Goal: Task Accomplishment & Management: Complete application form

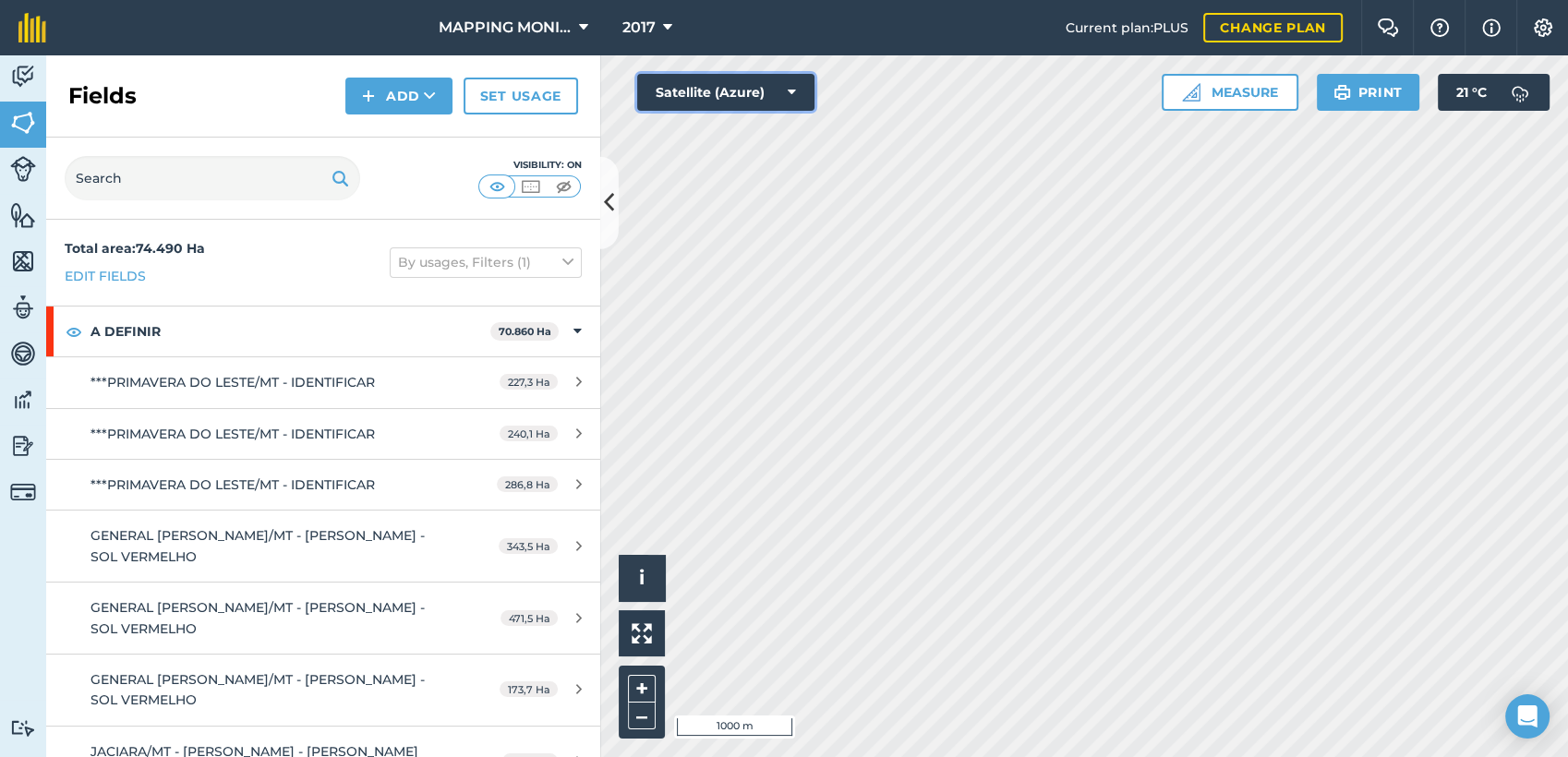
click at [785, 96] on button "Satellite (Azure)" at bounding box center [725, 92] width 177 height 37
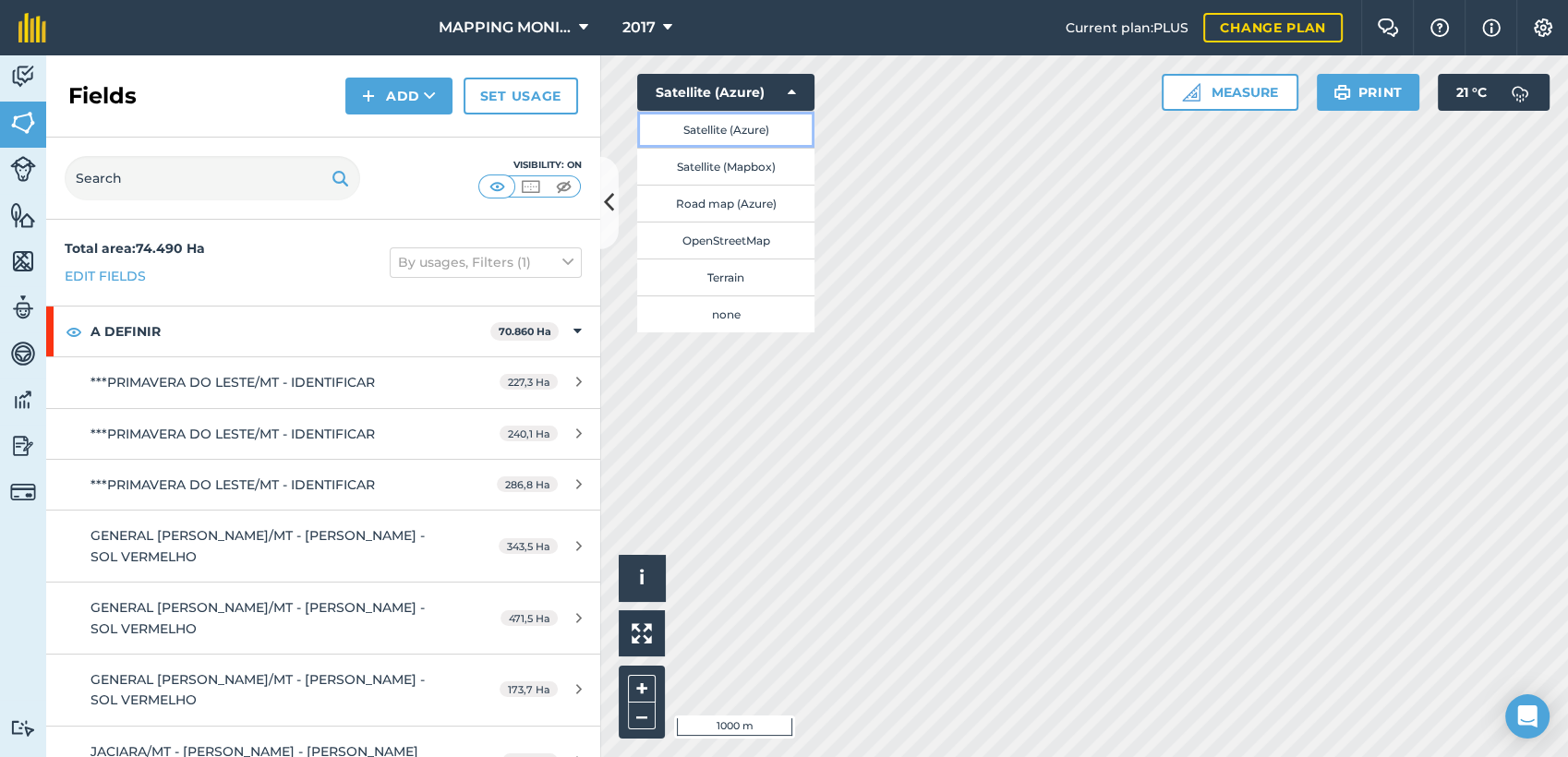
click at [762, 121] on button "Satellite (Azure)" at bounding box center [725, 129] width 177 height 37
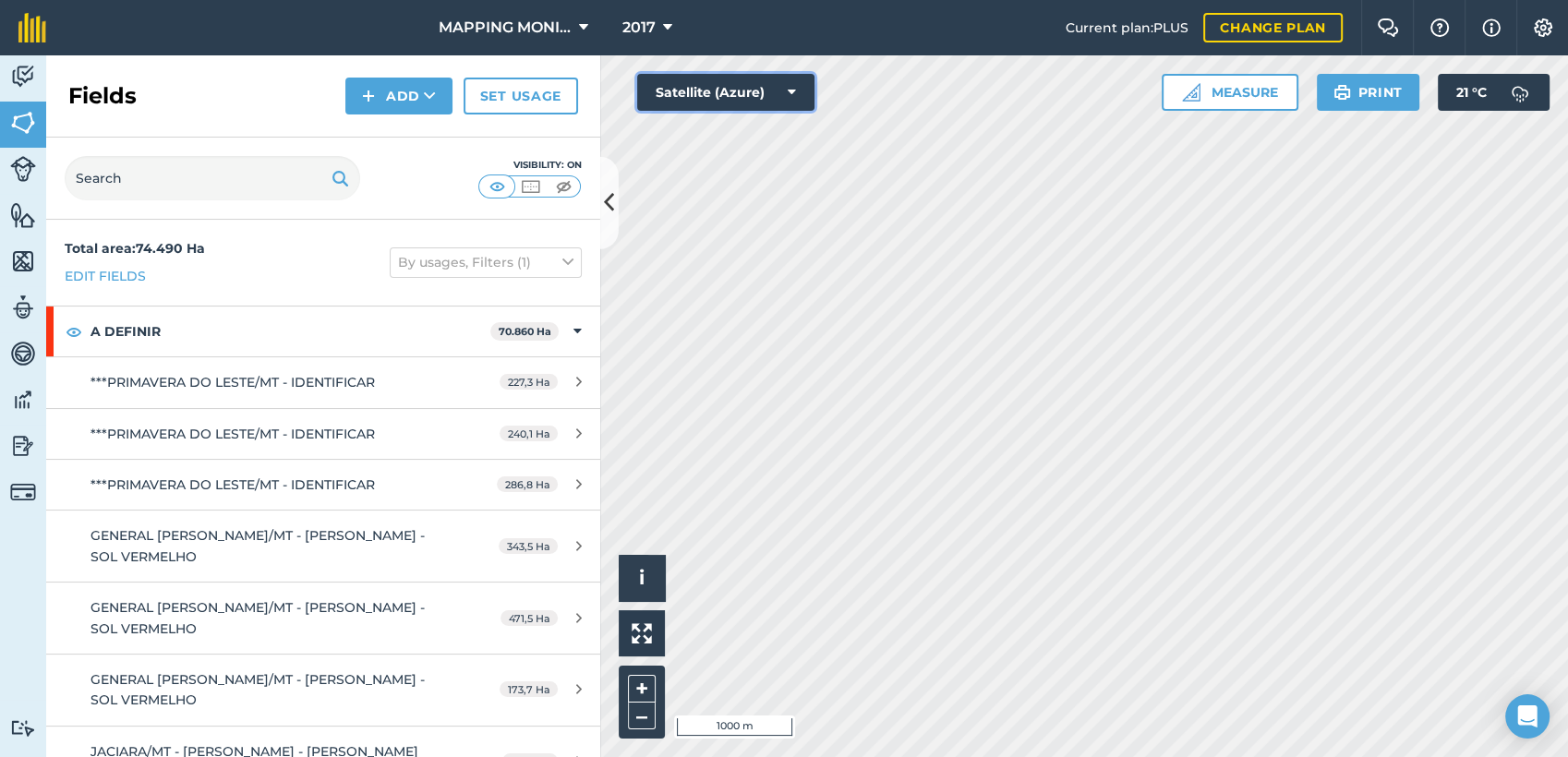
click at [792, 83] on icon at bounding box center [792, 92] width 9 height 18
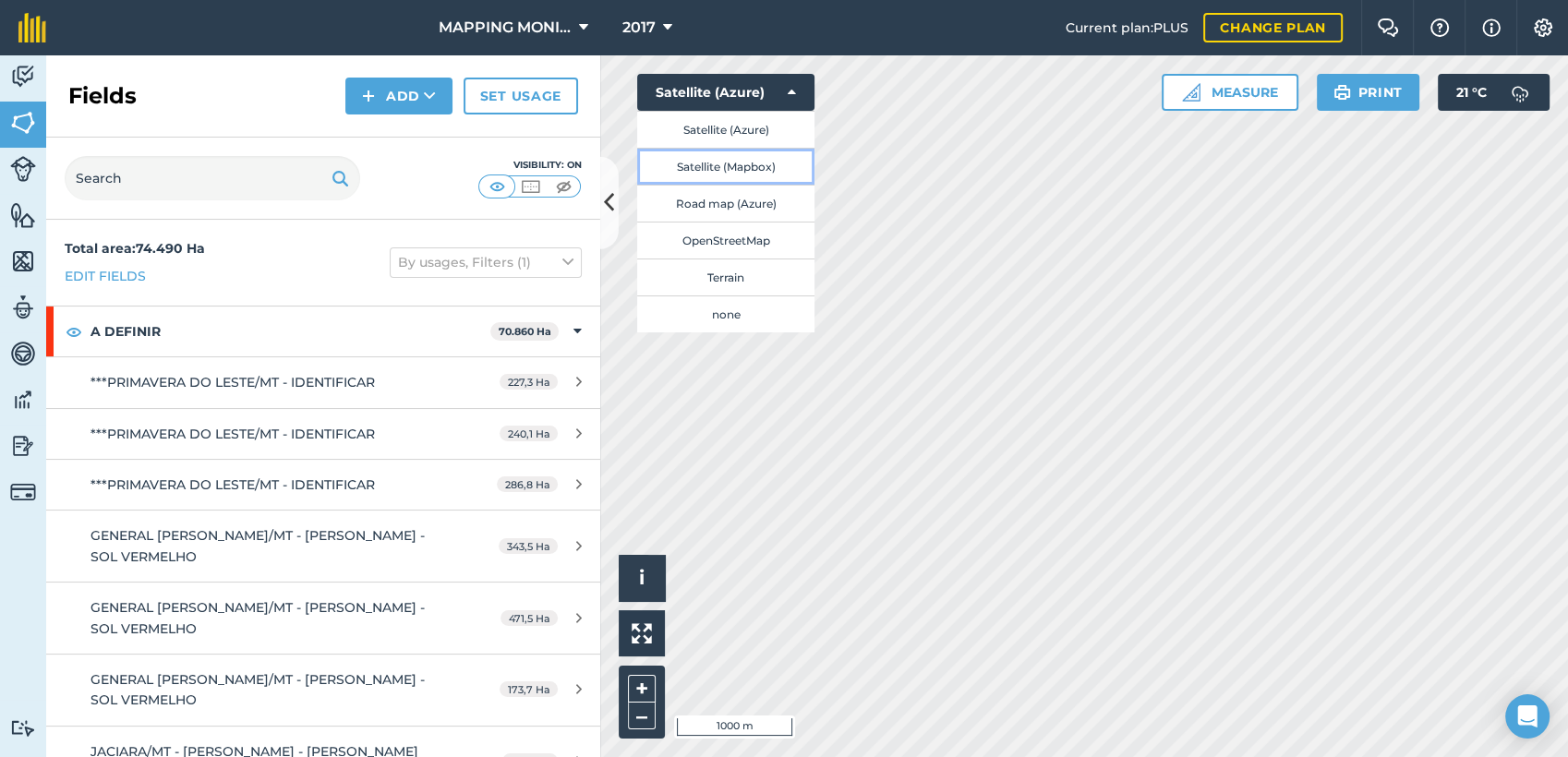
click at [770, 164] on button "Satellite (Mapbox)" at bounding box center [725, 166] width 177 height 37
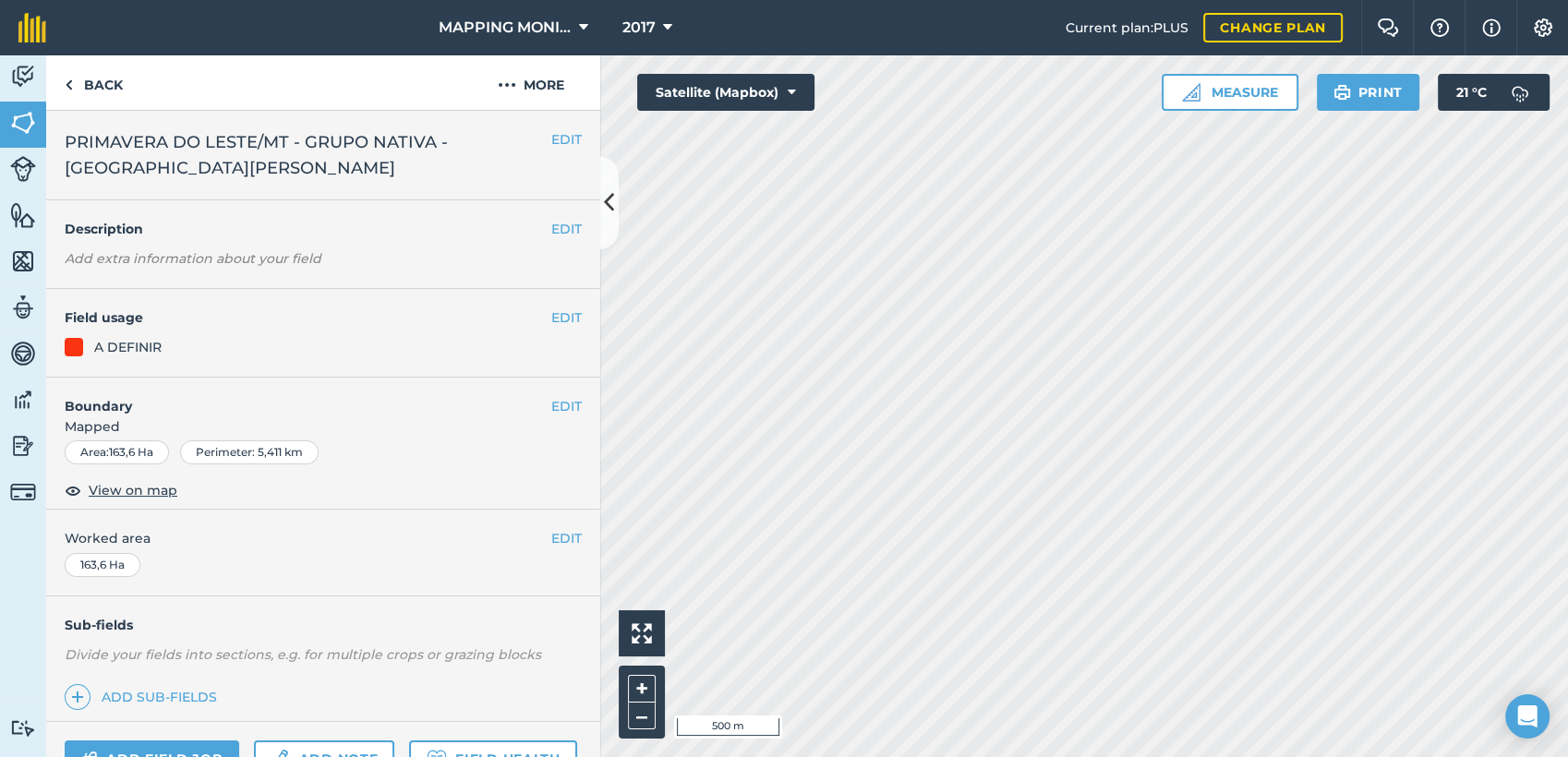
click at [543, 126] on div "EDIT PRIMAVERA DO LESTE/MT - GRUPO NATIVA - [GEOGRAPHIC_DATA][PERSON_NAME]" at bounding box center [322, 156] width 554 height 90
click at [552, 142] on button "EDIT" at bounding box center [567, 139] width 31 height 20
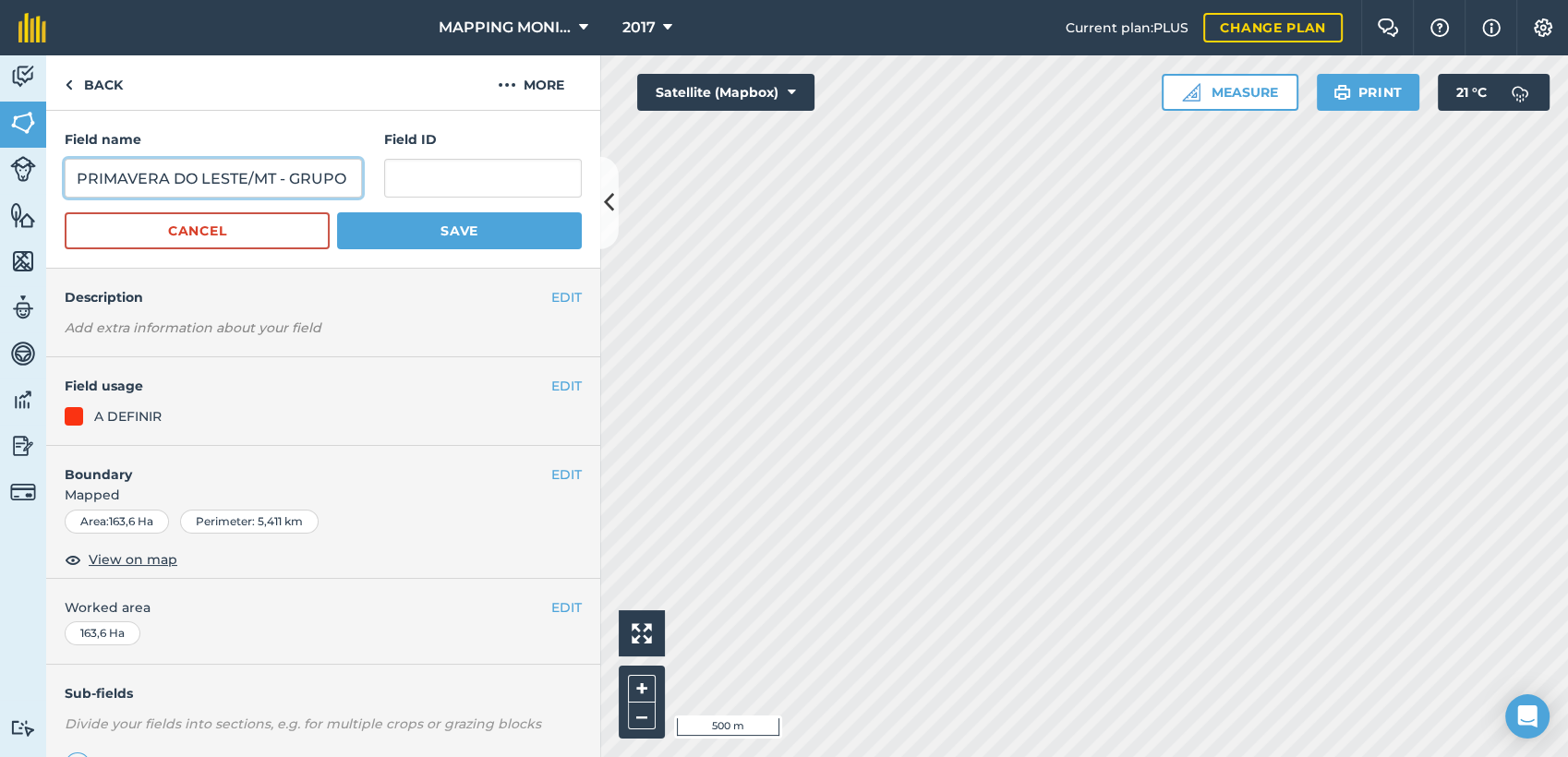
click at [193, 169] on input "PRIMAVERA DO LESTE/MT - GRUPO NATIVA - [GEOGRAPHIC_DATA][PERSON_NAME]" at bounding box center [213, 178] width 297 height 39
click at [194, 169] on input "PRIMAVERA DO LESTE/MT - GRUPO NATIVA - [GEOGRAPHIC_DATA][PERSON_NAME]" at bounding box center [213, 178] width 297 height 39
click at [207, 224] on button "Cancel" at bounding box center [197, 230] width 265 height 37
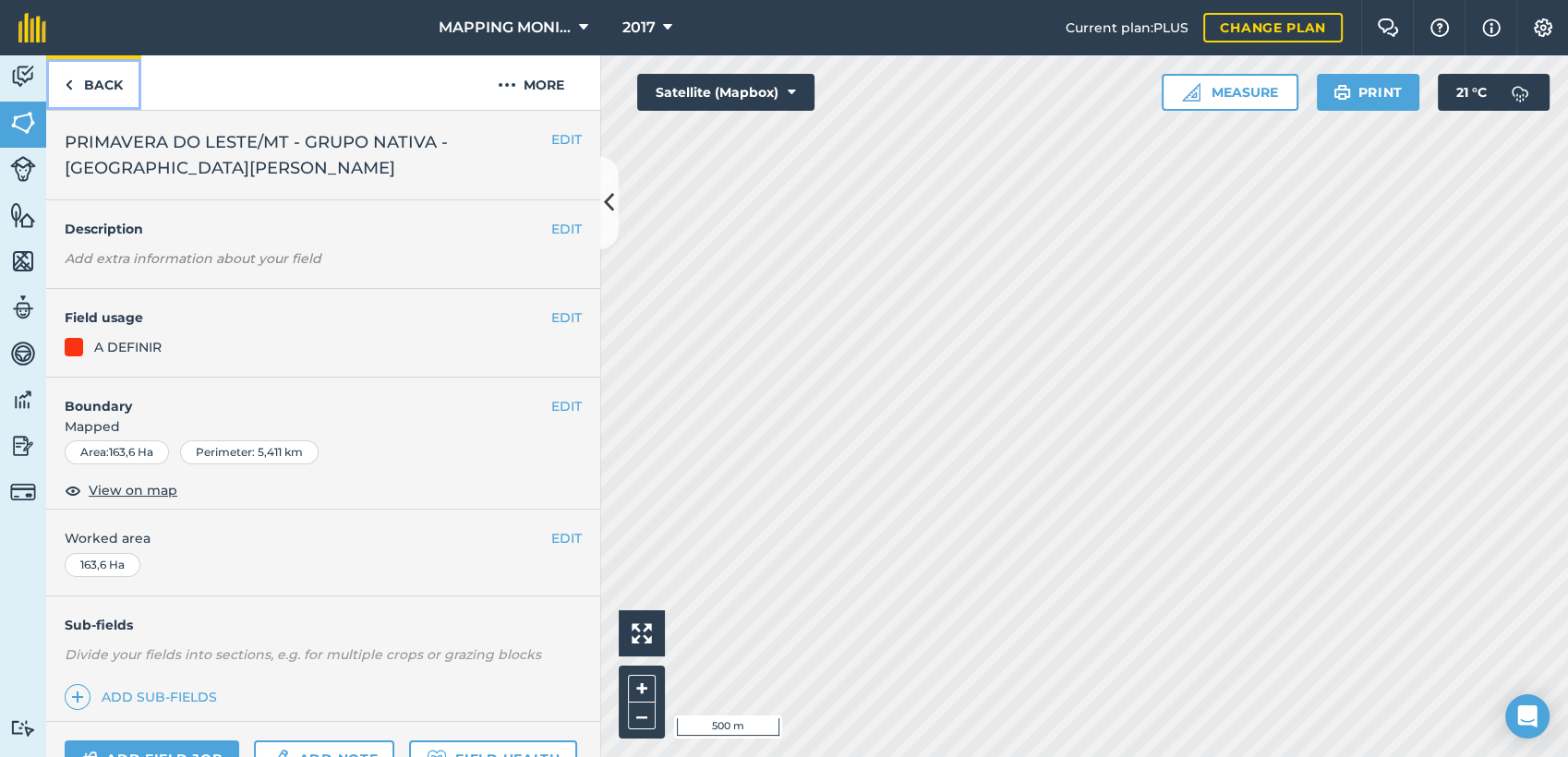
click at [111, 83] on link "Back" at bounding box center [93, 82] width 95 height 54
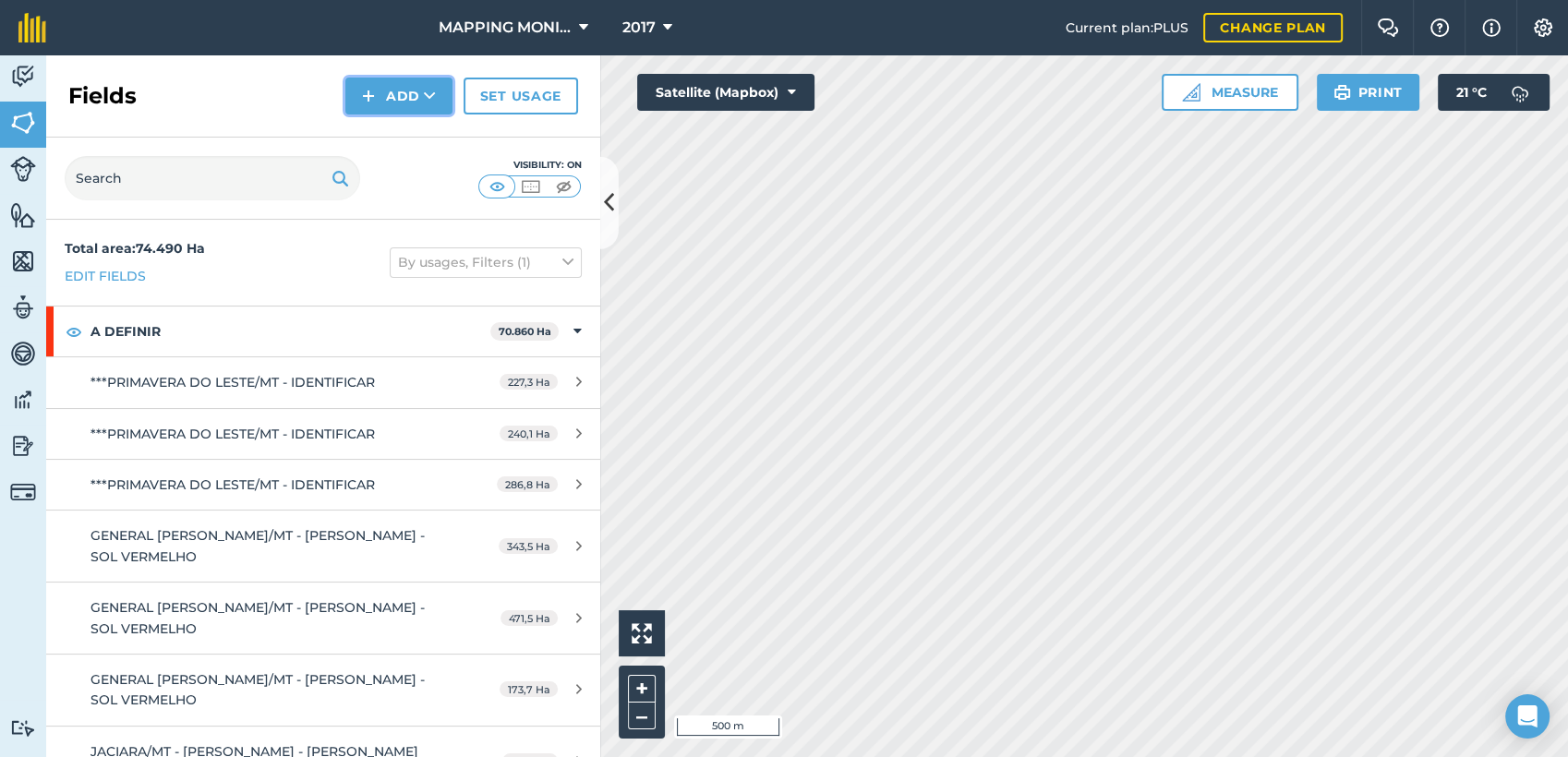
click at [433, 97] on icon at bounding box center [429, 96] width 12 height 18
click at [426, 134] on link "Draw" at bounding box center [399, 138] width 101 height 40
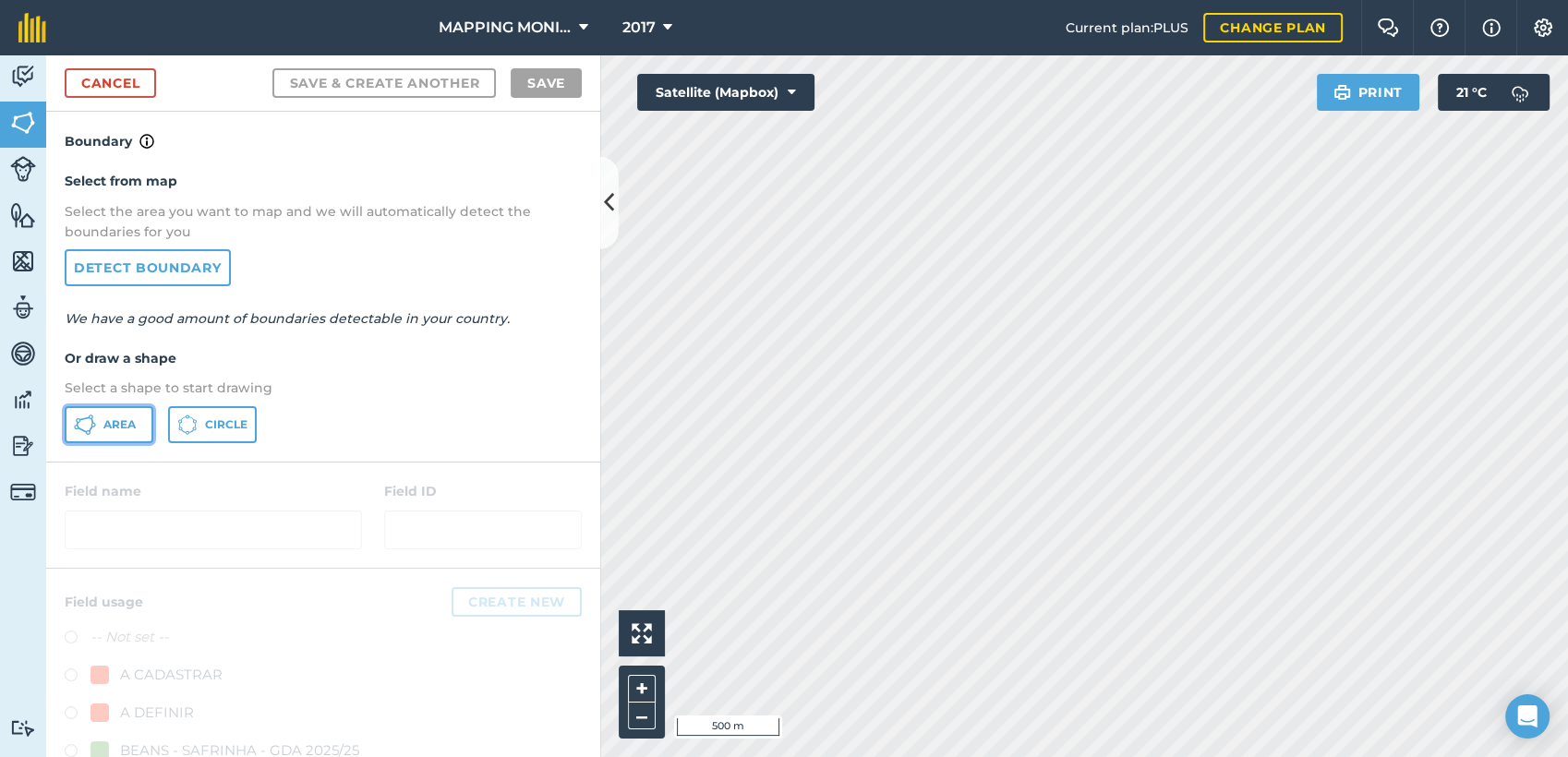
click at [77, 433] on icon at bounding box center [84, 424] width 22 height 22
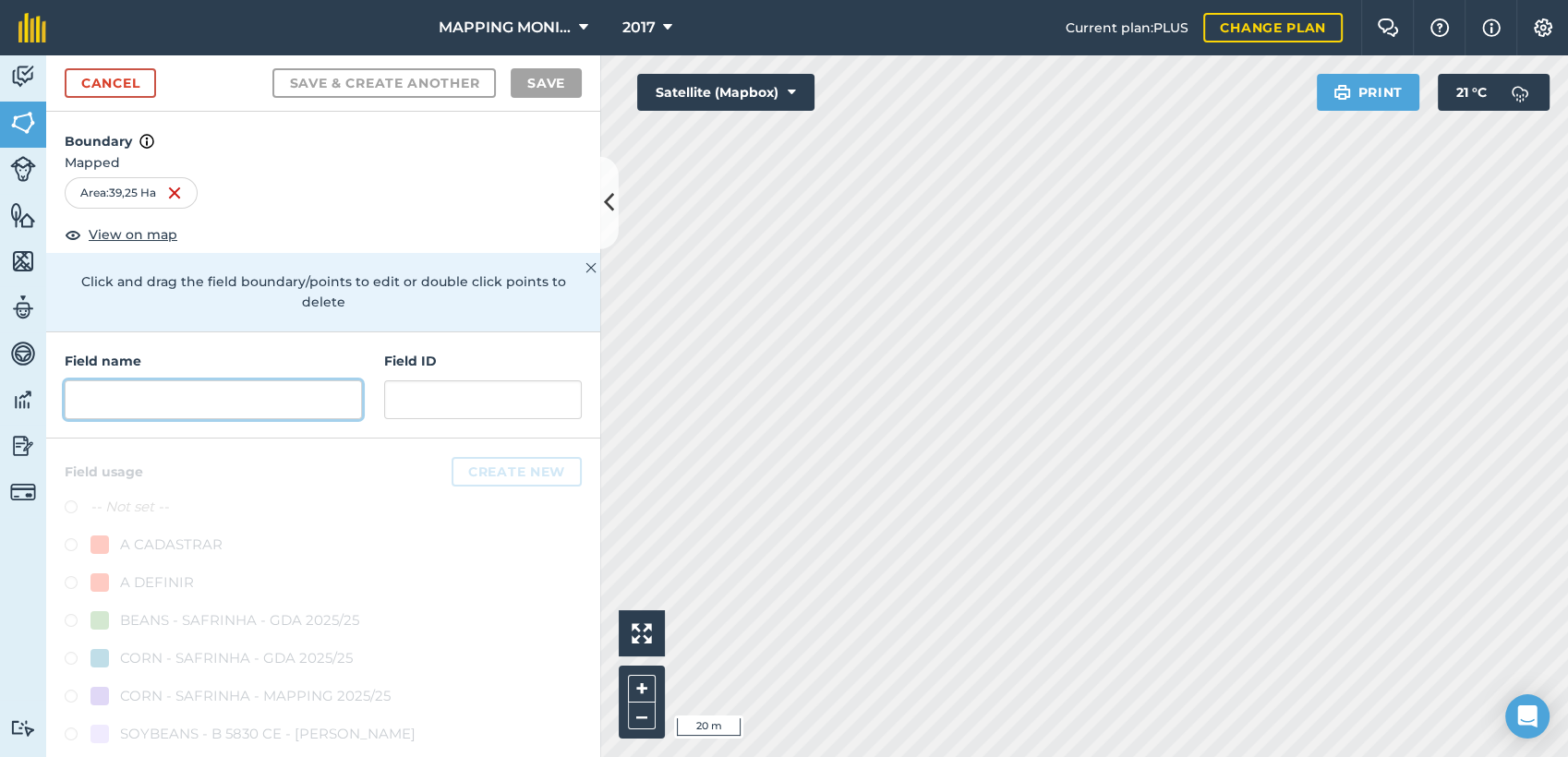
click at [247, 407] on input "text" at bounding box center [213, 400] width 297 height 39
paste input "PRIMAVERA DO LESTE/MT - GRUPO NATIVA - [GEOGRAPHIC_DATA][PERSON_NAME]"
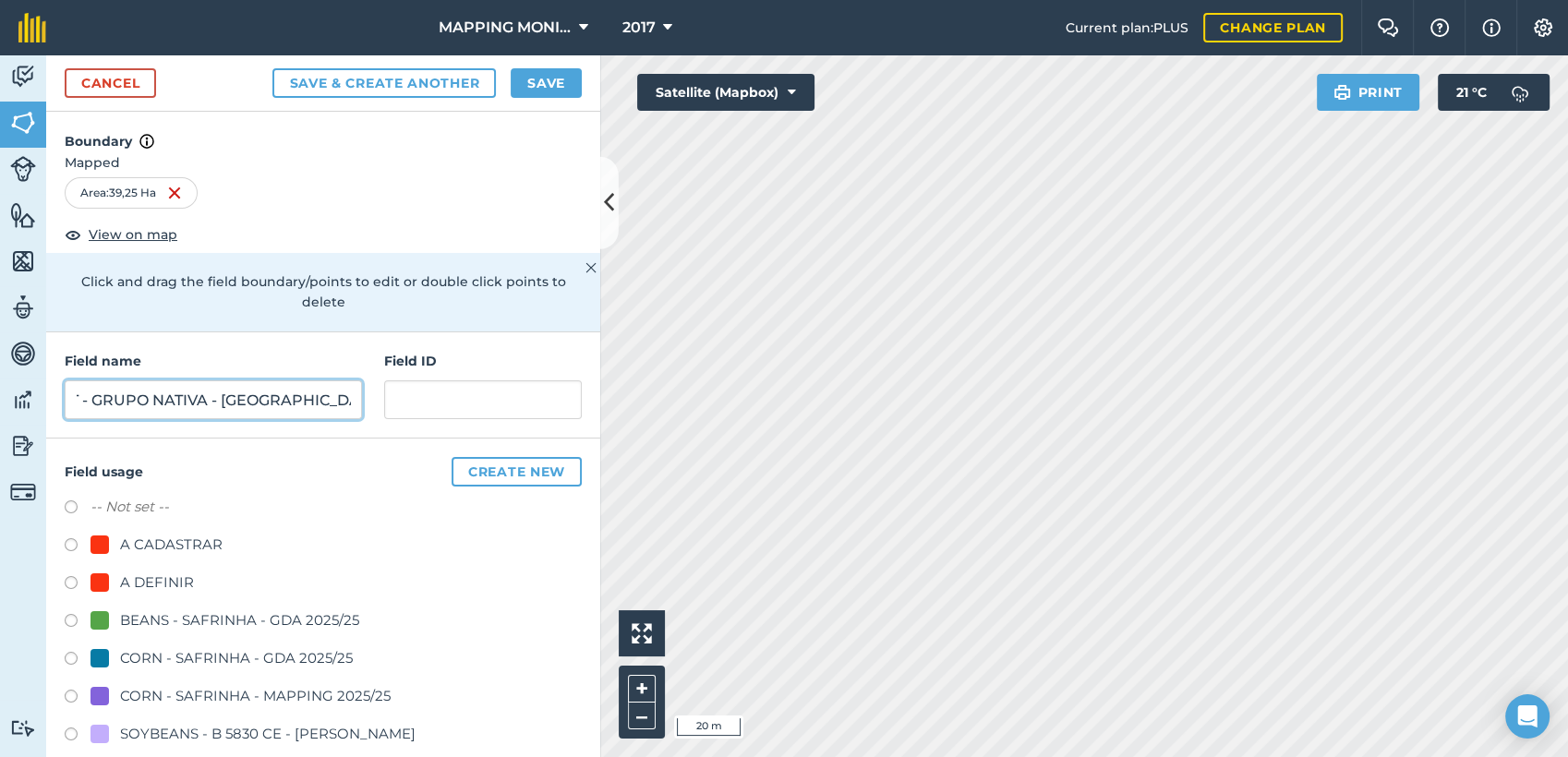
type input "PRIMAVERA DO LESTE/MT - GRUPO NATIVA - [GEOGRAPHIC_DATA][PERSON_NAME]"
click at [162, 588] on div "A DEFINIR" at bounding box center [157, 582] width 74 height 22
radio input "true"
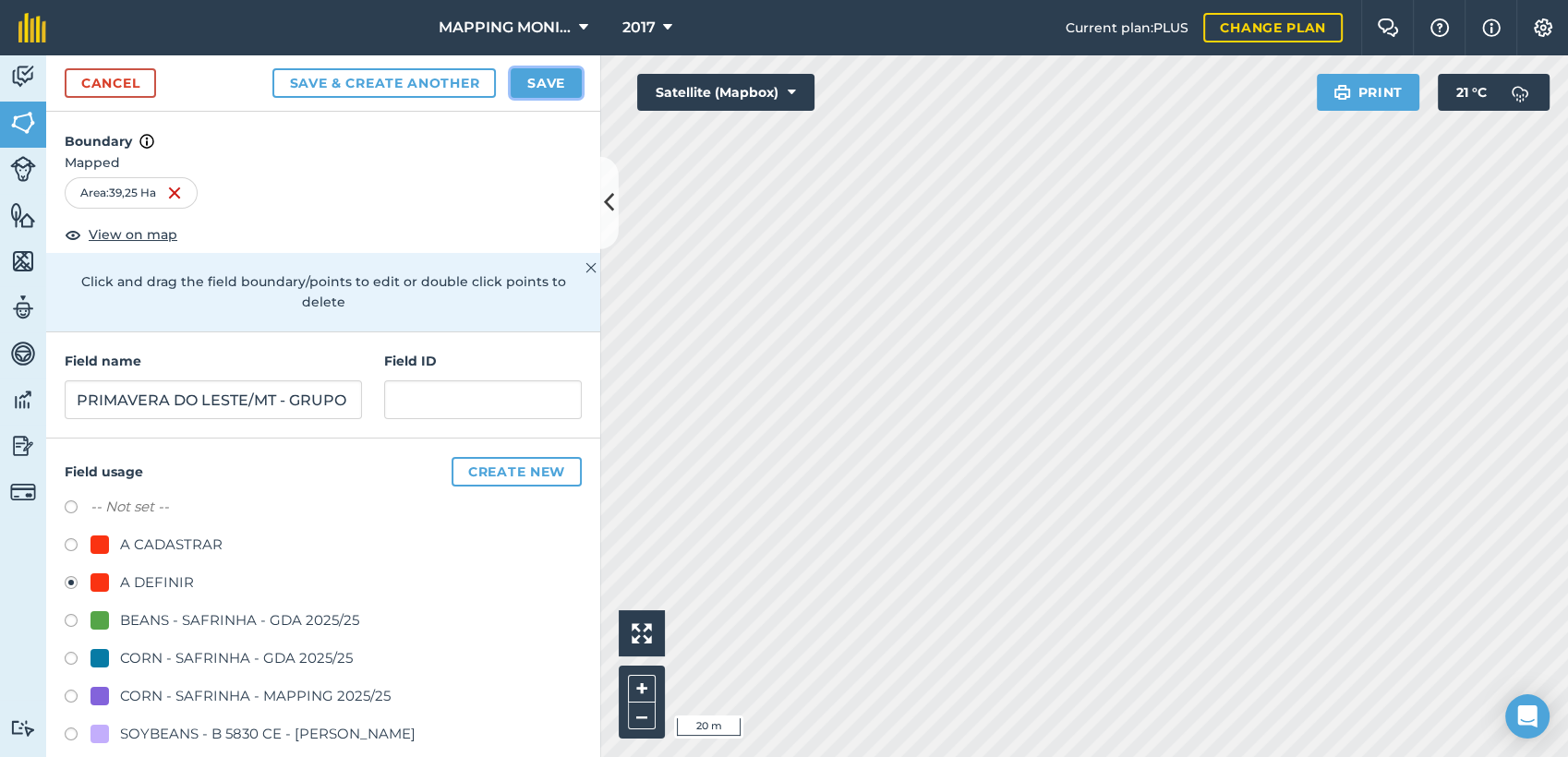
click at [533, 88] on button "Save" at bounding box center [546, 82] width 71 height 30
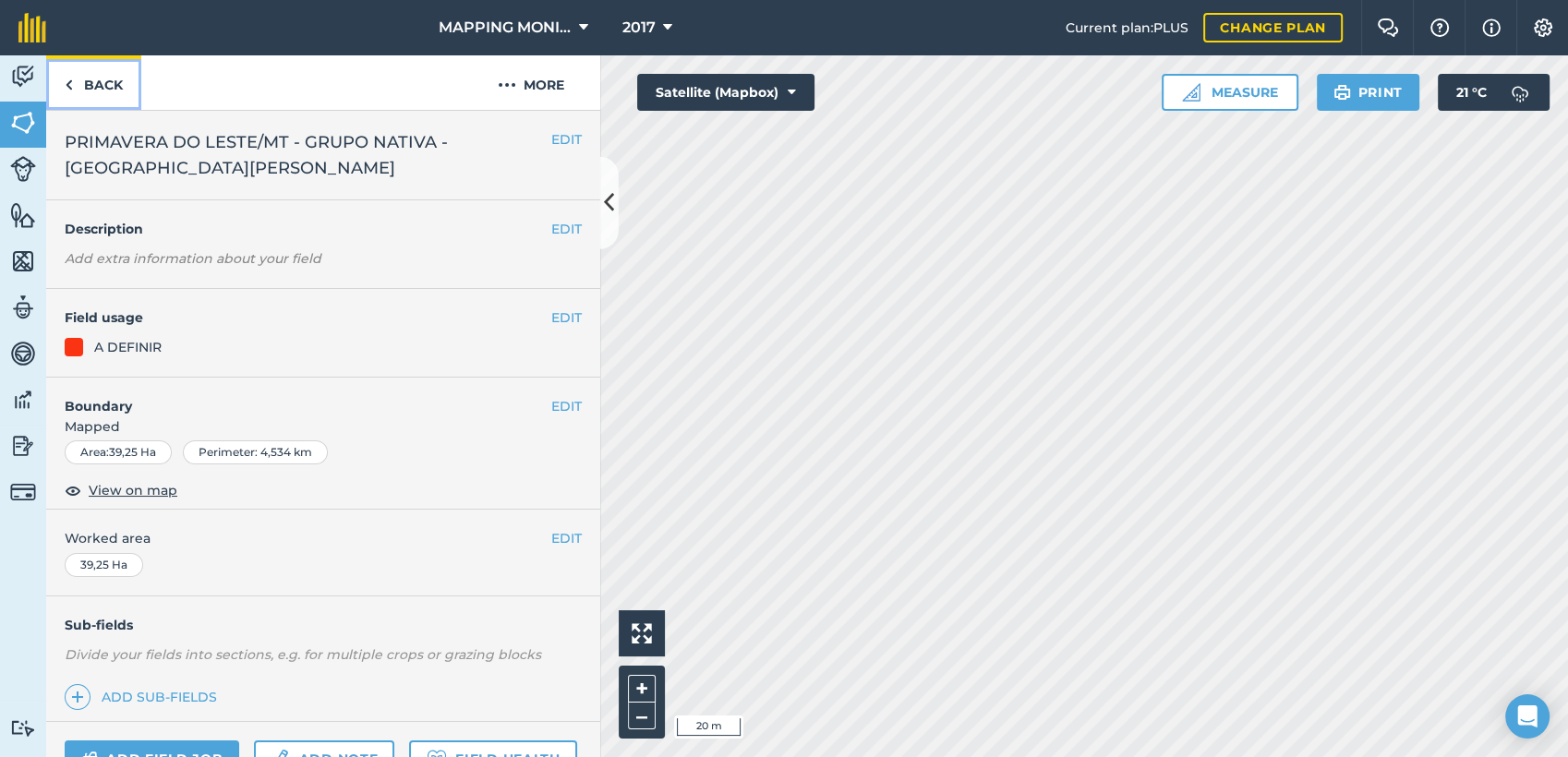
click at [98, 77] on link "Back" at bounding box center [93, 82] width 95 height 54
click at [552, 137] on button "EDIT" at bounding box center [567, 139] width 31 height 20
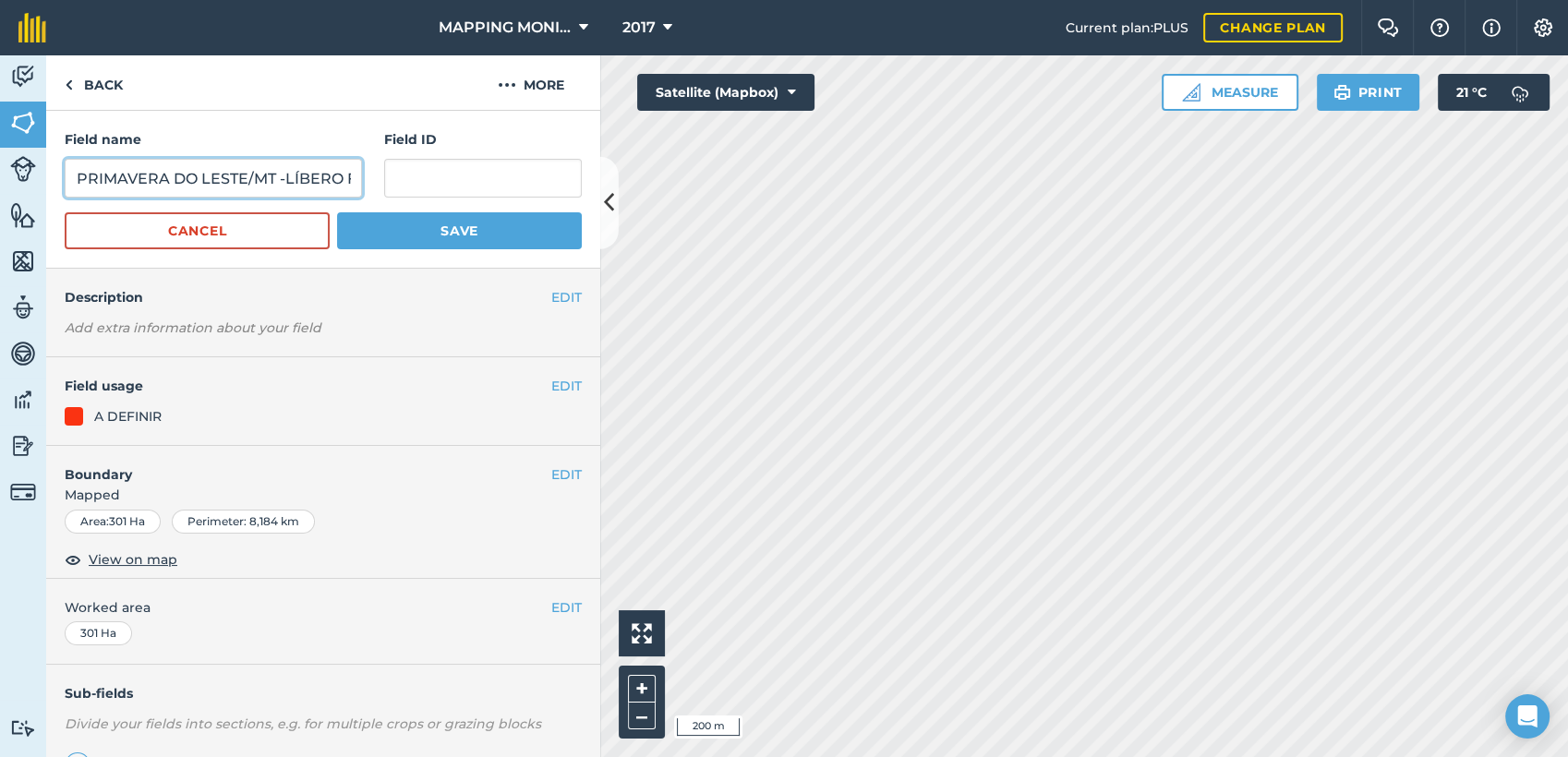
click at [214, 183] on input "PRIMAVERA DO LESTE/MT -LÍBERO FAVARIN - [GEOGRAPHIC_DATA][PERSON_NAME]" at bounding box center [213, 178] width 297 height 39
click at [250, 242] on button "Cancel" at bounding box center [197, 230] width 265 height 37
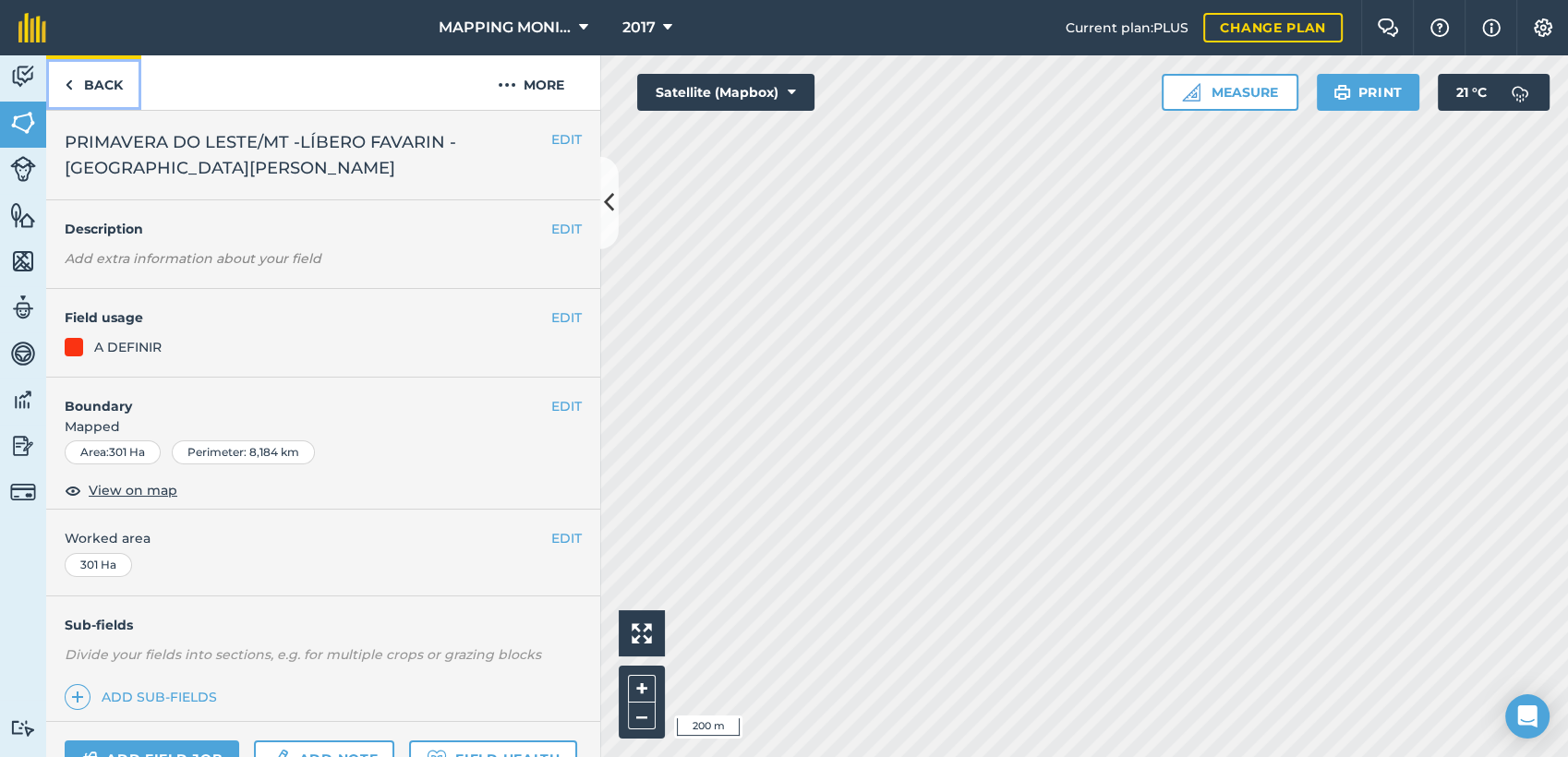
click at [76, 89] on link "Back" at bounding box center [93, 82] width 95 height 54
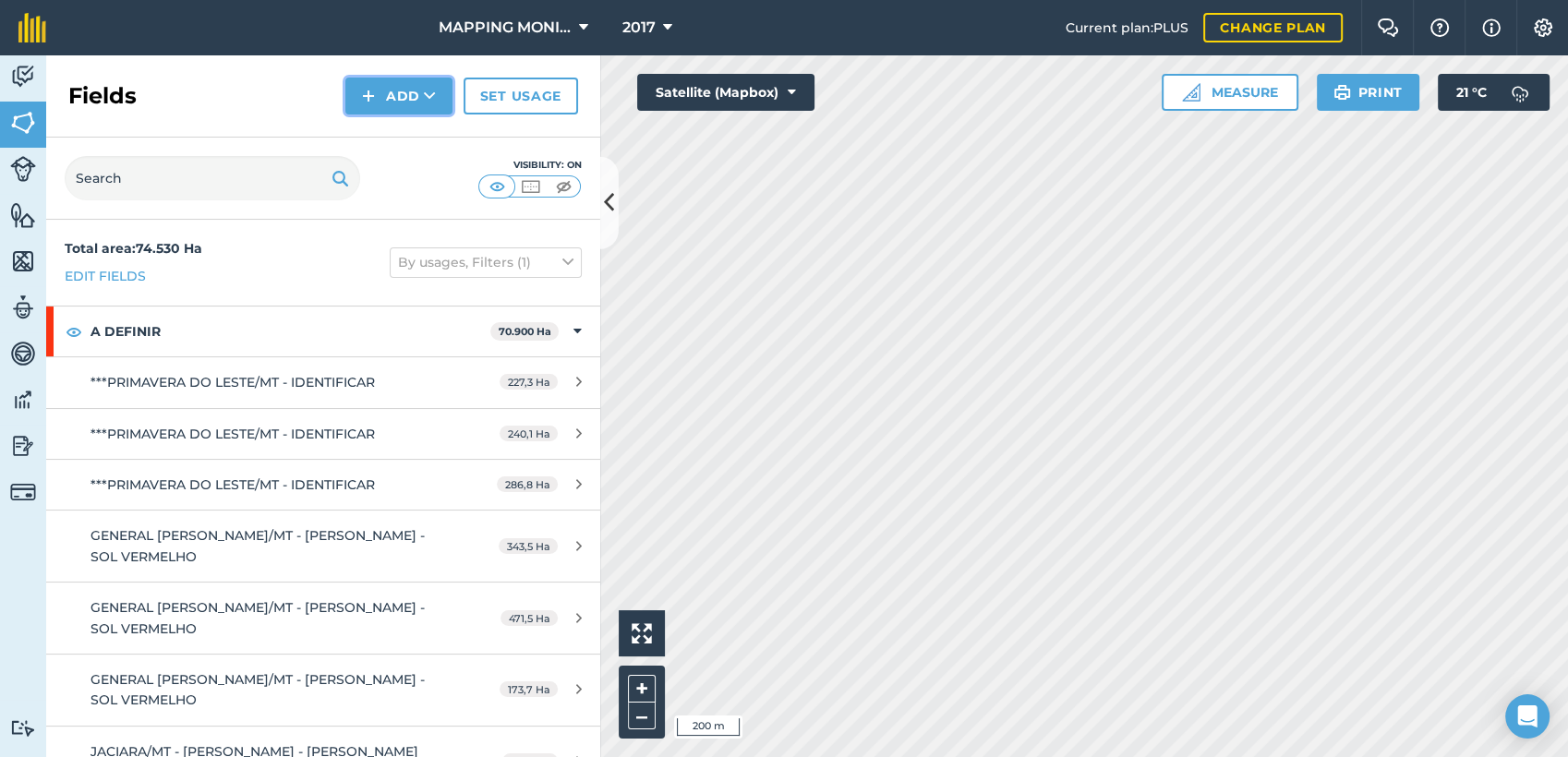
click at [432, 103] on icon at bounding box center [429, 96] width 12 height 18
click at [423, 132] on link "Draw" at bounding box center [399, 138] width 101 height 40
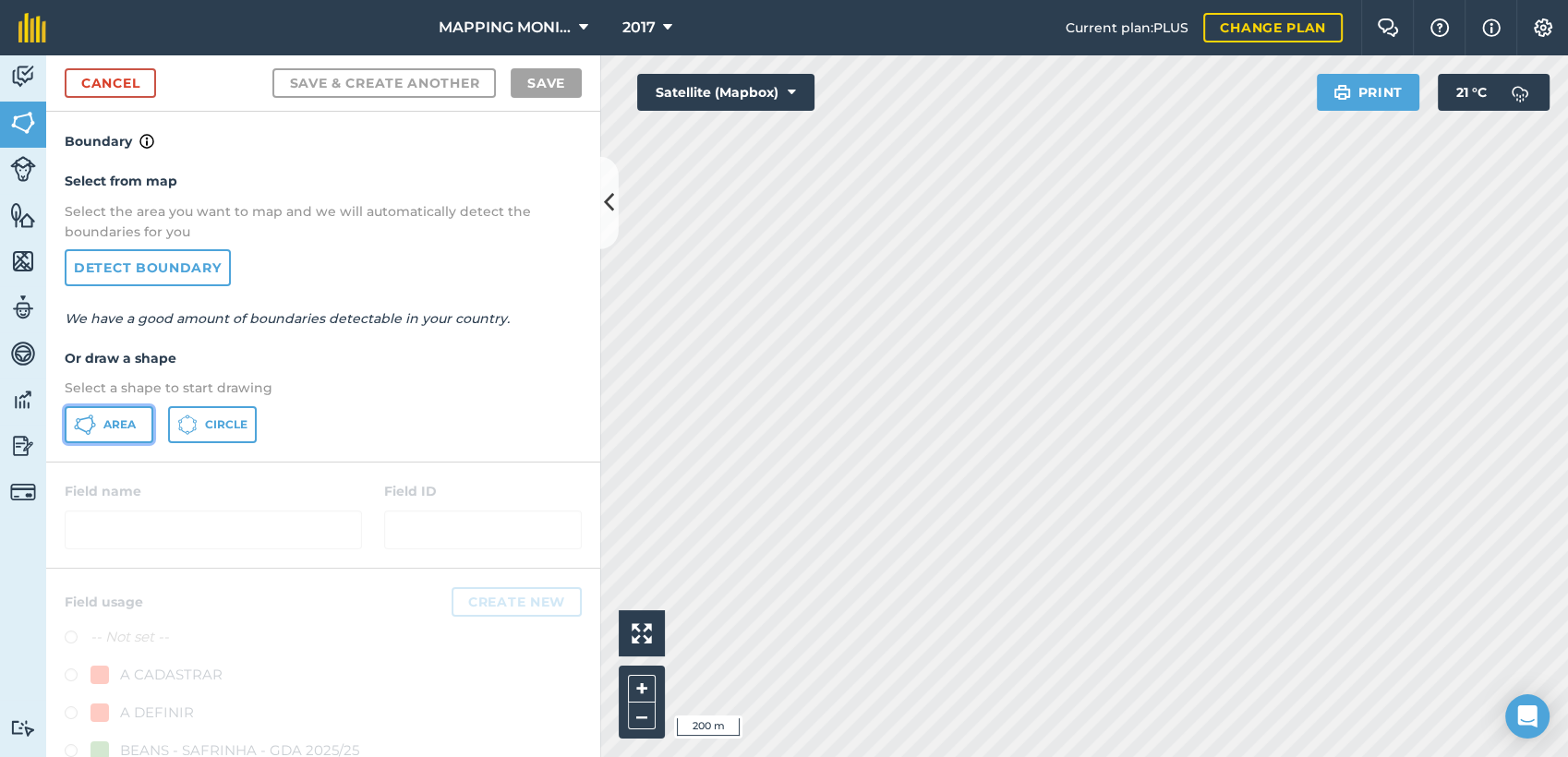
drag, startPoint x: 113, startPoint y: 429, endPoint x: 802, endPoint y: 440, distance: 689.1
click at [117, 429] on span "Area" at bounding box center [120, 424] width 33 height 14
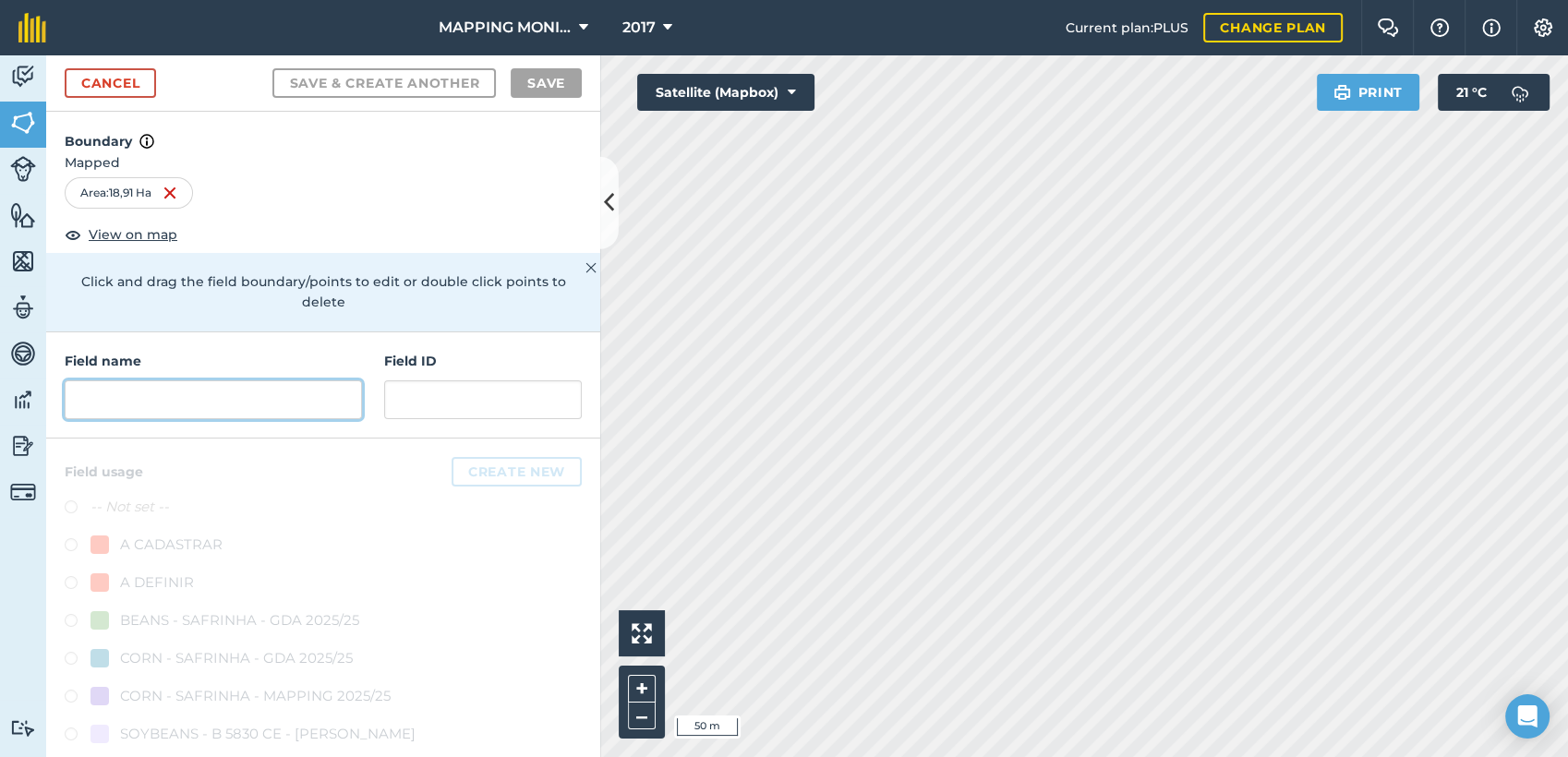
click at [262, 400] on input "text" at bounding box center [213, 400] width 297 height 39
paste input "PRIMAVERA DO LESTE/MT -LÍBERO FAVARIN - [GEOGRAPHIC_DATA][PERSON_NAME]"
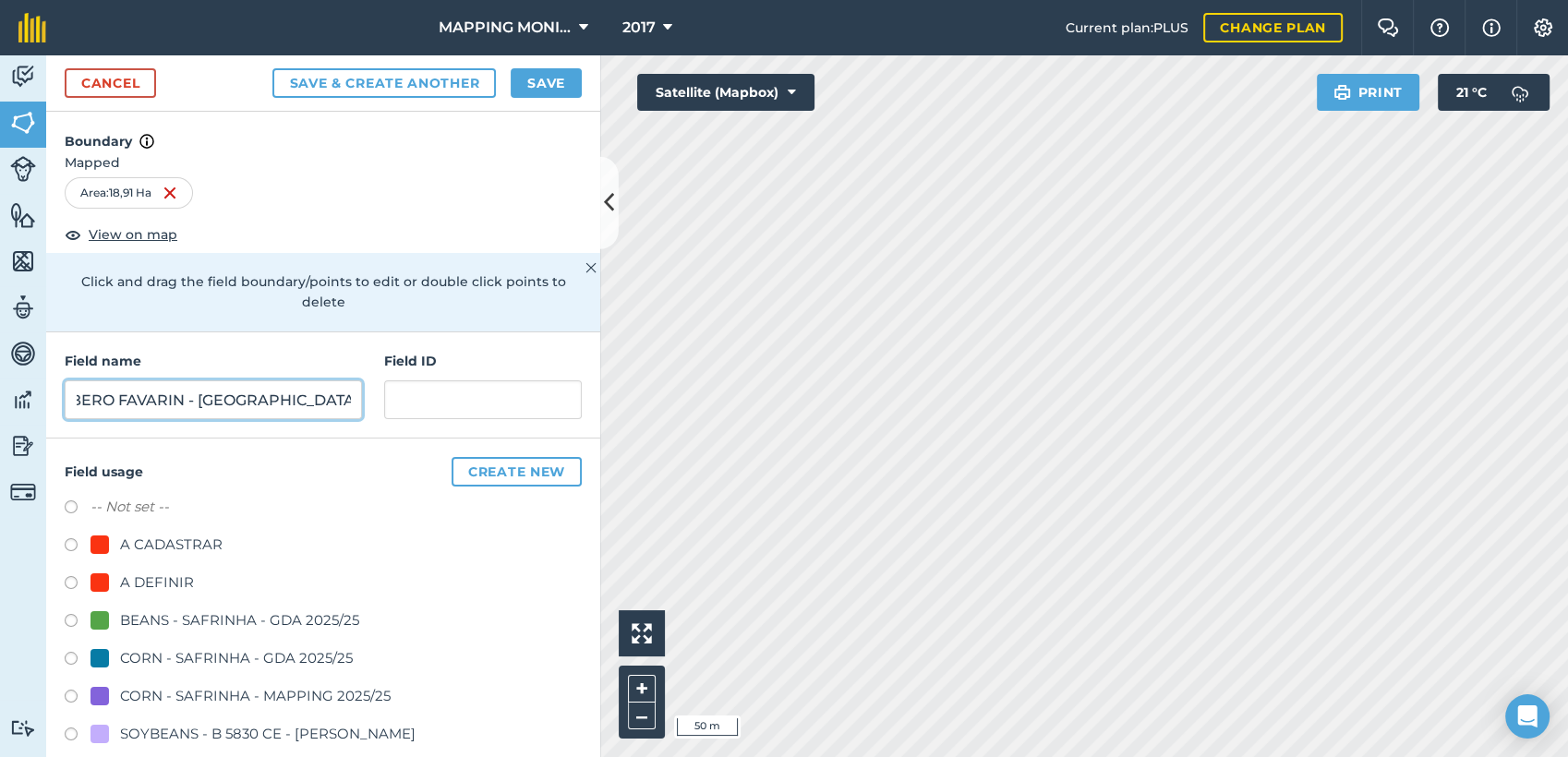
type input "PRIMAVERA DO LESTE/MT -LÍBERO FAVARIN - [GEOGRAPHIC_DATA][PERSON_NAME]"
click at [188, 572] on div "A DEFINIR" at bounding box center [157, 582] width 74 height 22
radio input "true"
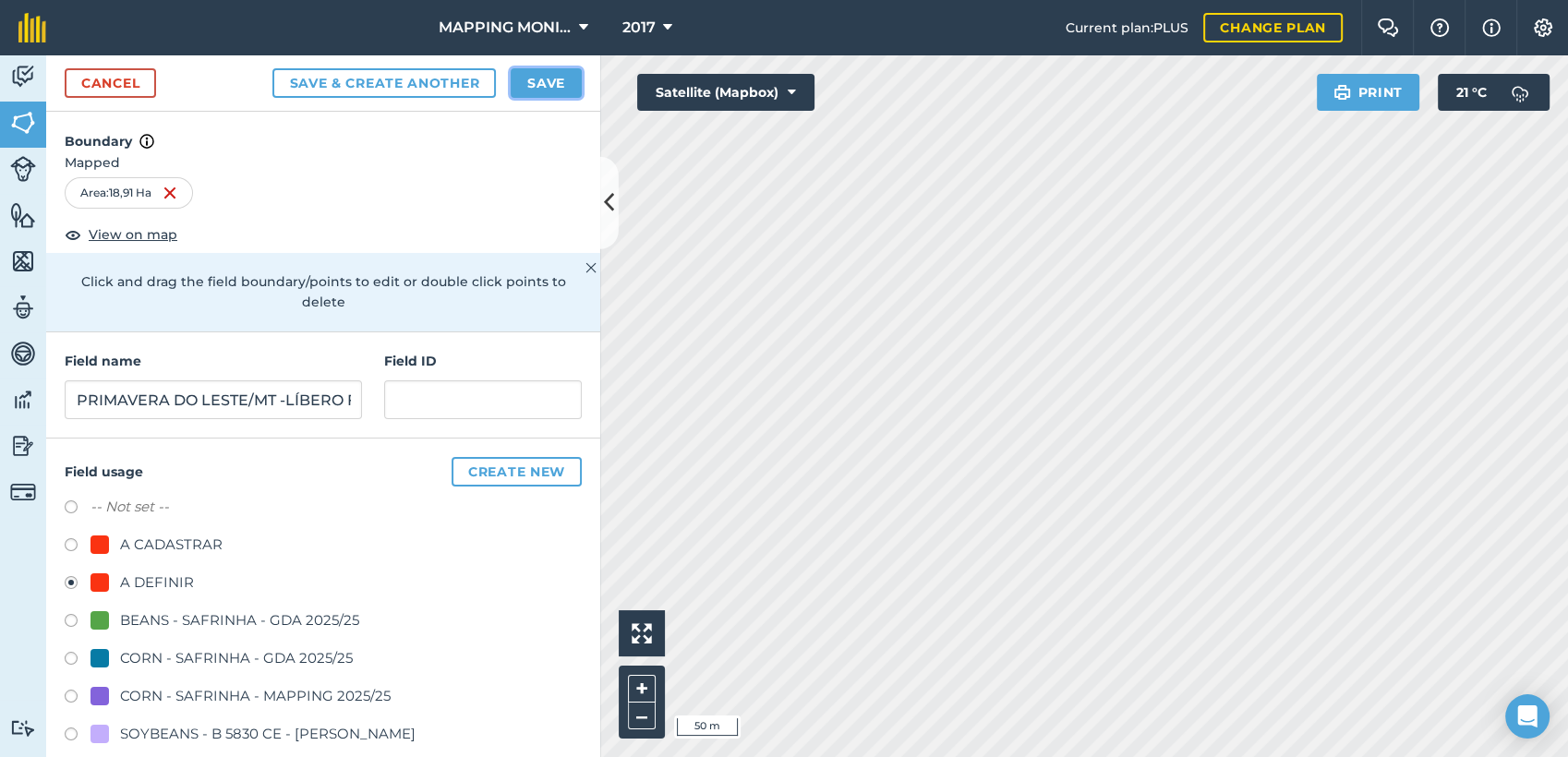
click at [546, 78] on button "Save" at bounding box center [546, 82] width 71 height 30
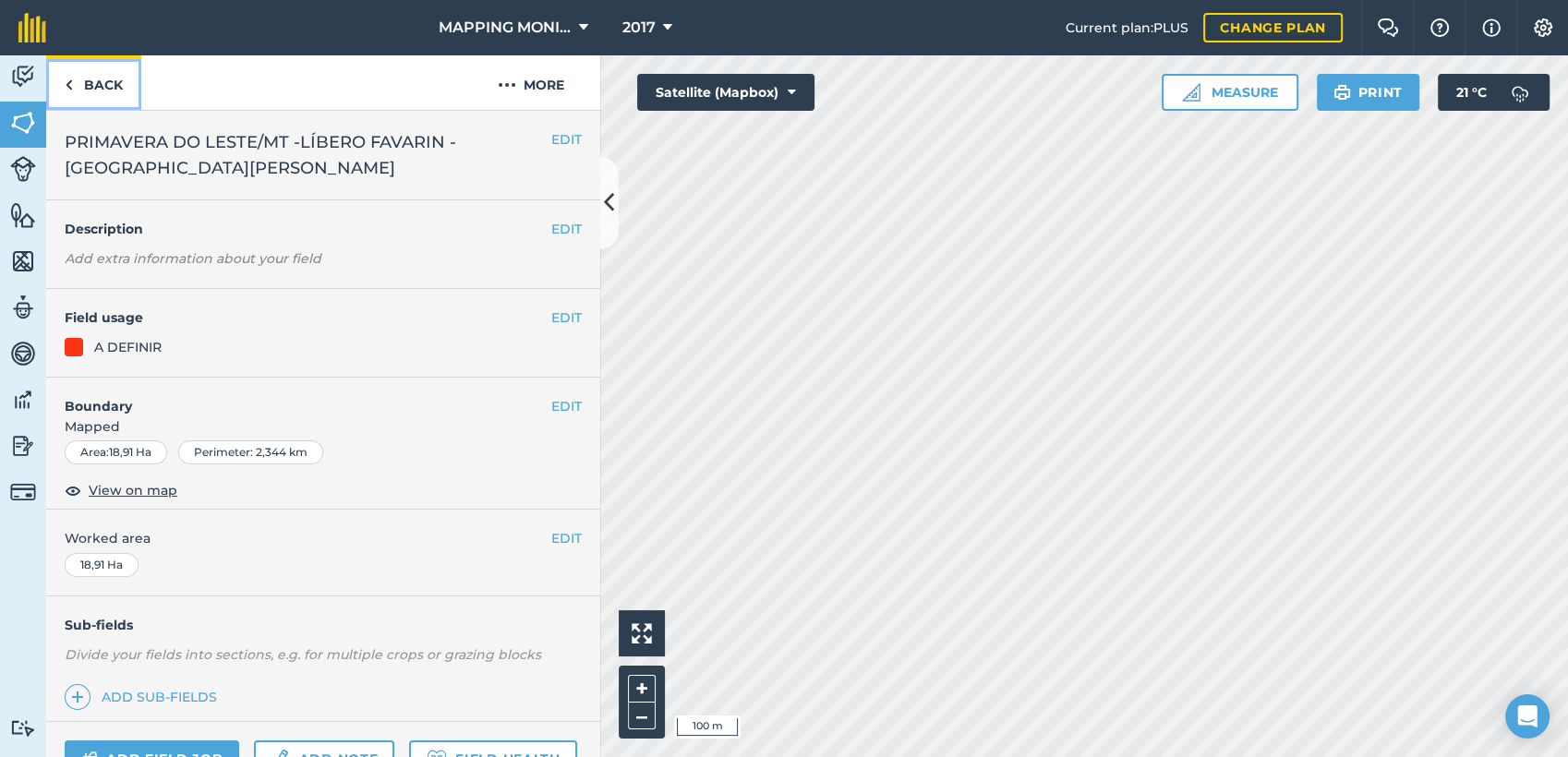
click at [89, 70] on link "Back" at bounding box center [93, 82] width 95 height 54
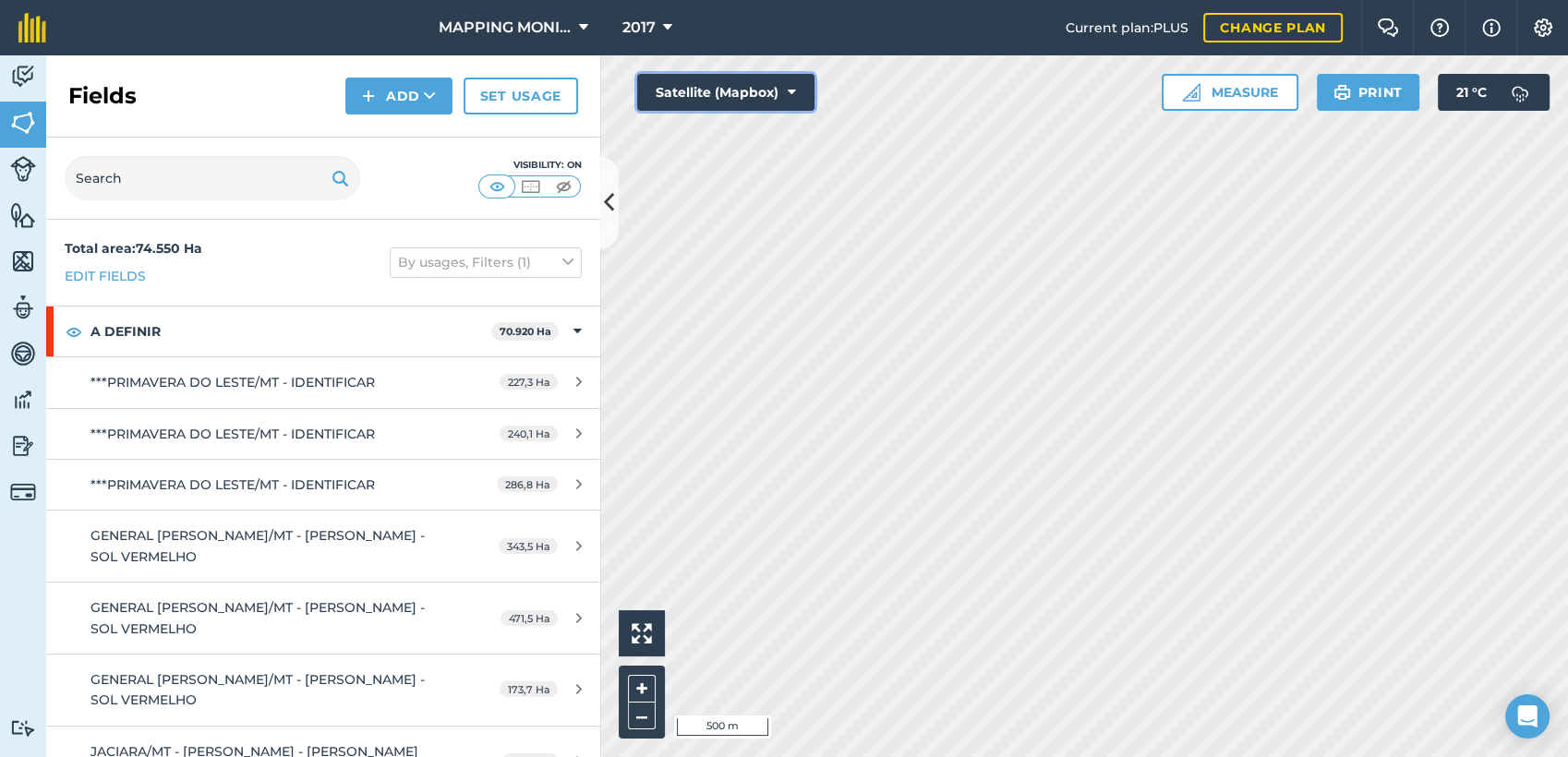
click at [796, 98] on button "Satellite (Mapbox)" at bounding box center [725, 92] width 177 height 37
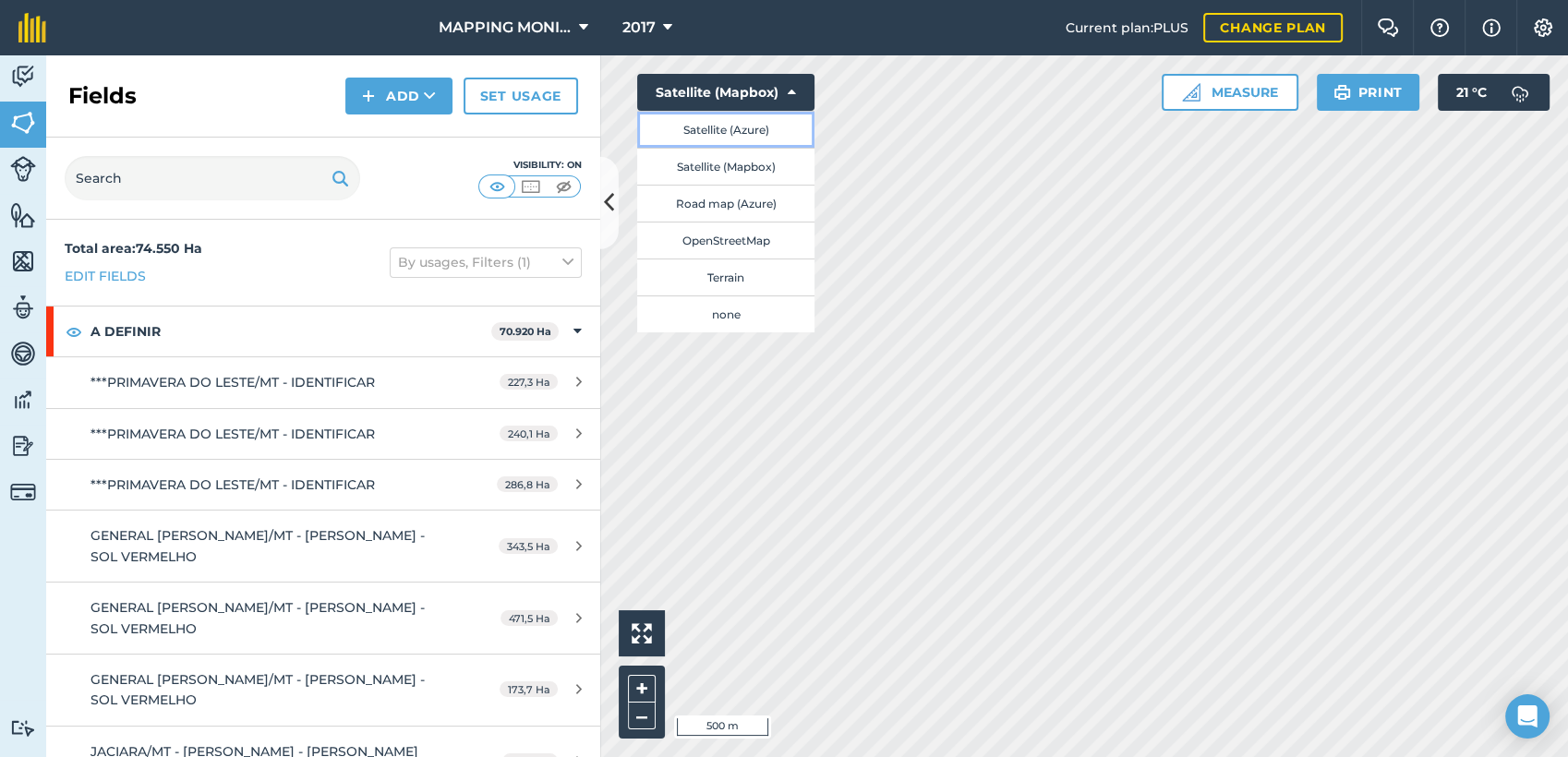
click at [769, 136] on button "Satellite (Azure)" at bounding box center [725, 129] width 177 height 37
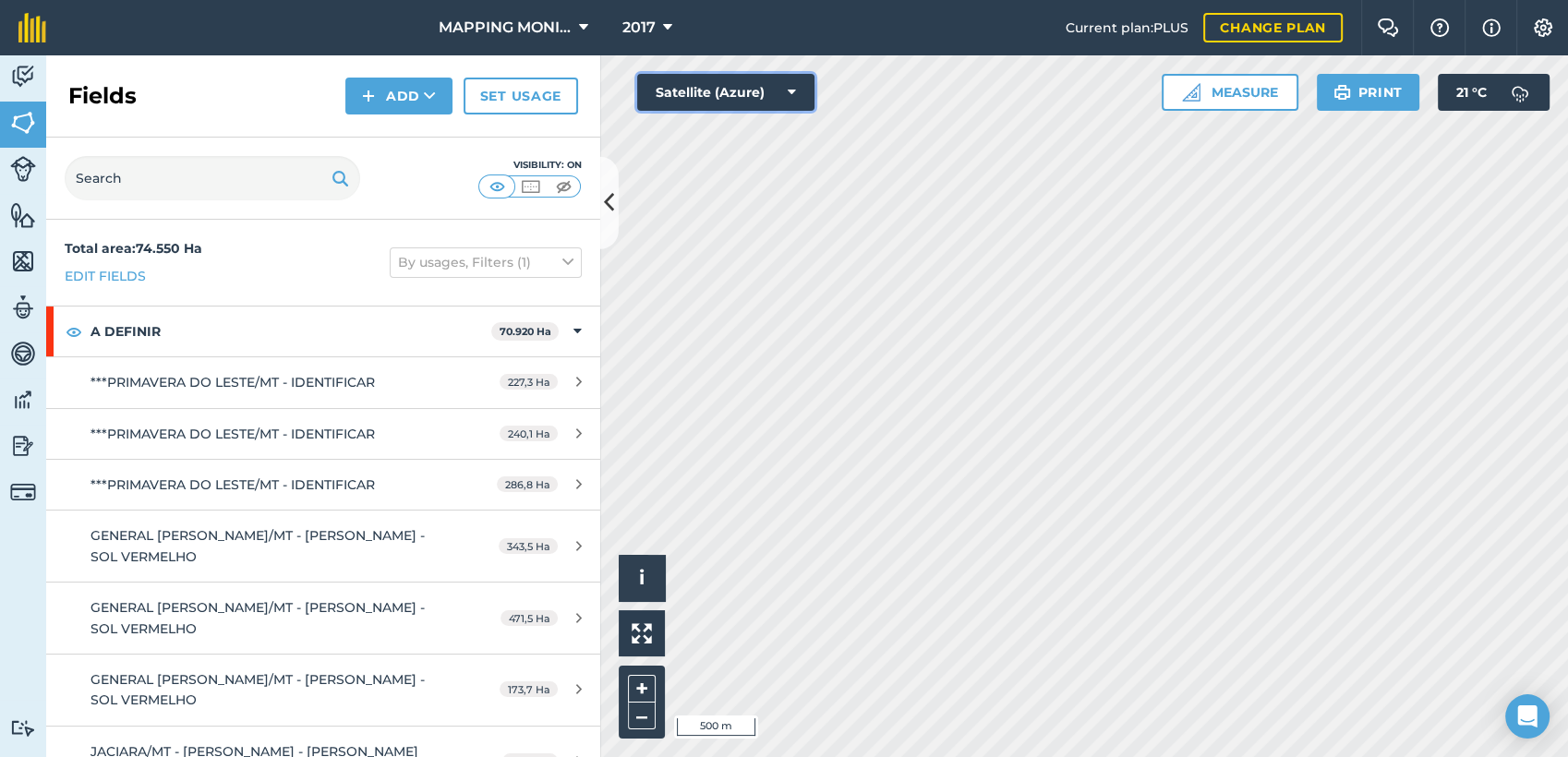
click at [786, 89] on button "Satellite (Azure)" at bounding box center [725, 92] width 177 height 37
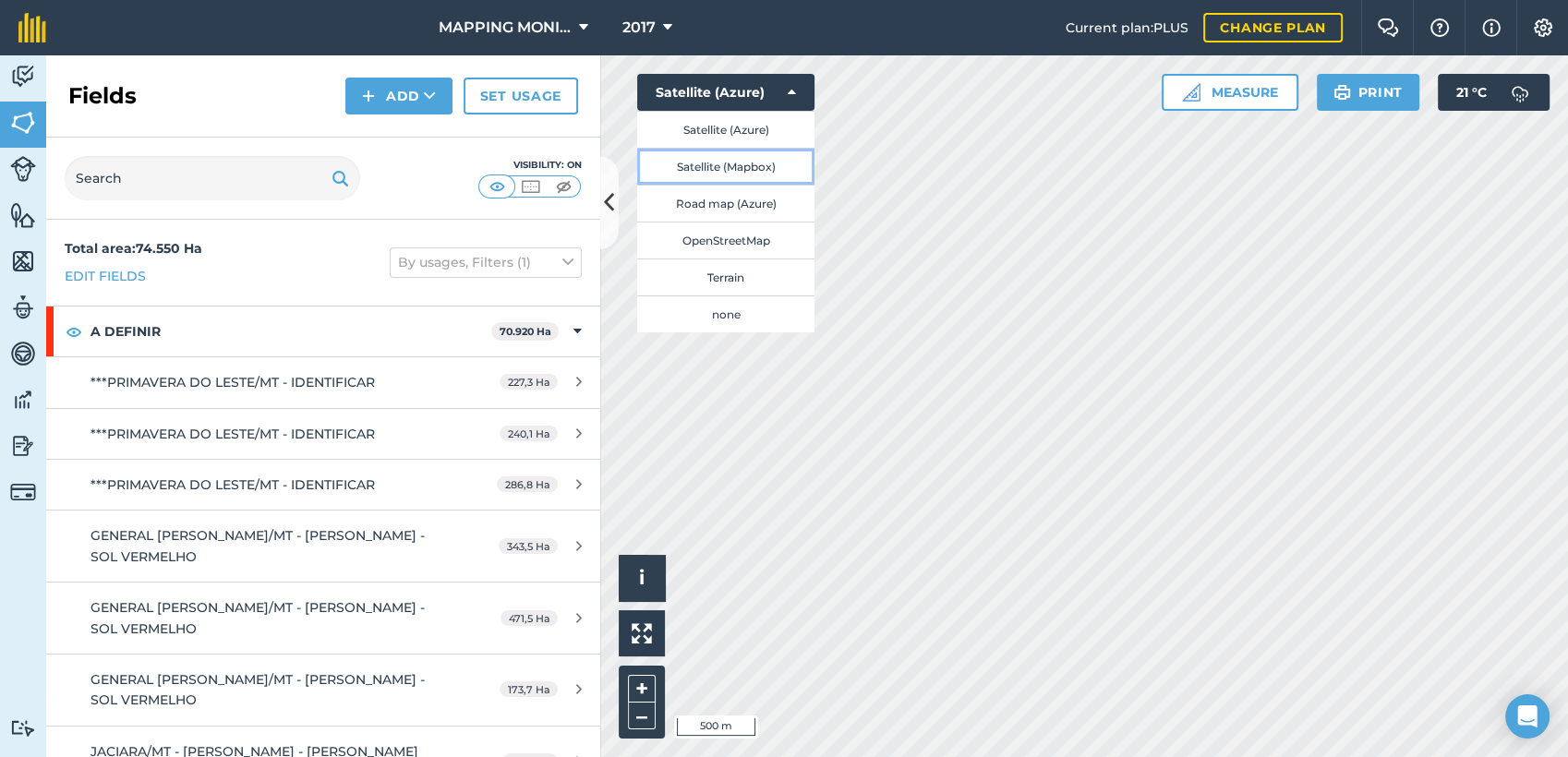
click at [722, 162] on button "Satellite (Mapbox)" at bounding box center [725, 166] width 177 height 37
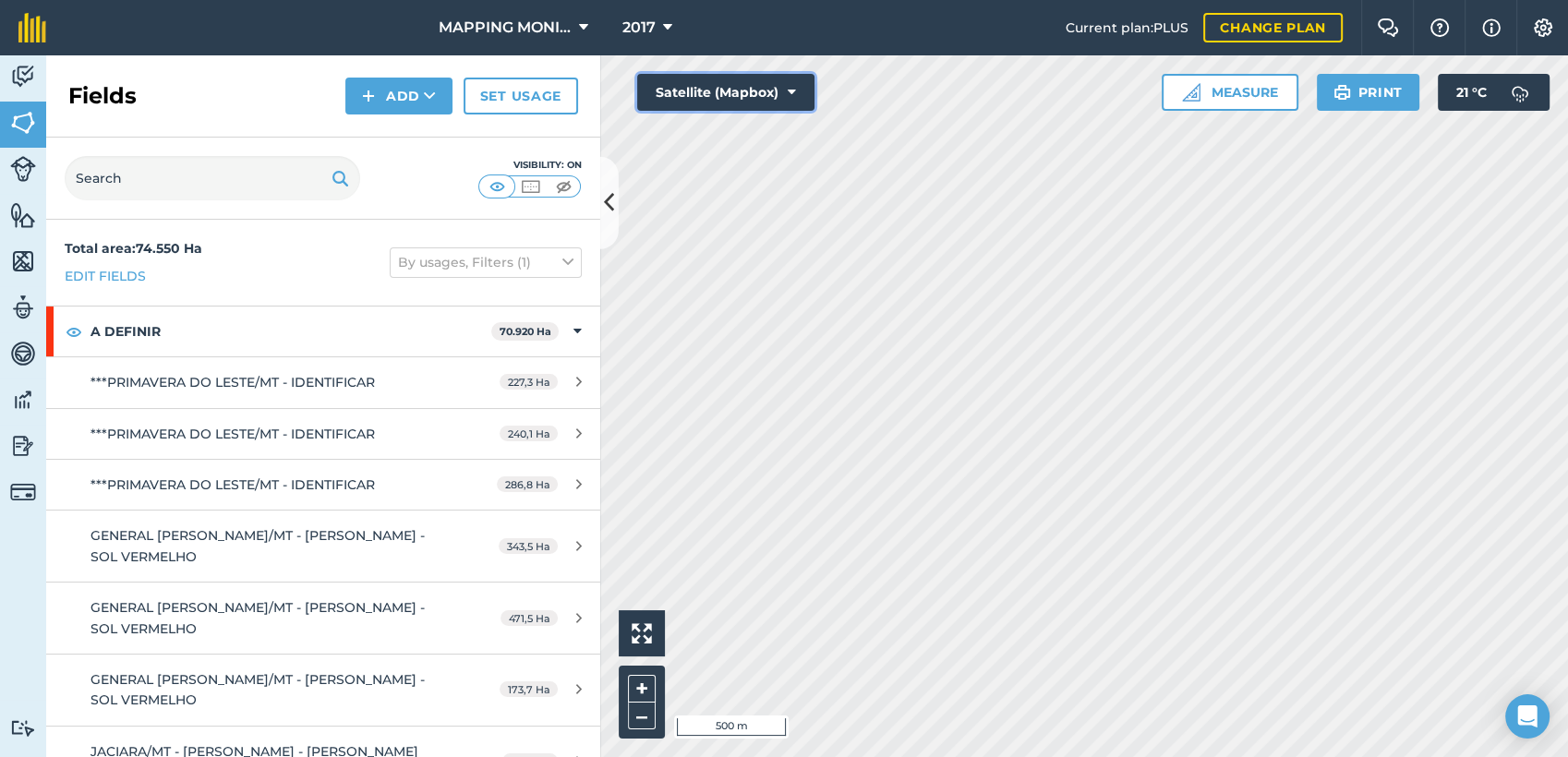
click at [803, 96] on button "Satellite (Mapbox)" at bounding box center [725, 92] width 177 height 37
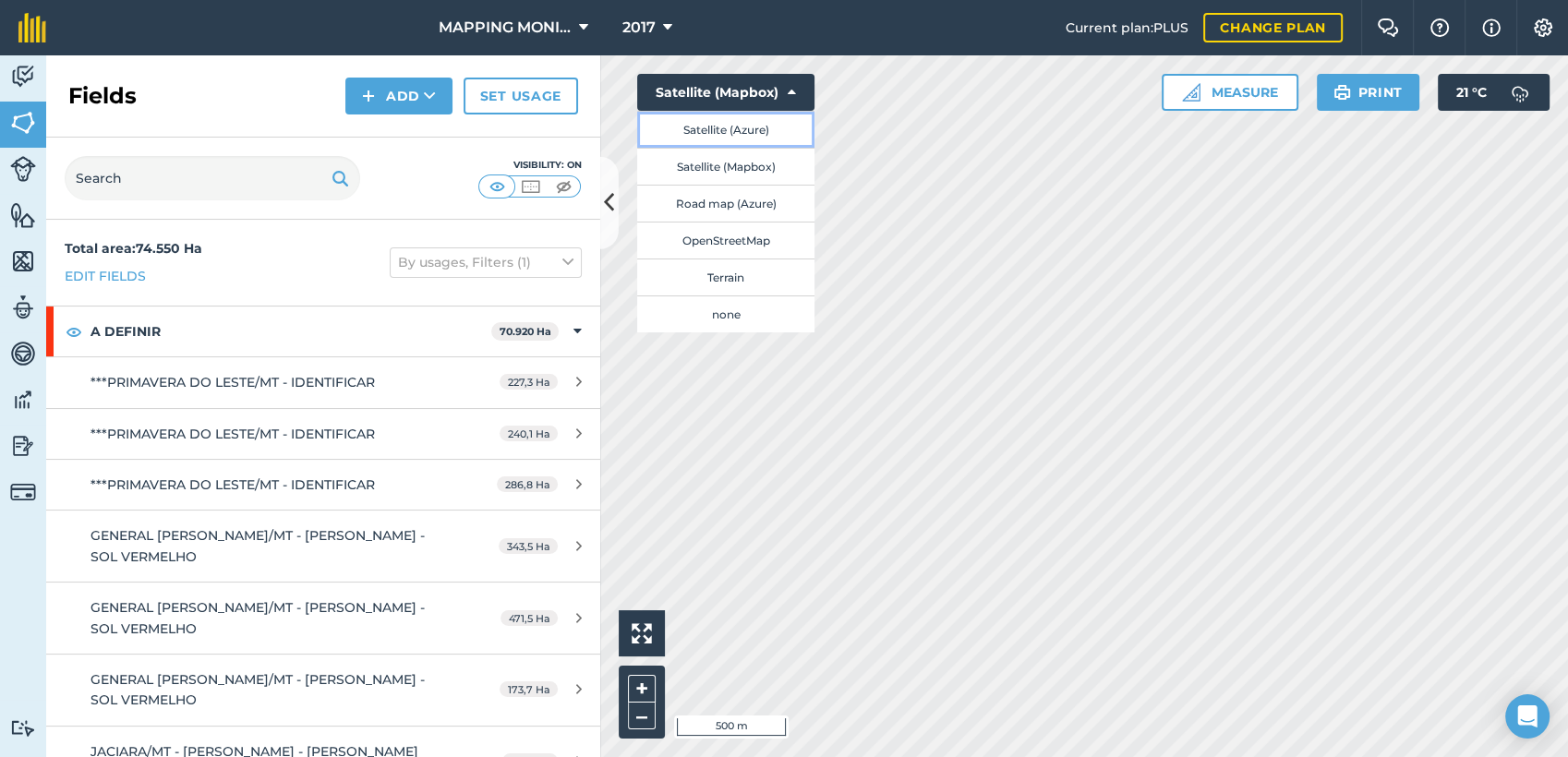
click at [769, 134] on button "Satellite (Azure)" at bounding box center [725, 129] width 177 height 37
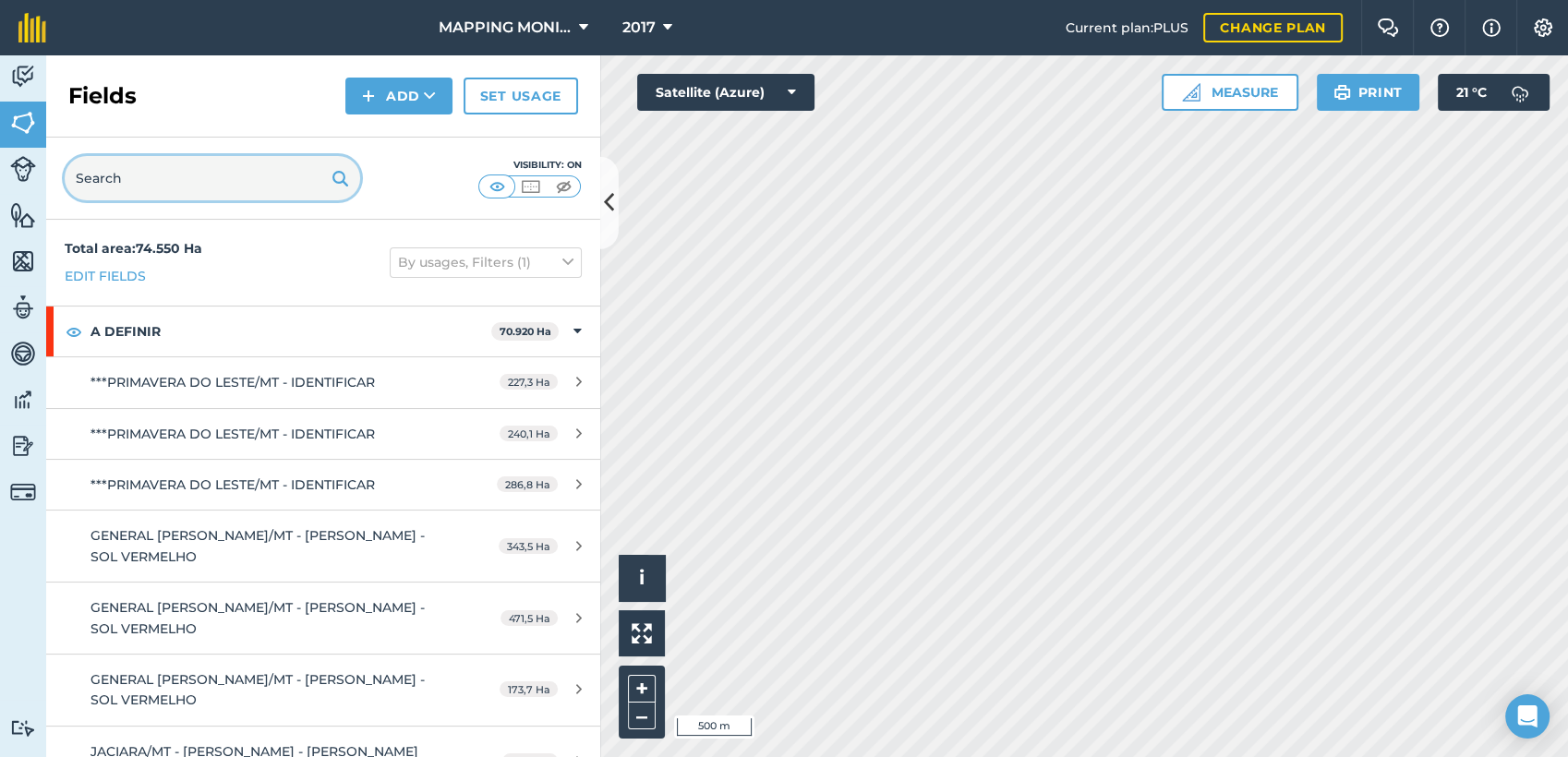
click at [251, 168] on input "text" at bounding box center [212, 178] width 295 height 44
paste input "PRIMAVERA DO LESTE/MT -LÍBERO FAVARIN - [GEOGRAPHIC_DATA][PERSON_NAME]"
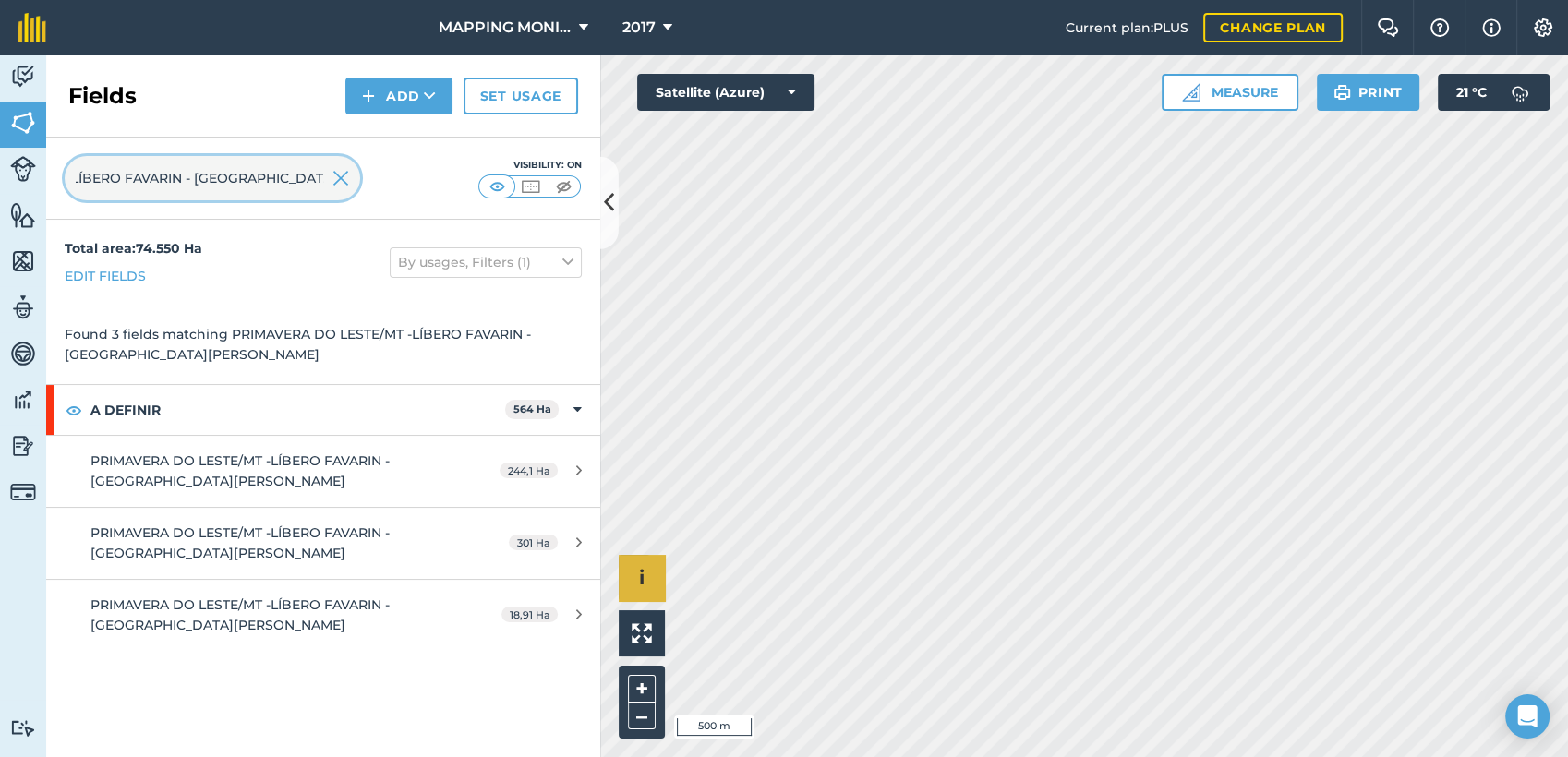
type input "PRIMAVERA DO LESTE/MT -LÍBERO FAVARIN - [GEOGRAPHIC_DATA][PERSON_NAME]"
click at [554, 177] on img at bounding box center [564, 185] width 23 height 18
click at [501, 184] on img at bounding box center [497, 185] width 23 height 18
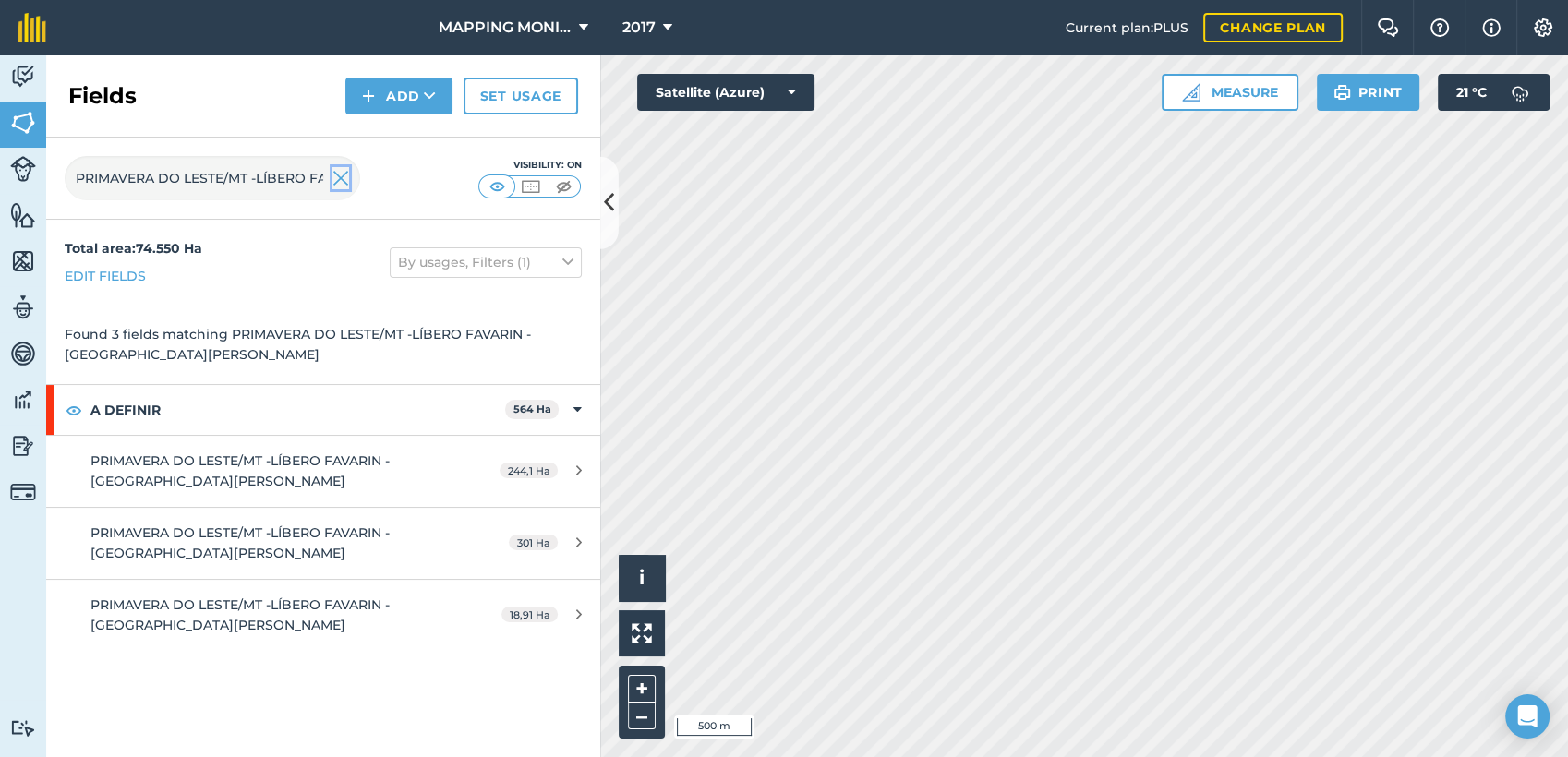
click at [342, 172] on img at bounding box center [340, 178] width 16 height 22
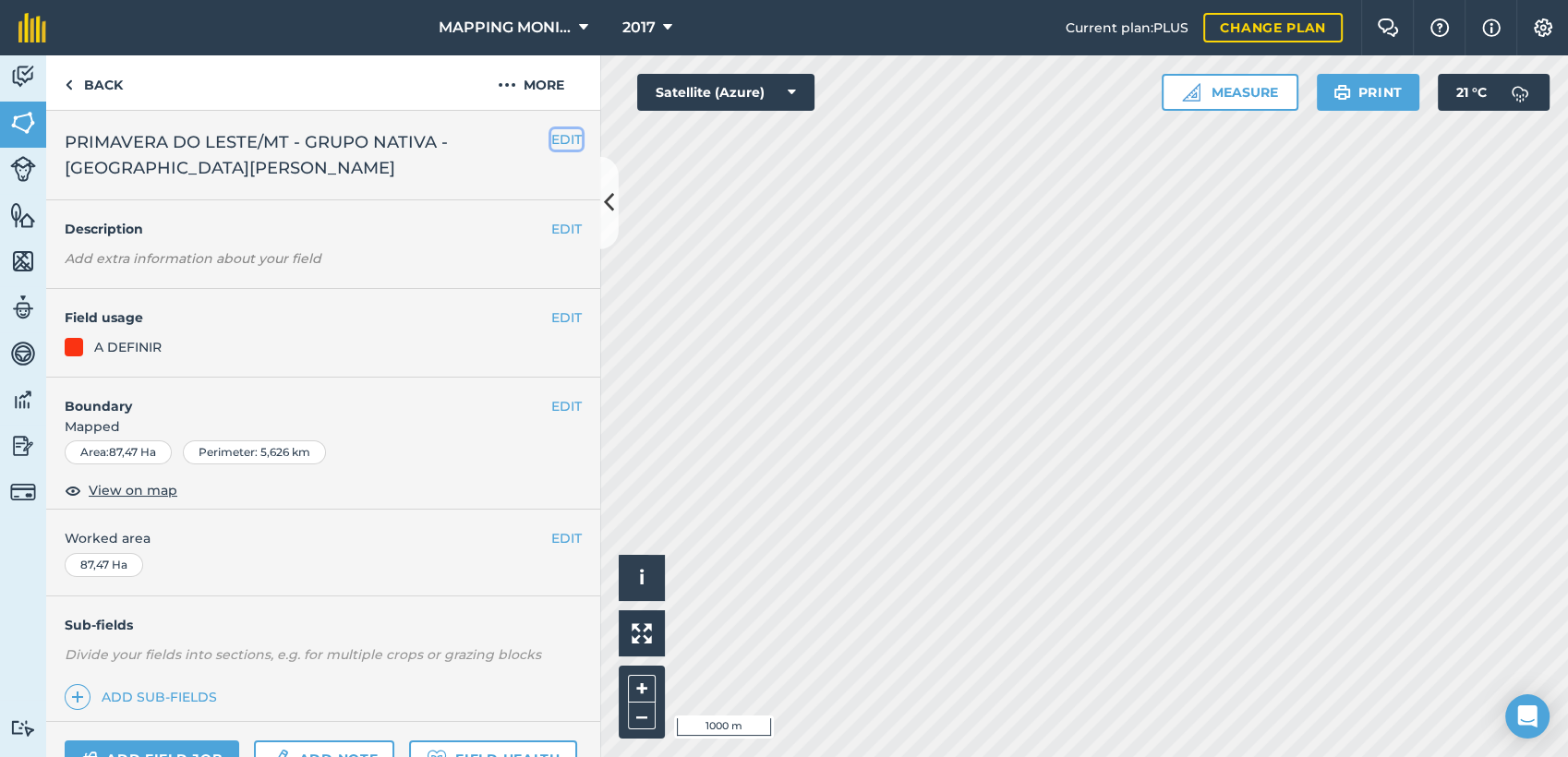
click at [552, 129] on button "EDIT" at bounding box center [567, 139] width 31 height 20
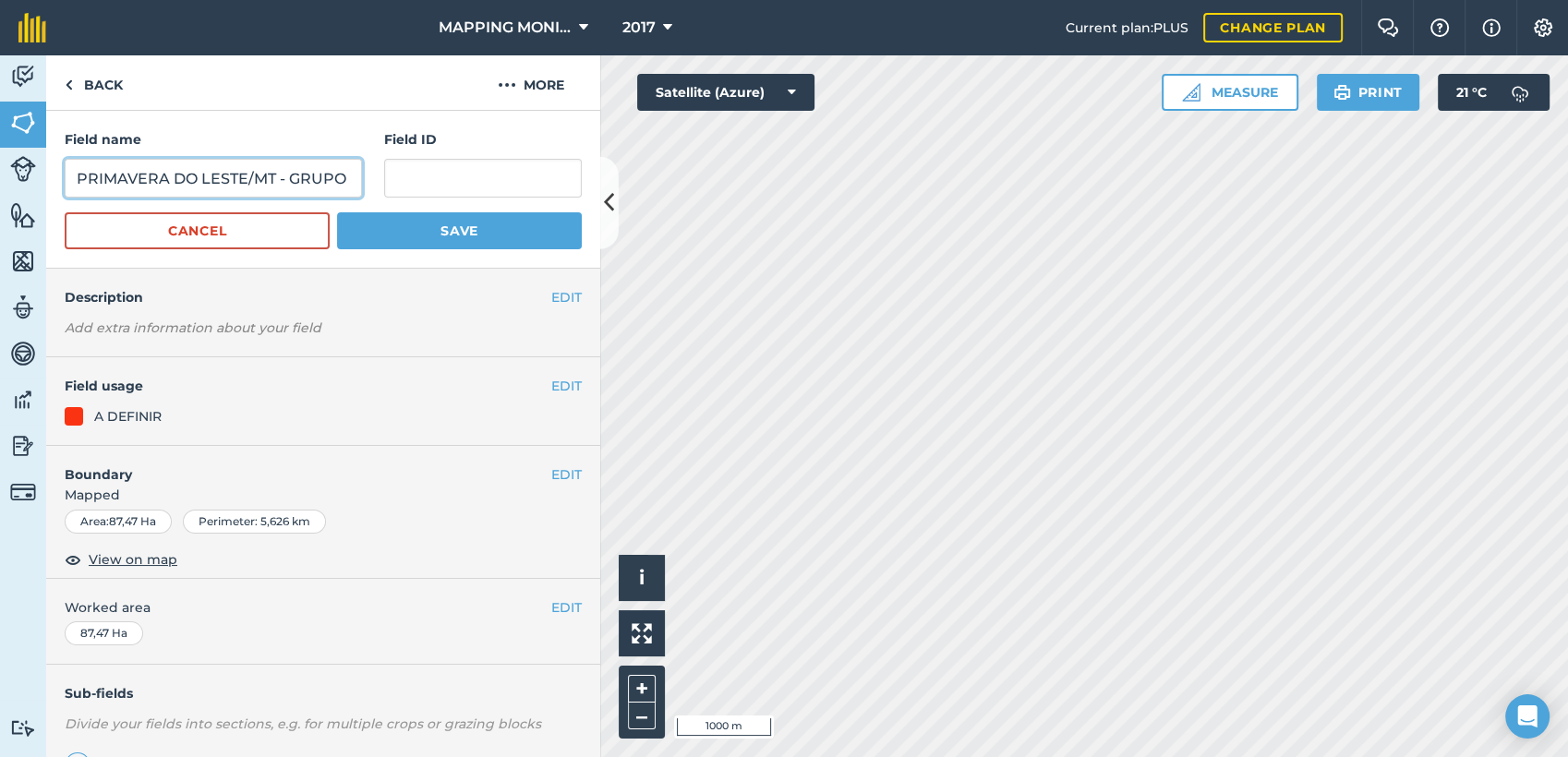
click at [235, 173] on input "PRIMAVERA DO LESTE/MT - GRUPO NATIVA - [GEOGRAPHIC_DATA][PERSON_NAME]" at bounding box center [213, 178] width 297 height 39
click at [100, 90] on link "Back" at bounding box center [93, 82] width 95 height 54
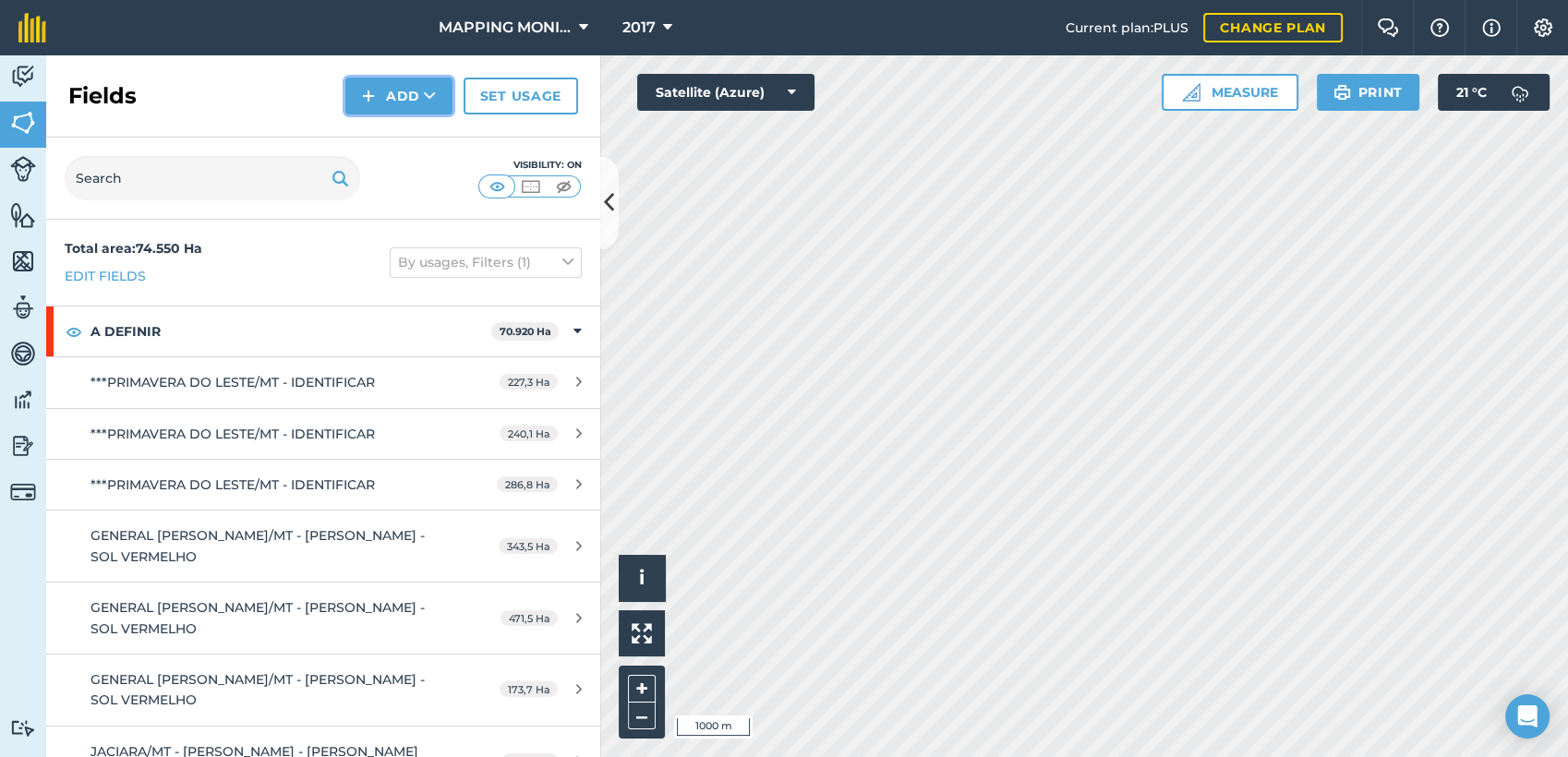
click at [440, 93] on button "Add" at bounding box center [399, 96] width 107 height 37
click at [423, 144] on link "Draw" at bounding box center [399, 138] width 101 height 40
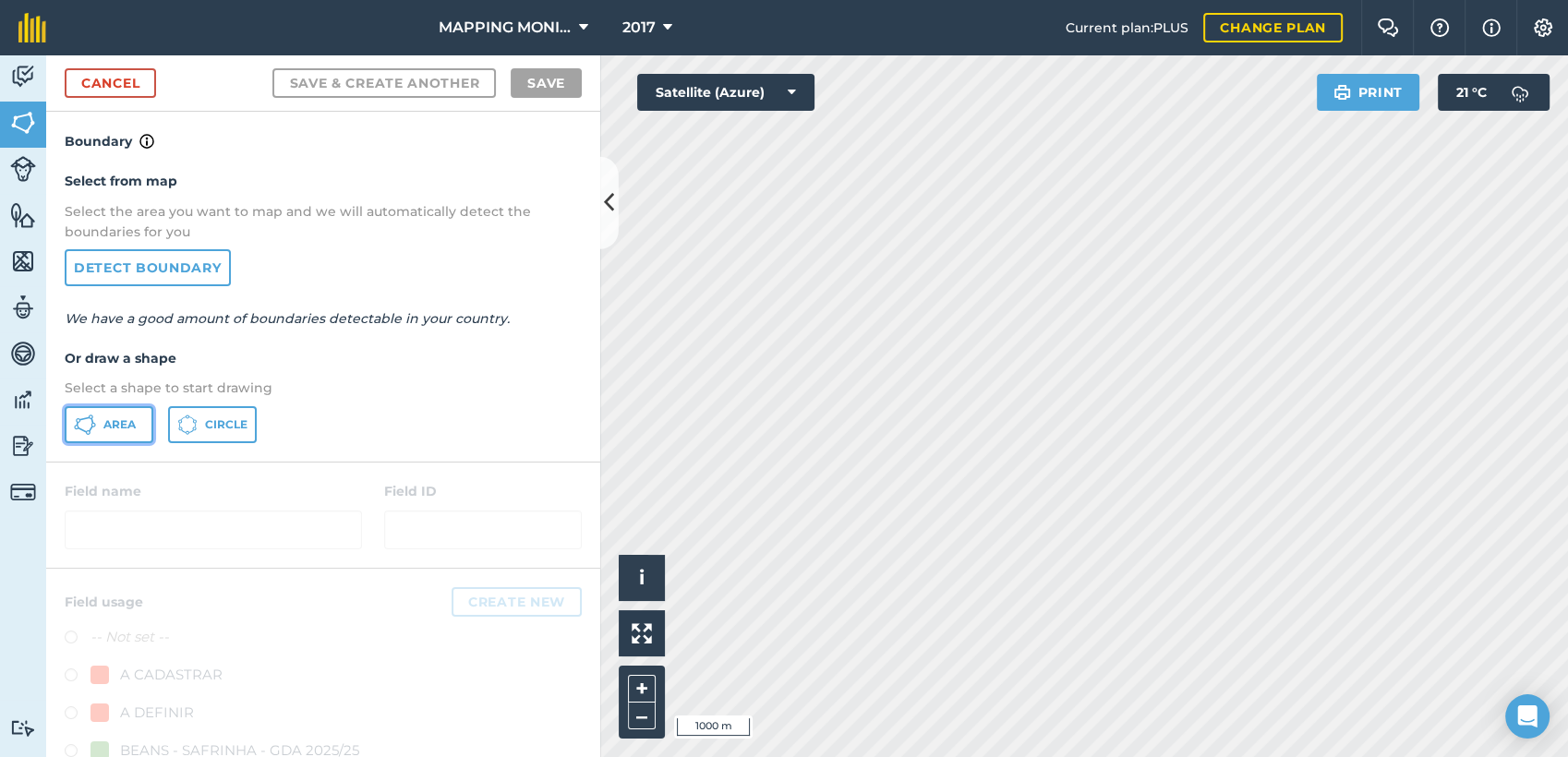
click at [84, 427] on icon at bounding box center [84, 424] width 22 height 22
click at [135, 281] on link "Detect boundary" at bounding box center [148, 268] width 166 height 37
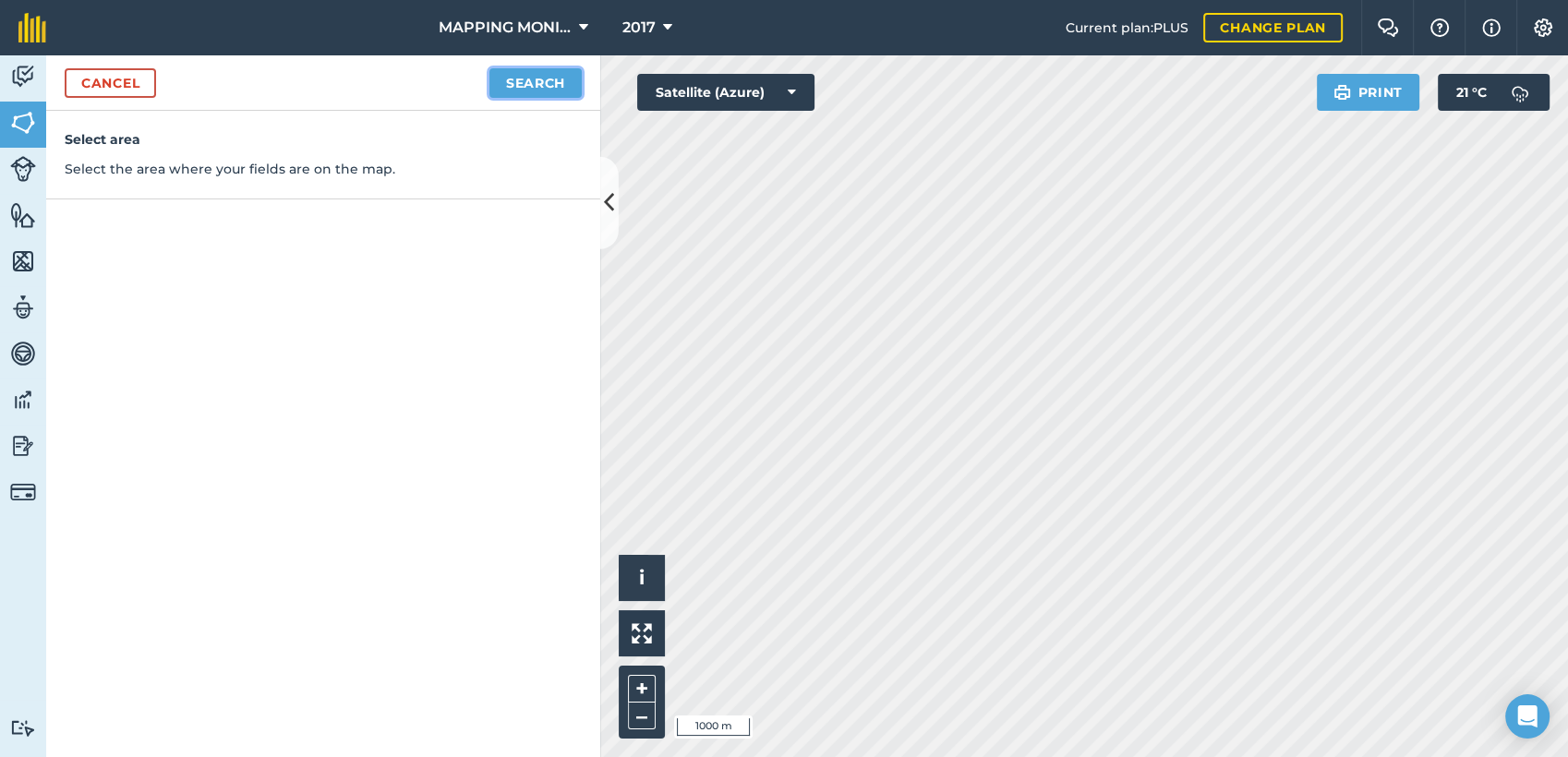
click at [550, 84] on button "Search" at bounding box center [535, 82] width 93 height 30
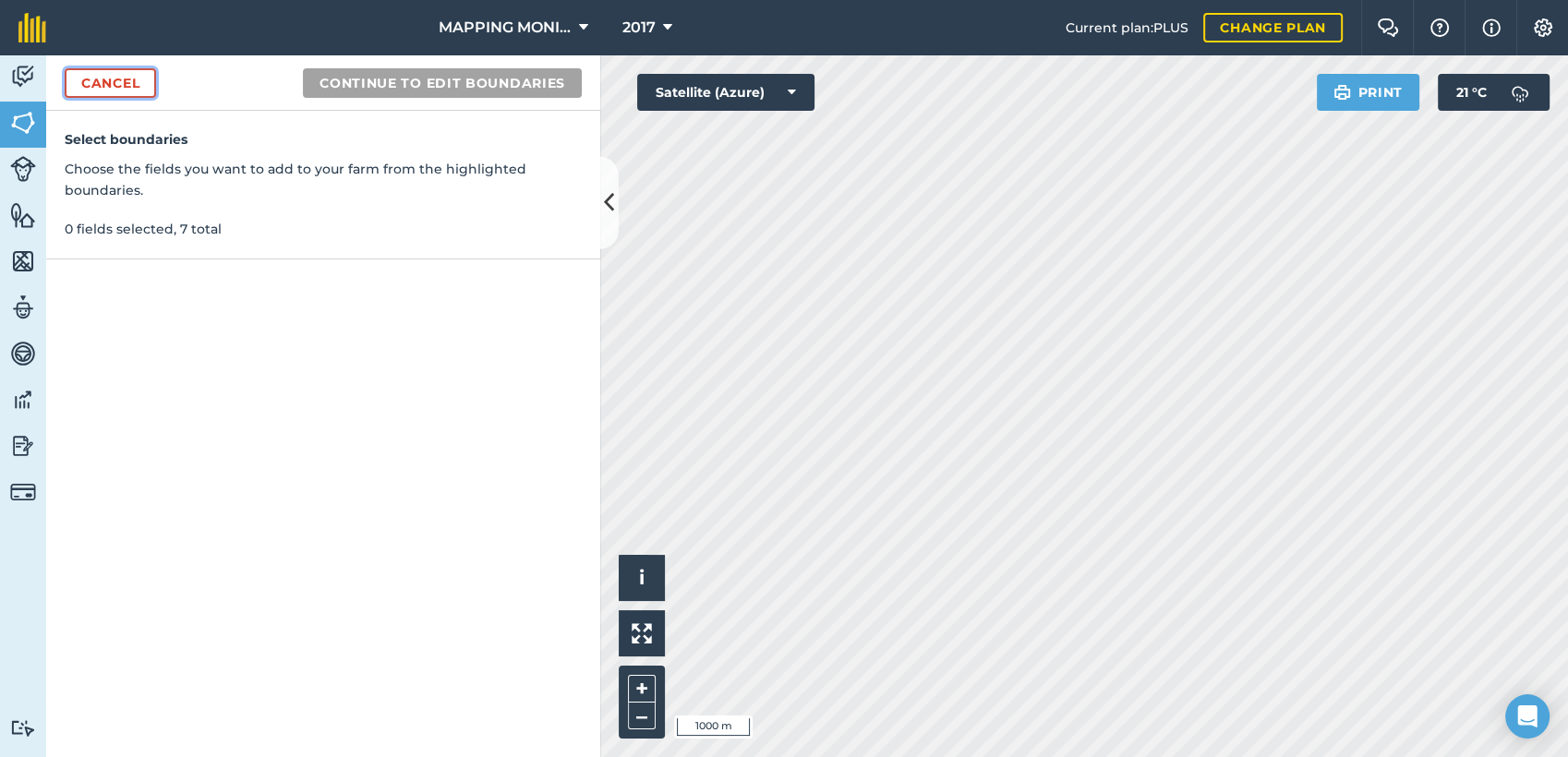
click at [137, 81] on link "Cancel" at bounding box center [111, 82] width 92 height 30
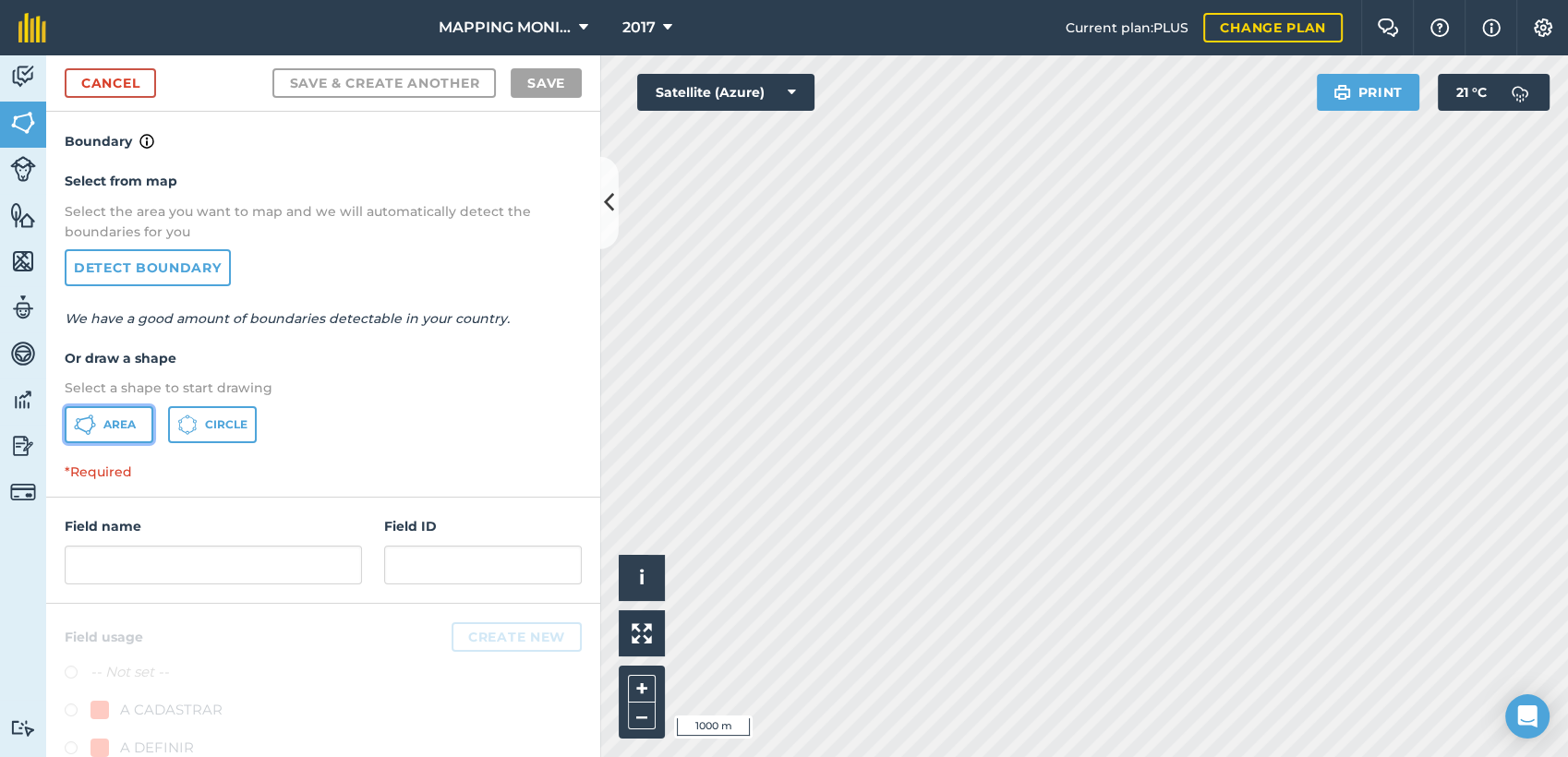
click at [101, 428] on button "Area" at bounding box center [109, 424] width 89 height 37
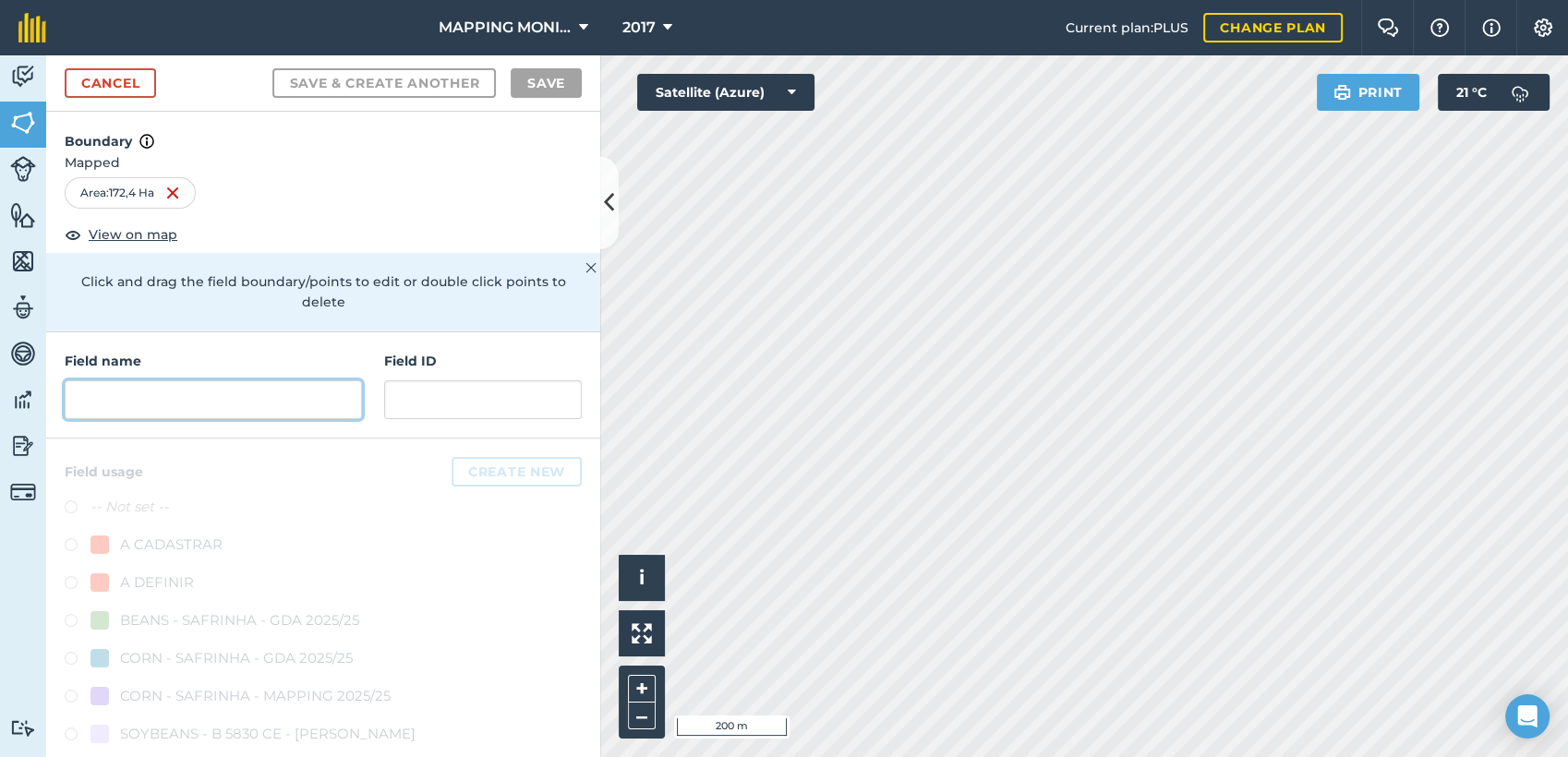
click at [252, 401] on input "text" at bounding box center [213, 400] width 297 height 39
paste input "PRIMAVERA DO LESTE/MT - GRUPO NATIVA - [GEOGRAPHIC_DATA][PERSON_NAME]"
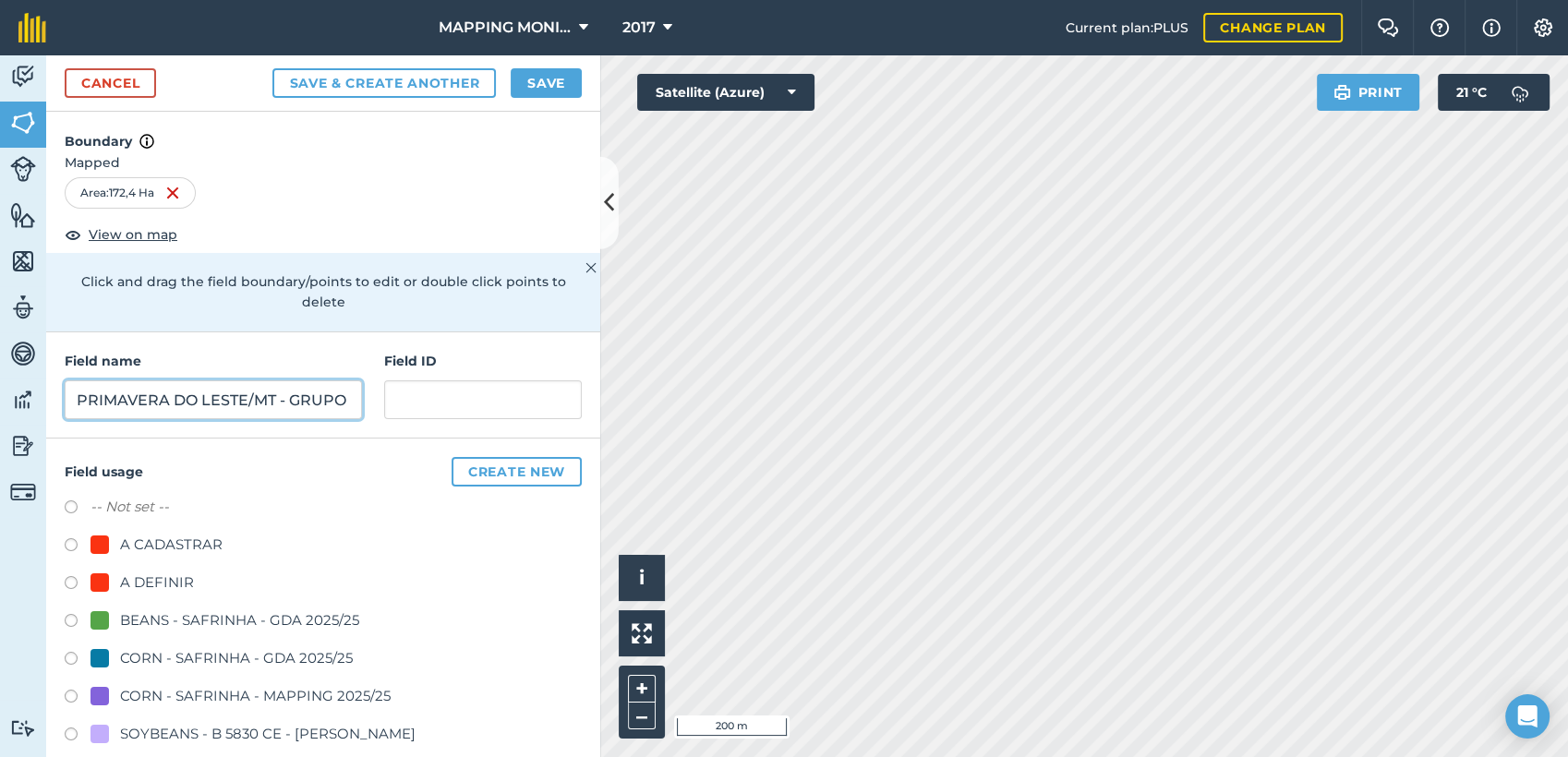
scroll to position [0, 198]
drag, startPoint x: 223, startPoint y: 393, endPoint x: 455, endPoint y: 415, distance: 233.0
click at [455, 415] on div "Field name PRIMAVERA DO LESTE/MT - GRUPO NATIVA - [GEOGRAPHIC_DATA][PERSON_NAME…" at bounding box center [322, 385] width 554 height 106
type input "PRIMAVERA DO LESTE/MT - GRUPO NATIVA - [US_STATE]"
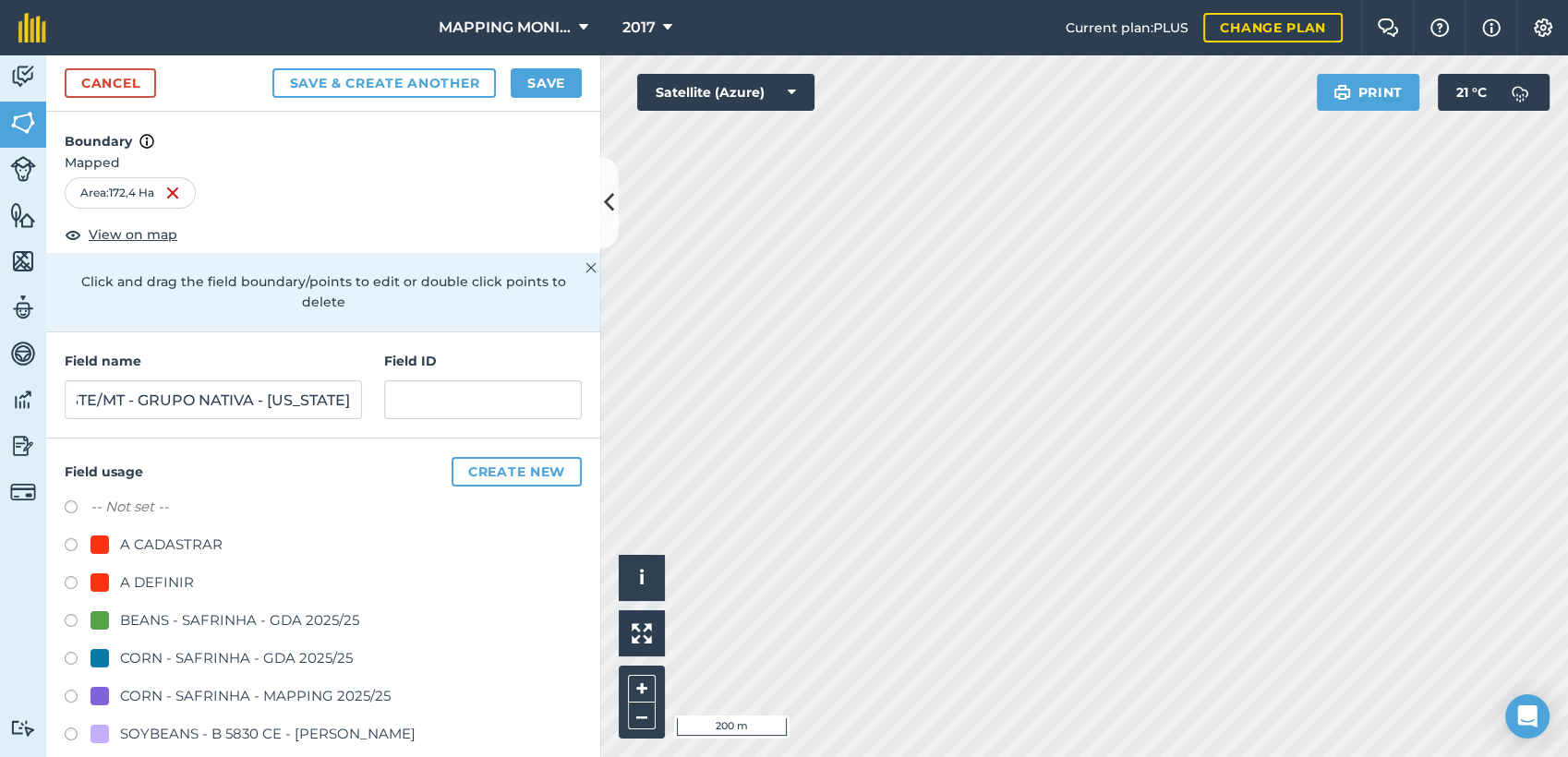
click at [130, 584] on div "A DEFINIR" at bounding box center [157, 582] width 74 height 22
radio input "true"
click at [524, 85] on button "Save" at bounding box center [546, 82] width 71 height 30
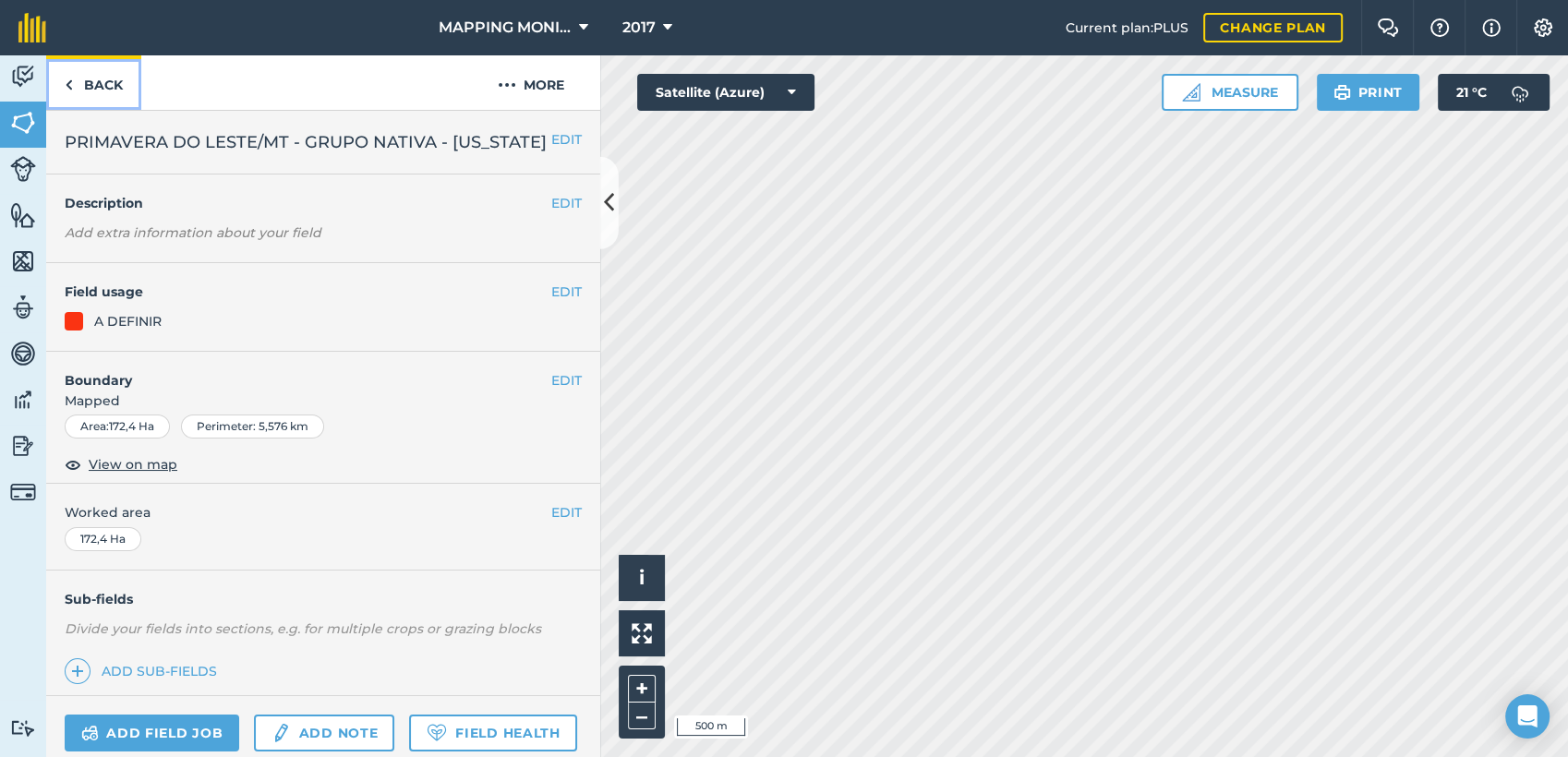
click at [108, 93] on link "Back" at bounding box center [93, 82] width 95 height 54
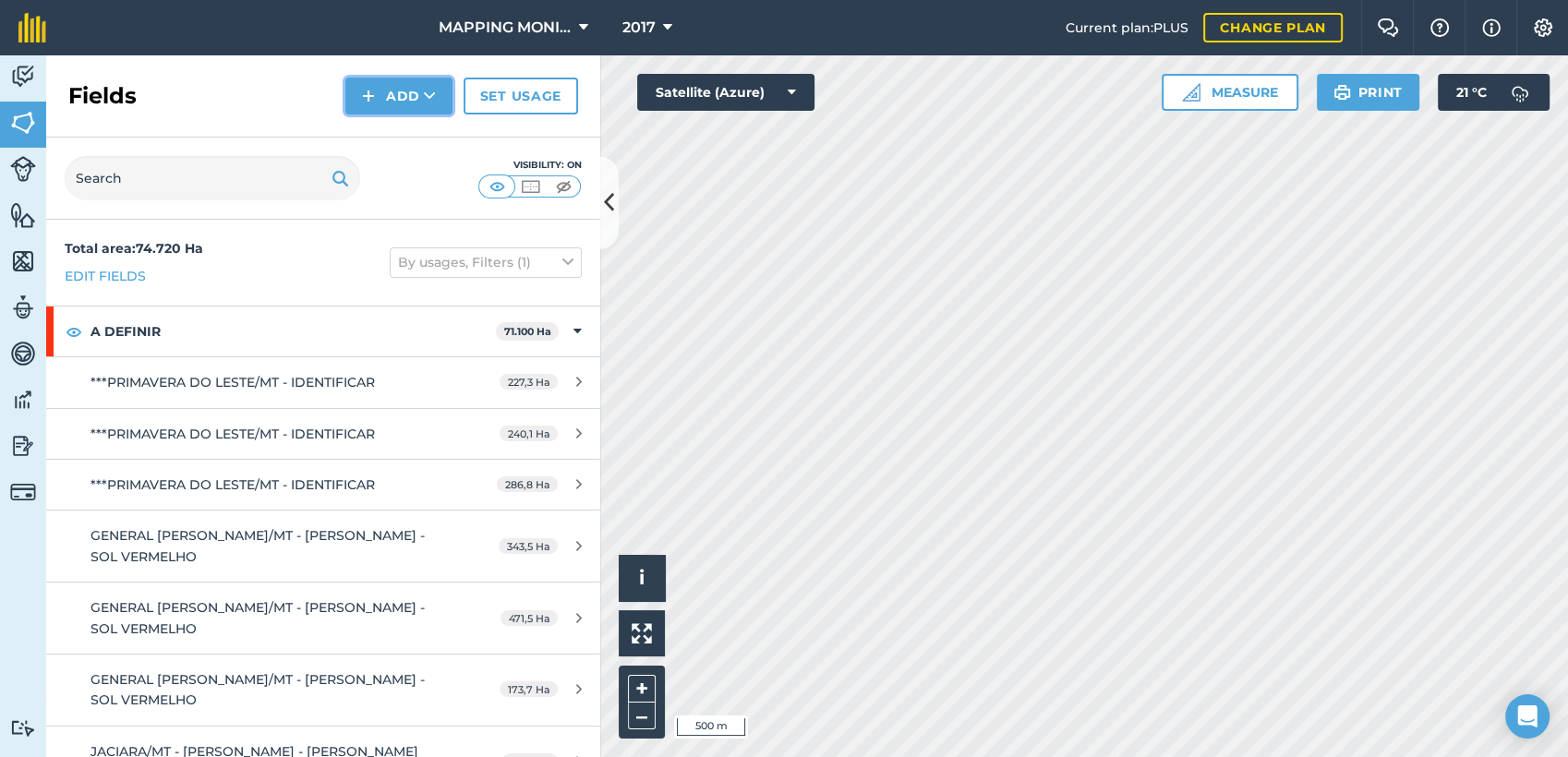
click at [425, 97] on icon at bounding box center [429, 96] width 12 height 18
click at [415, 137] on link "Draw" at bounding box center [399, 138] width 101 height 40
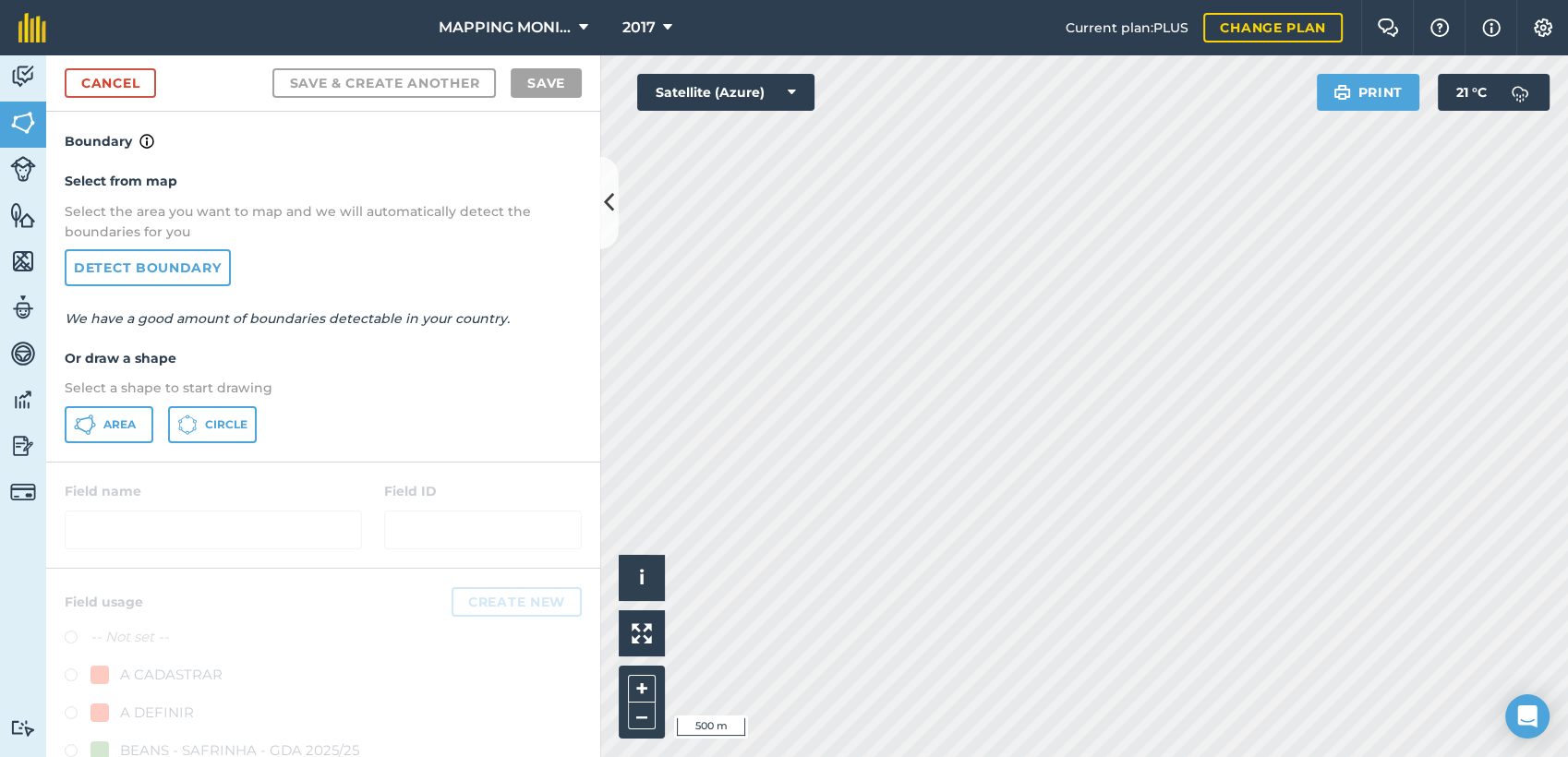
click at [118, 391] on p "Select a shape to start drawing" at bounding box center [323, 387] width 517 height 20
click at [106, 424] on span "Area" at bounding box center [120, 424] width 33 height 14
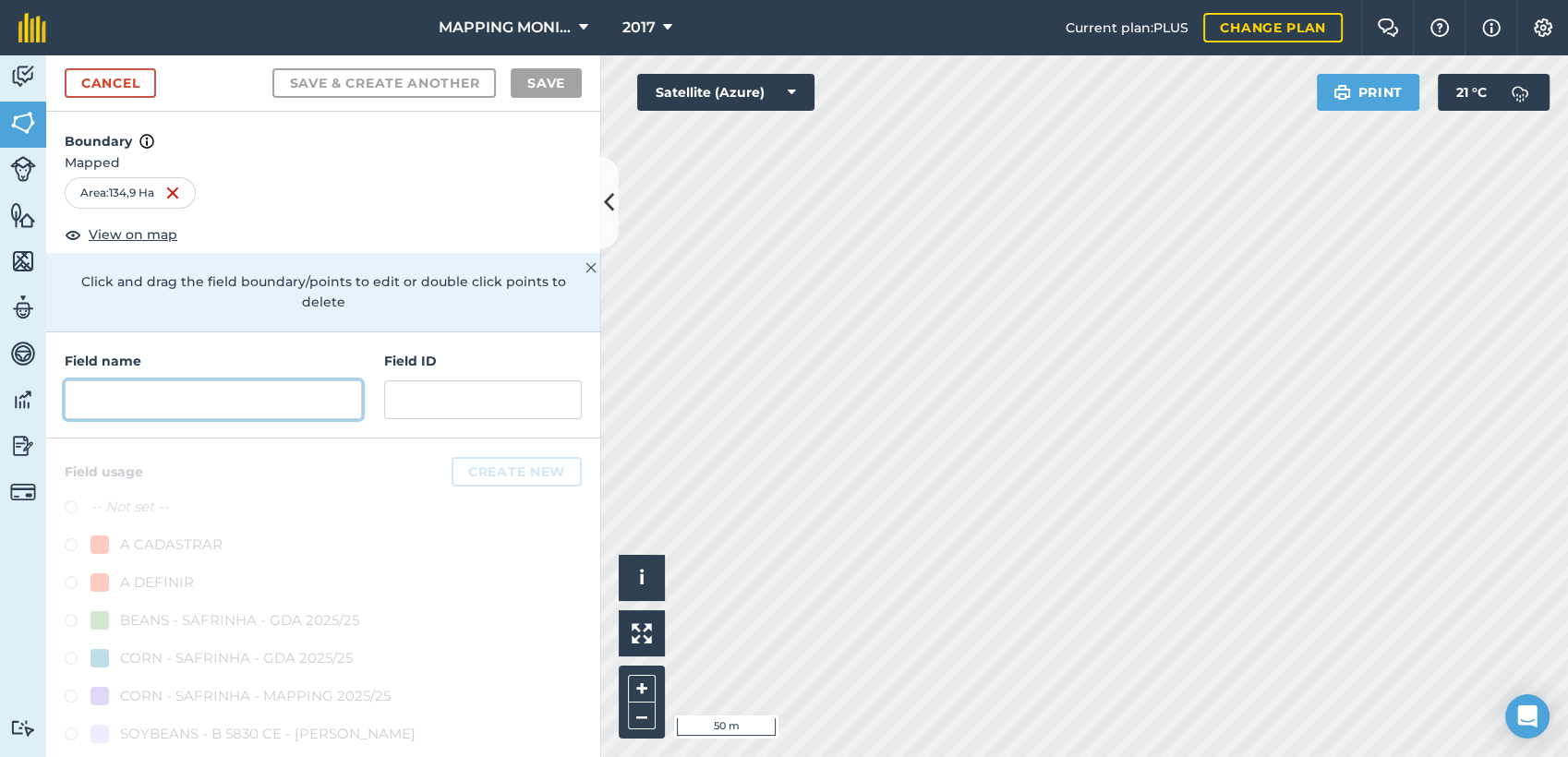
click at [229, 406] on input "text" at bounding box center [213, 400] width 297 height 39
paste input "PRIMAVERA DO LESTE/MT - GRUPO NATIVA - [GEOGRAPHIC_DATA][PERSON_NAME]"
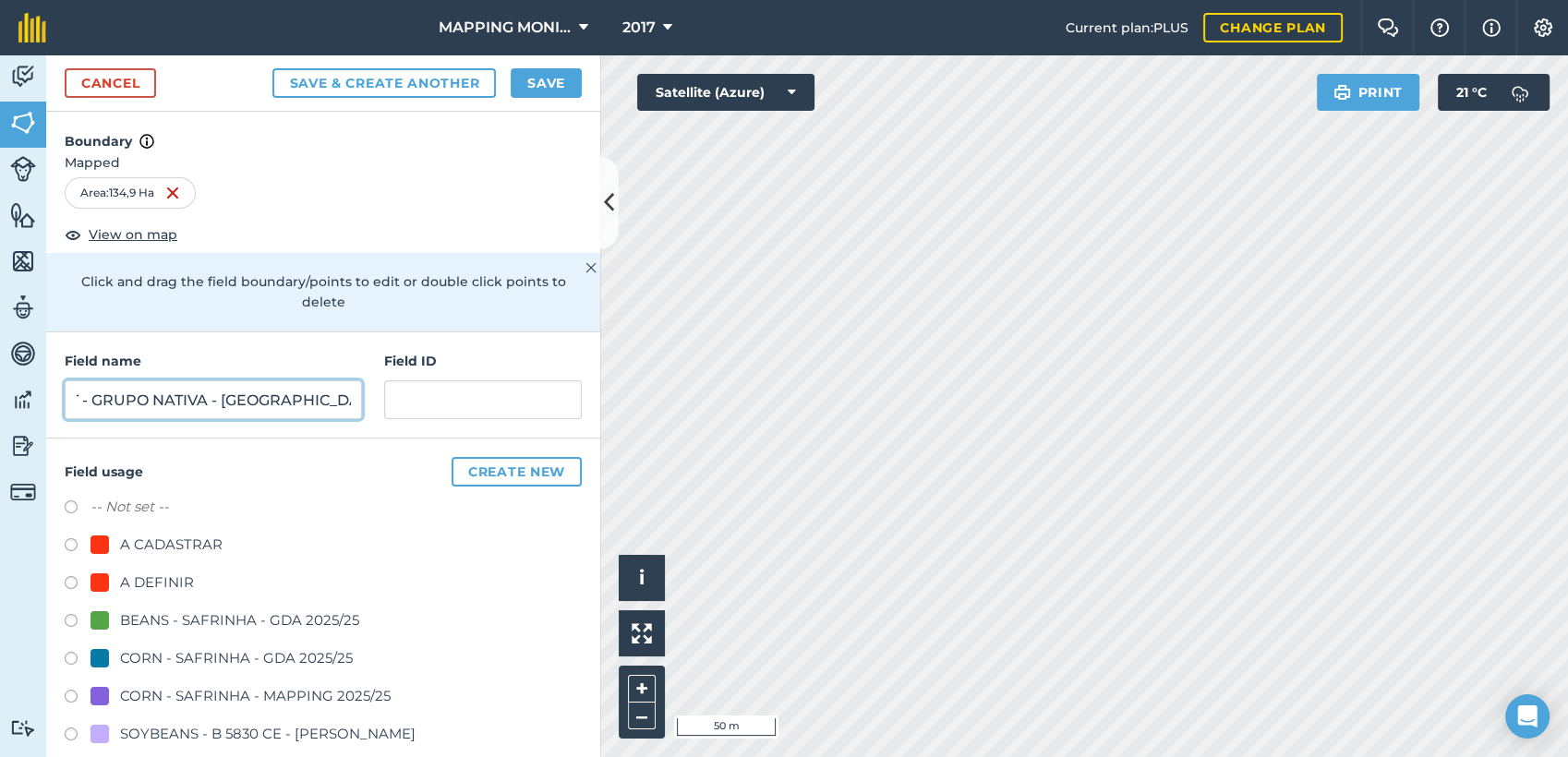
type input "PRIMAVERA DO LESTE/MT - GRUPO NATIVA - [GEOGRAPHIC_DATA][PERSON_NAME]"
click at [151, 573] on div "A DEFINIR" at bounding box center [157, 582] width 74 height 22
radio input "true"
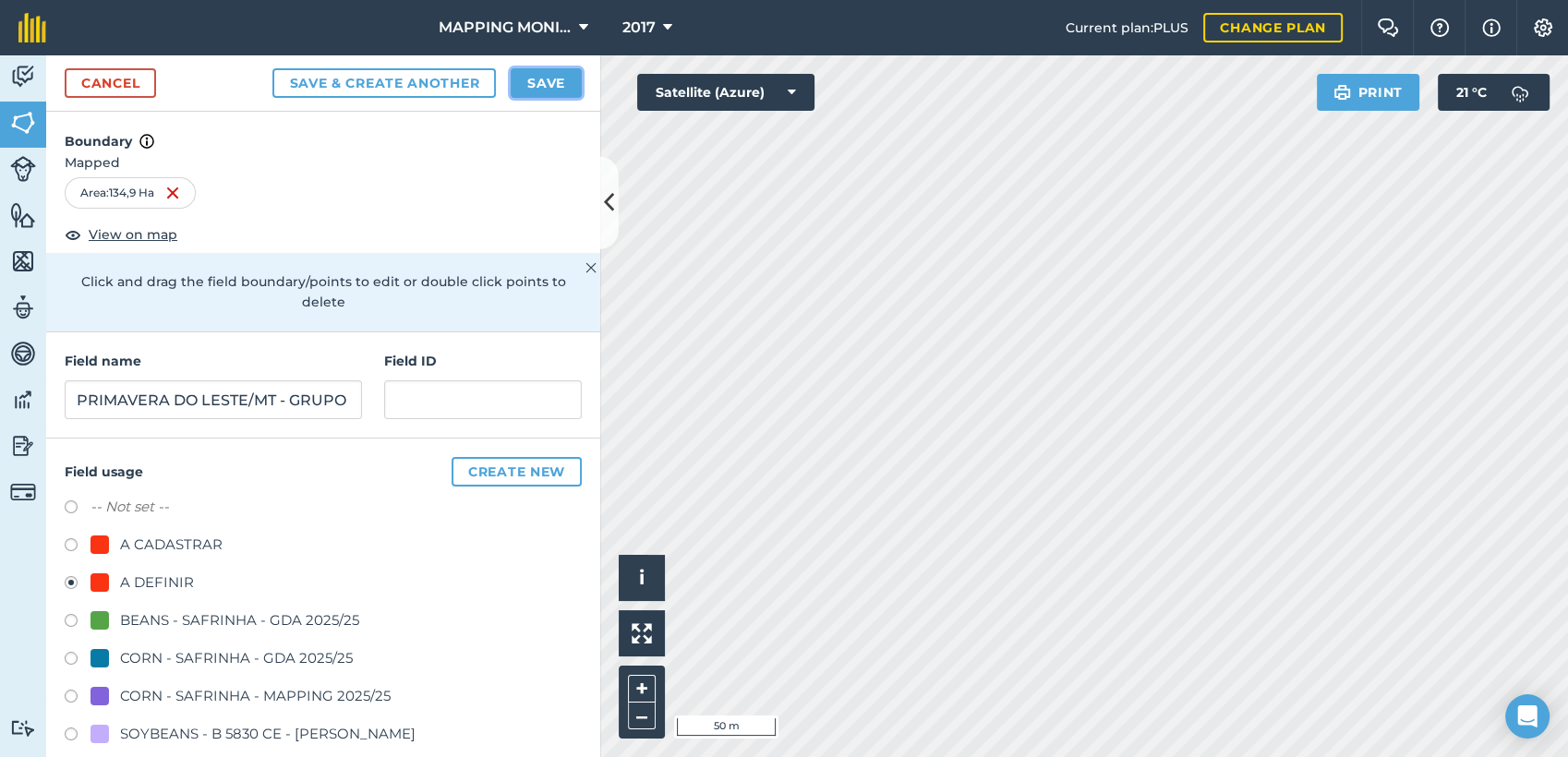
click at [563, 84] on button "Save" at bounding box center [546, 82] width 71 height 30
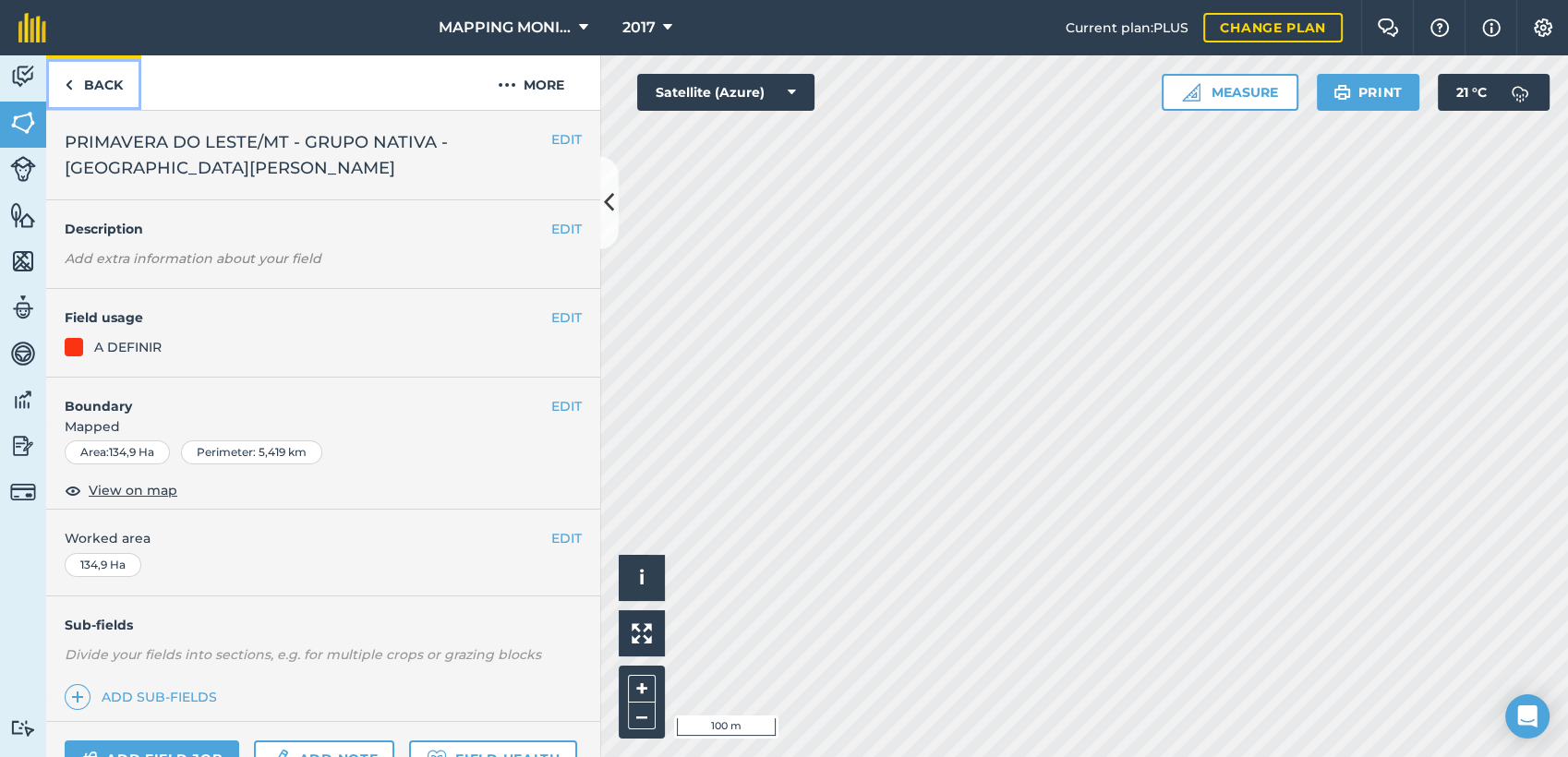
click at [116, 94] on link "Back" at bounding box center [93, 82] width 95 height 54
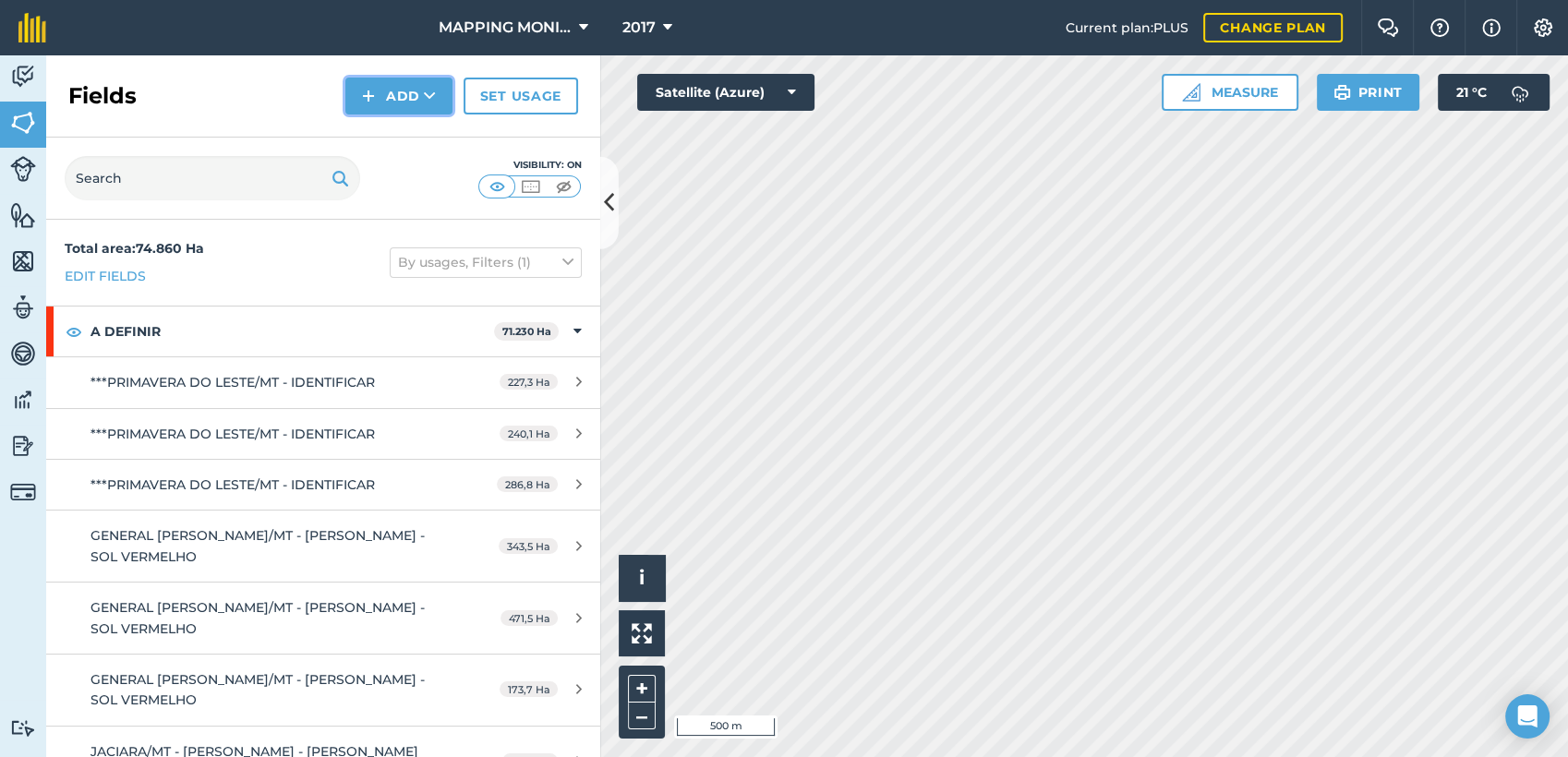
click at [420, 100] on button "Add" at bounding box center [399, 96] width 107 height 37
click at [415, 138] on link "Draw" at bounding box center [399, 138] width 101 height 40
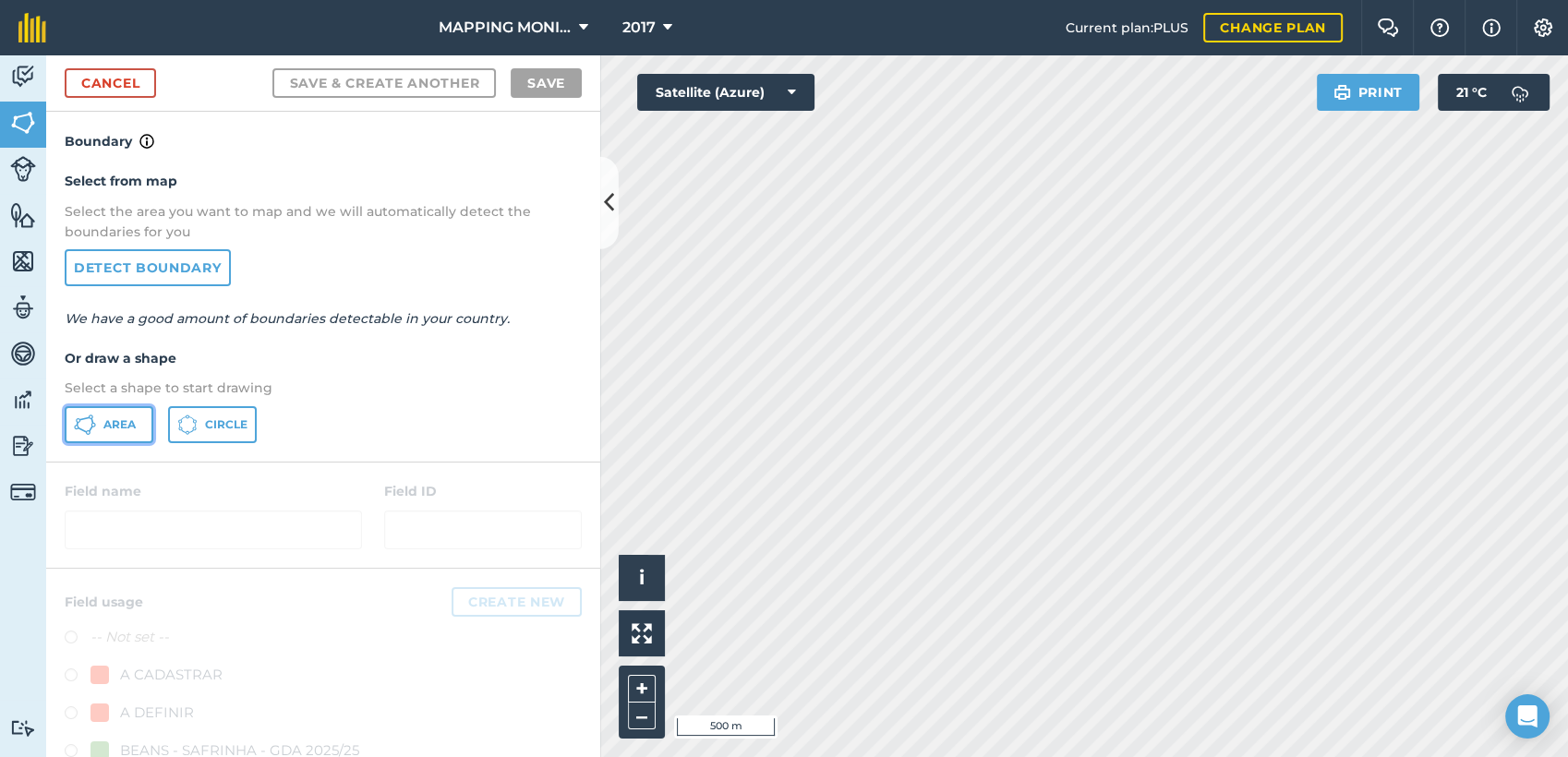
click at [140, 411] on button "Area" at bounding box center [109, 424] width 89 height 37
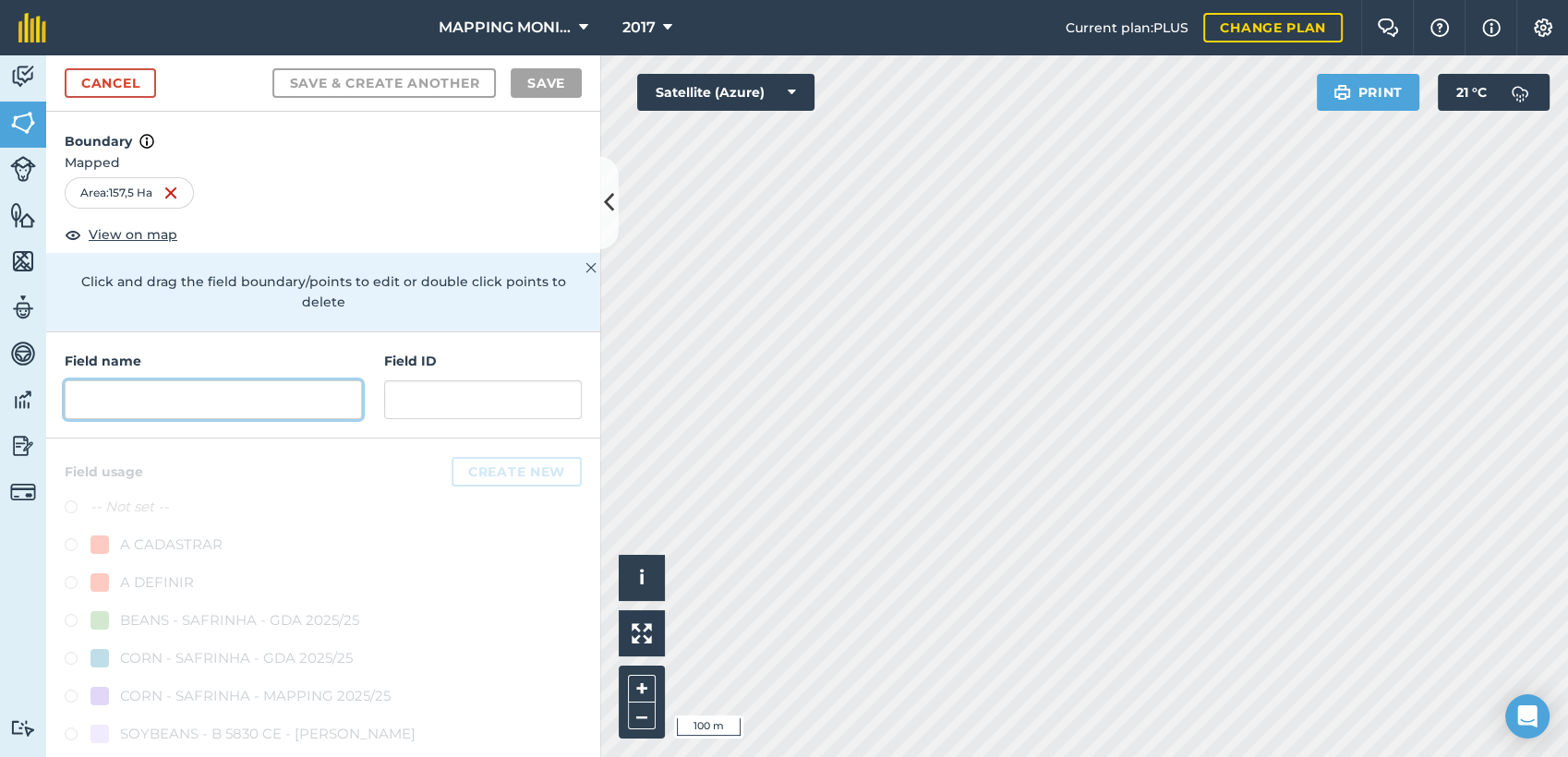
click at [154, 395] on input "text" at bounding box center [213, 400] width 297 height 39
paste input "PRIMAVERA DO LESTE/MT - GRUPO NATIVA - [GEOGRAPHIC_DATA][PERSON_NAME]"
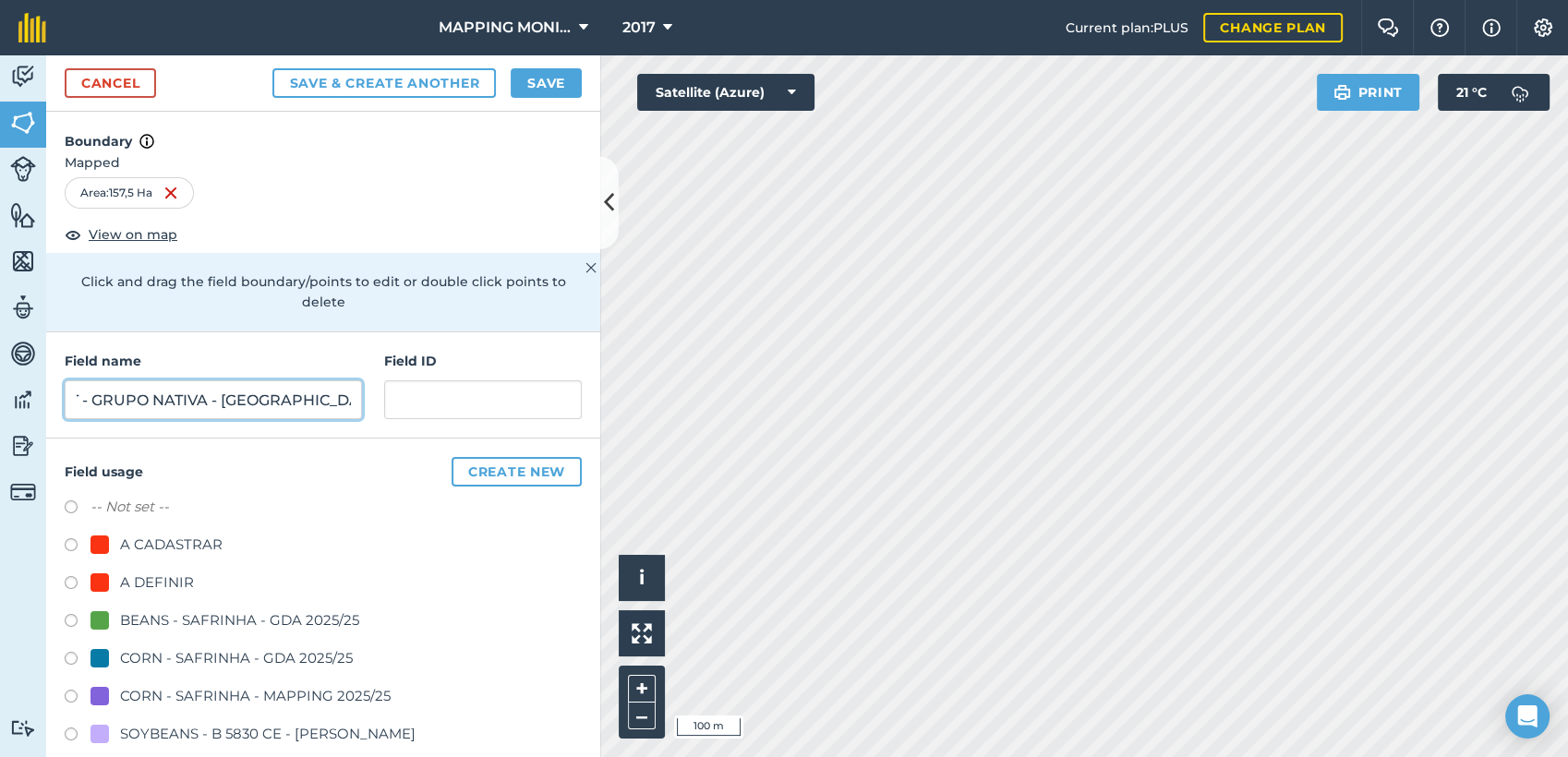
type input "PRIMAVERA DO LESTE/MT - GRUPO NATIVA - [GEOGRAPHIC_DATA][PERSON_NAME]"
click at [175, 579] on div "A DEFINIR" at bounding box center [157, 582] width 74 height 22
radio input "true"
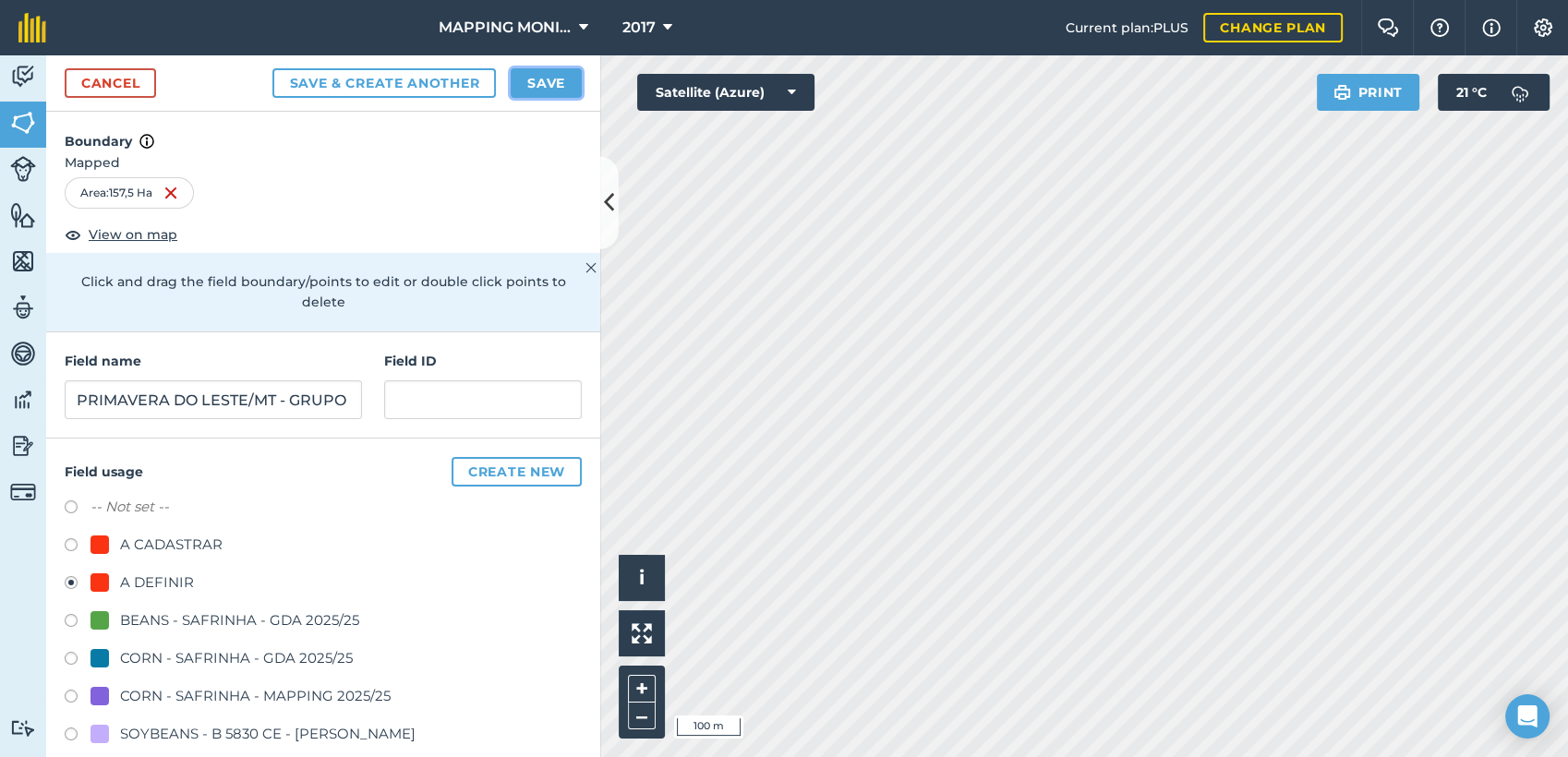
click at [555, 75] on button "Save" at bounding box center [546, 82] width 71 height 30
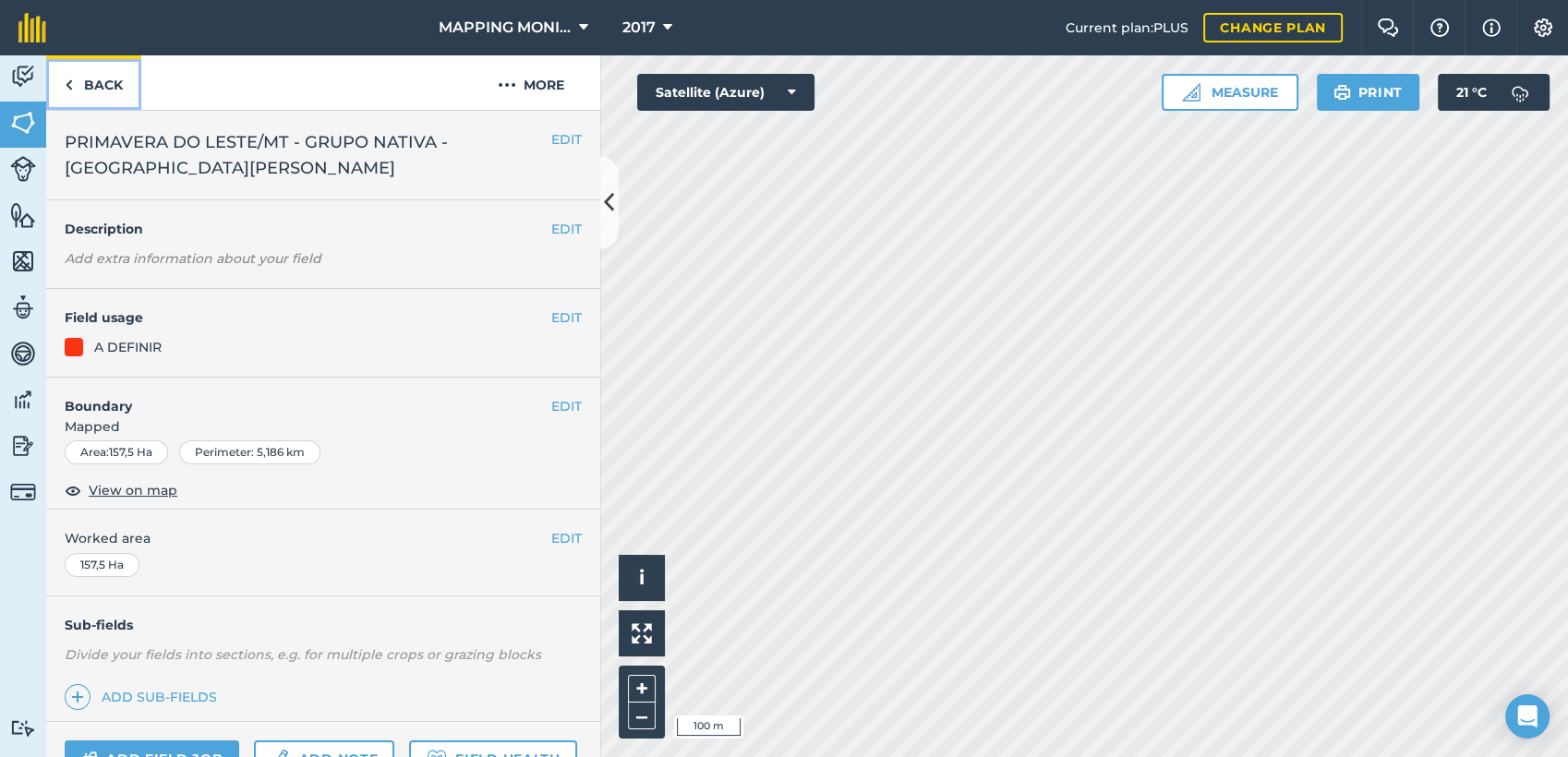
click at [131, 80] on link "Back" at bounding box center [93, 82] width 95 height 54
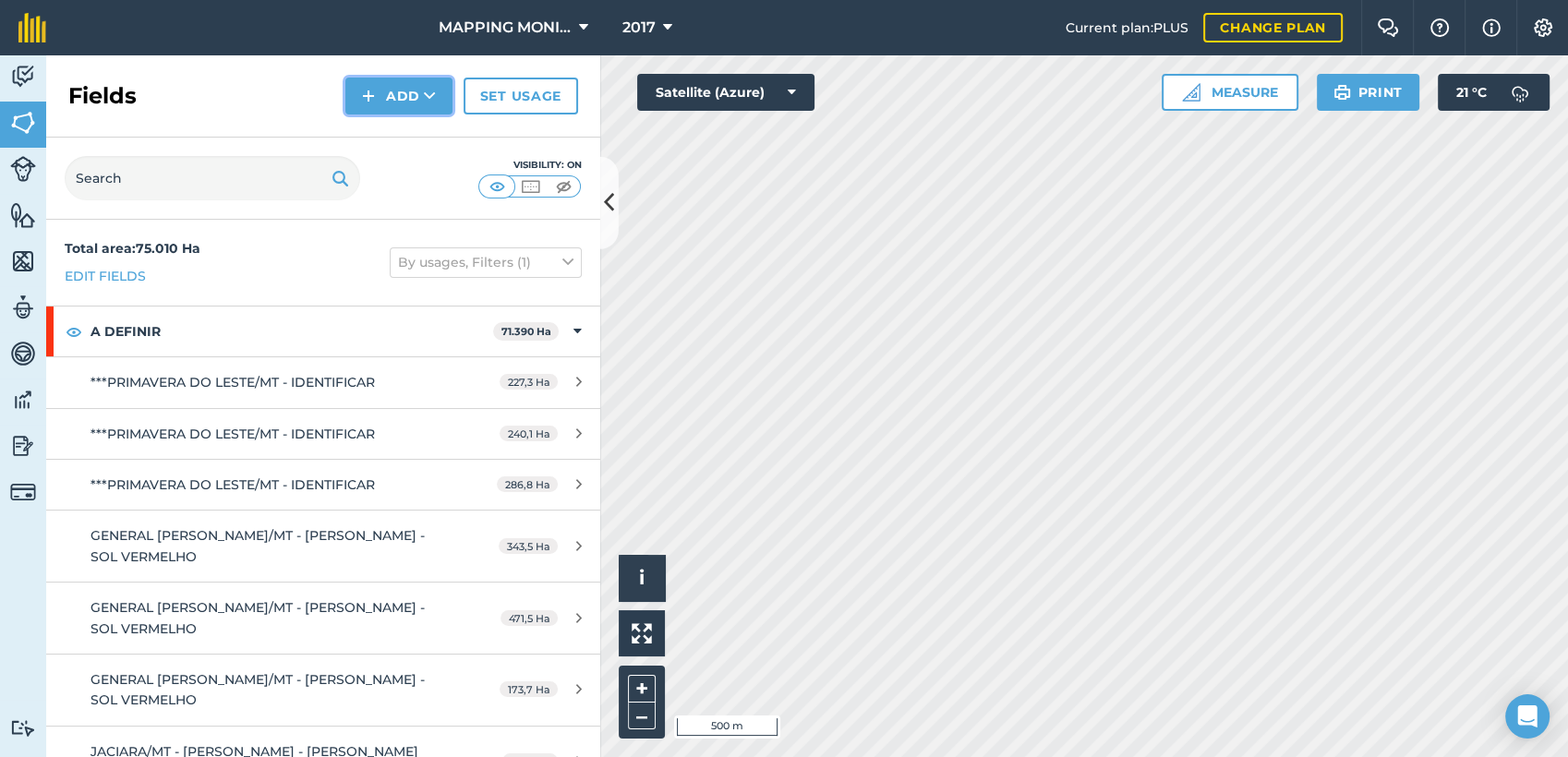
click at [429, 88] on icon at bounding box center [429, 96] width 12 height 18
click at [425, 128] on link "Draw" at bounding box center [399, 138] width 101 height 40
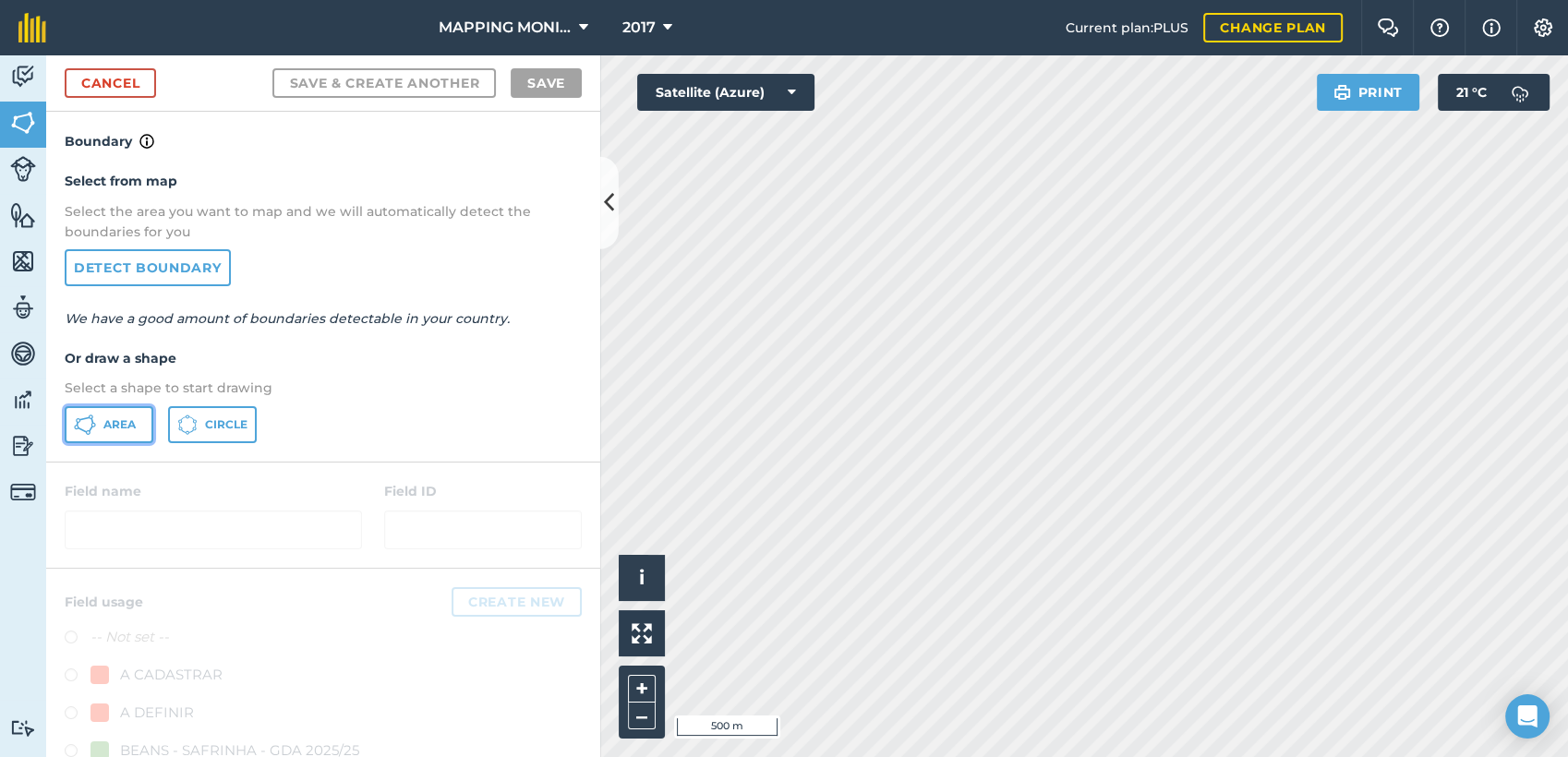
click at [119, 423] on span "Area" at bounding box center [120, 424] width 33 height 14
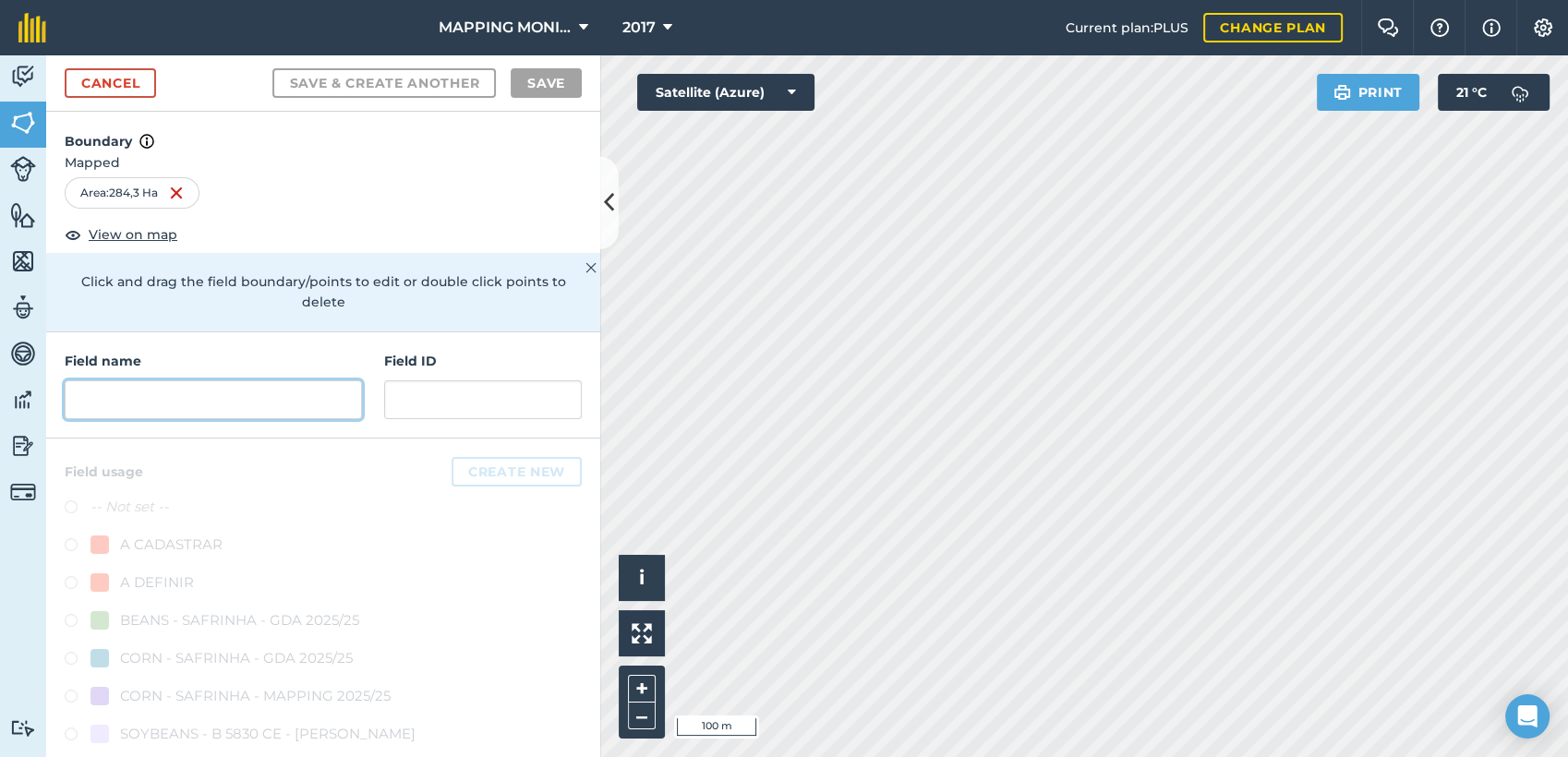
click at [251, 382] on input "text" at bounding box center [213, 400] width 297 height 39
paste input "PRIMAVERA DO LESTE/MT - GRUPO NATIVA - [GEOGRAPHIC_DATA][PERSON_NAME]"
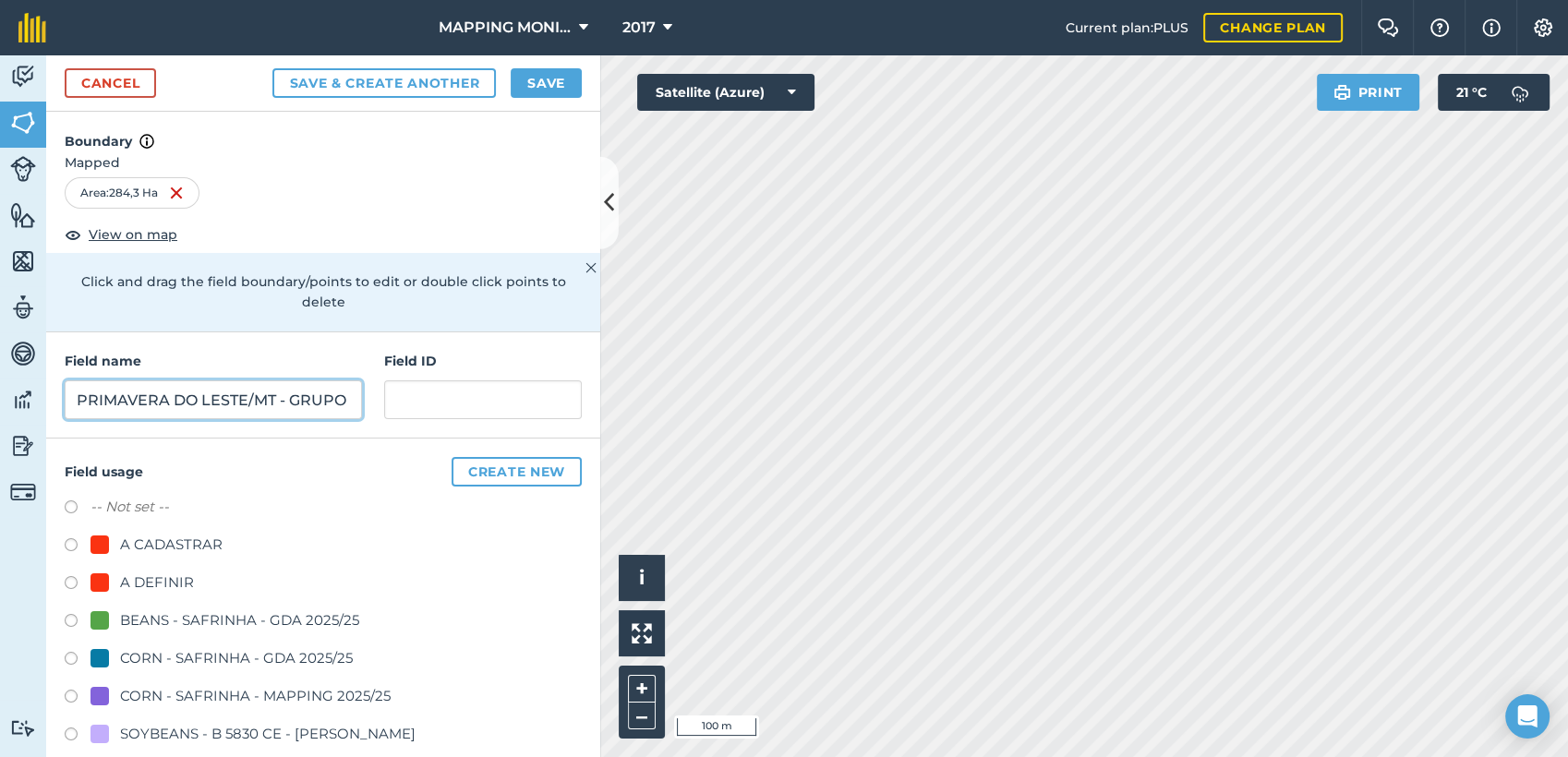
scroll to position [0, 198]
type input "PRIMAVERA DO LESTE/MT - GRUPO NATIVA - [GEOGRAPHIC_DATA][PERSON_NAME]"
click at [168, 573] on div "A DEFINIR" at bounding box center [157, 582] width 74 height 22
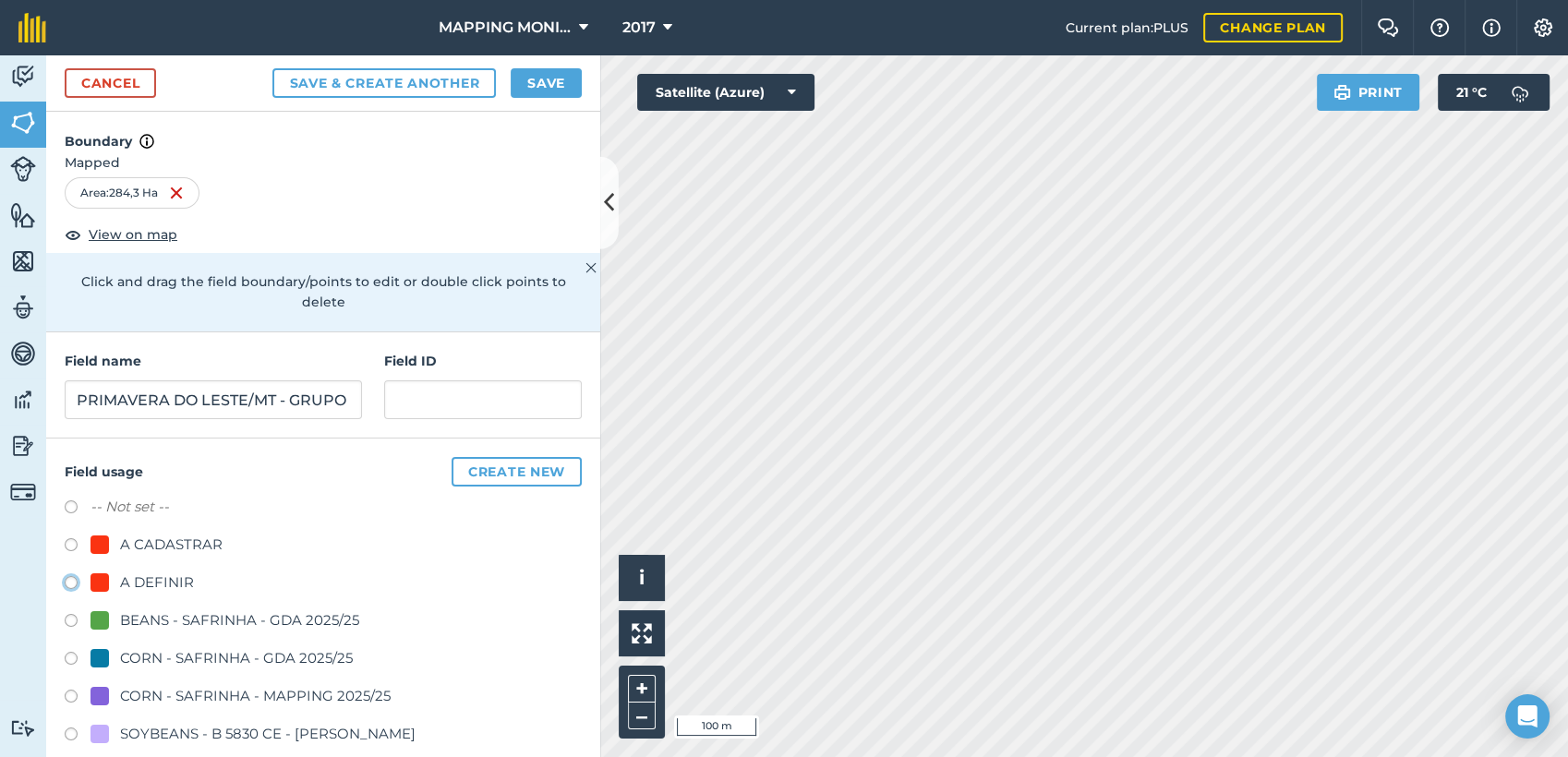
radio input "true"
click at [577, 93] on button "Save" at bounding box center [546, 82] width 71 height 30
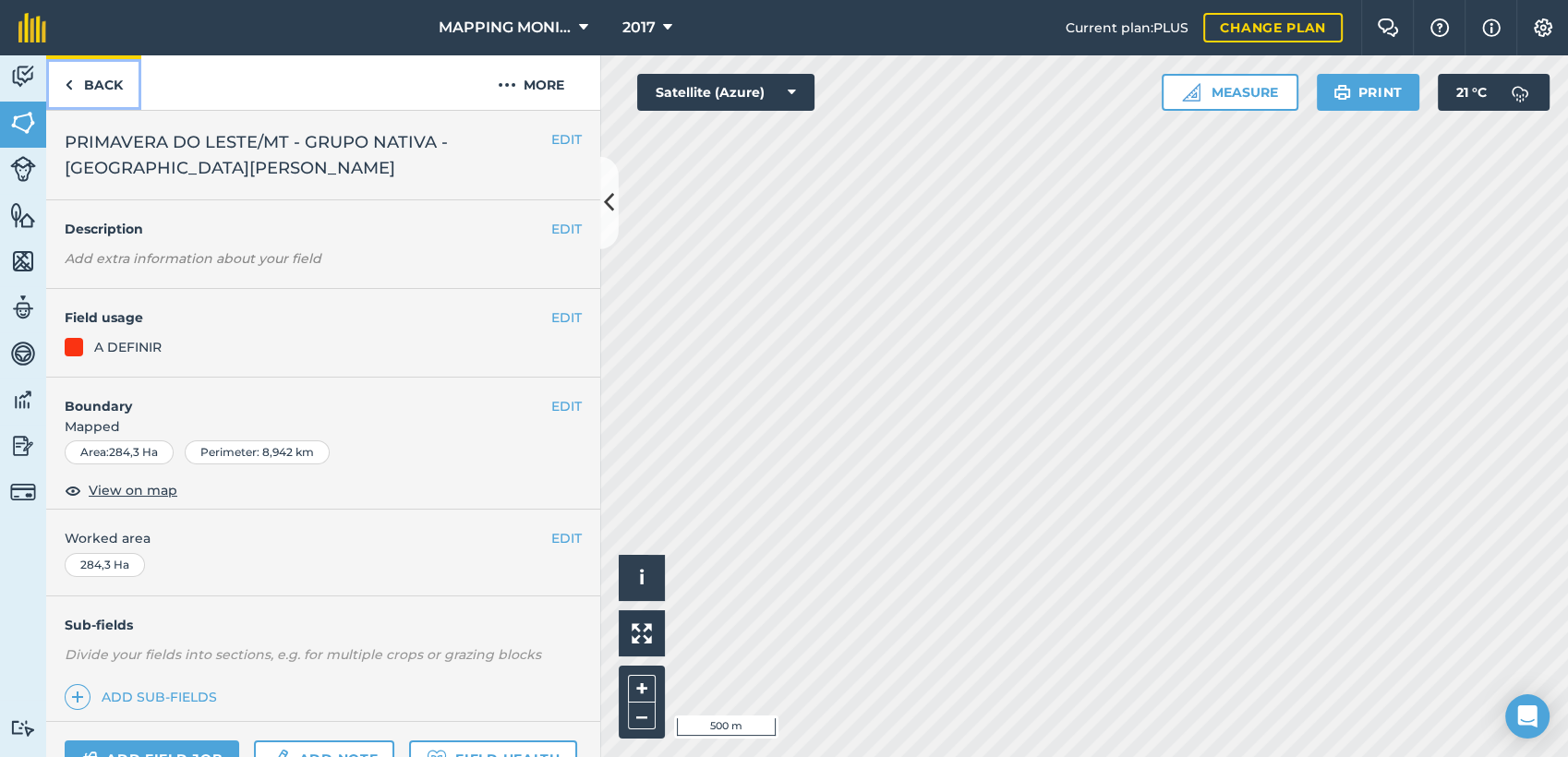
click at [104, 96] on link "Back" at bounding box center [93, 82] width 95 height 54
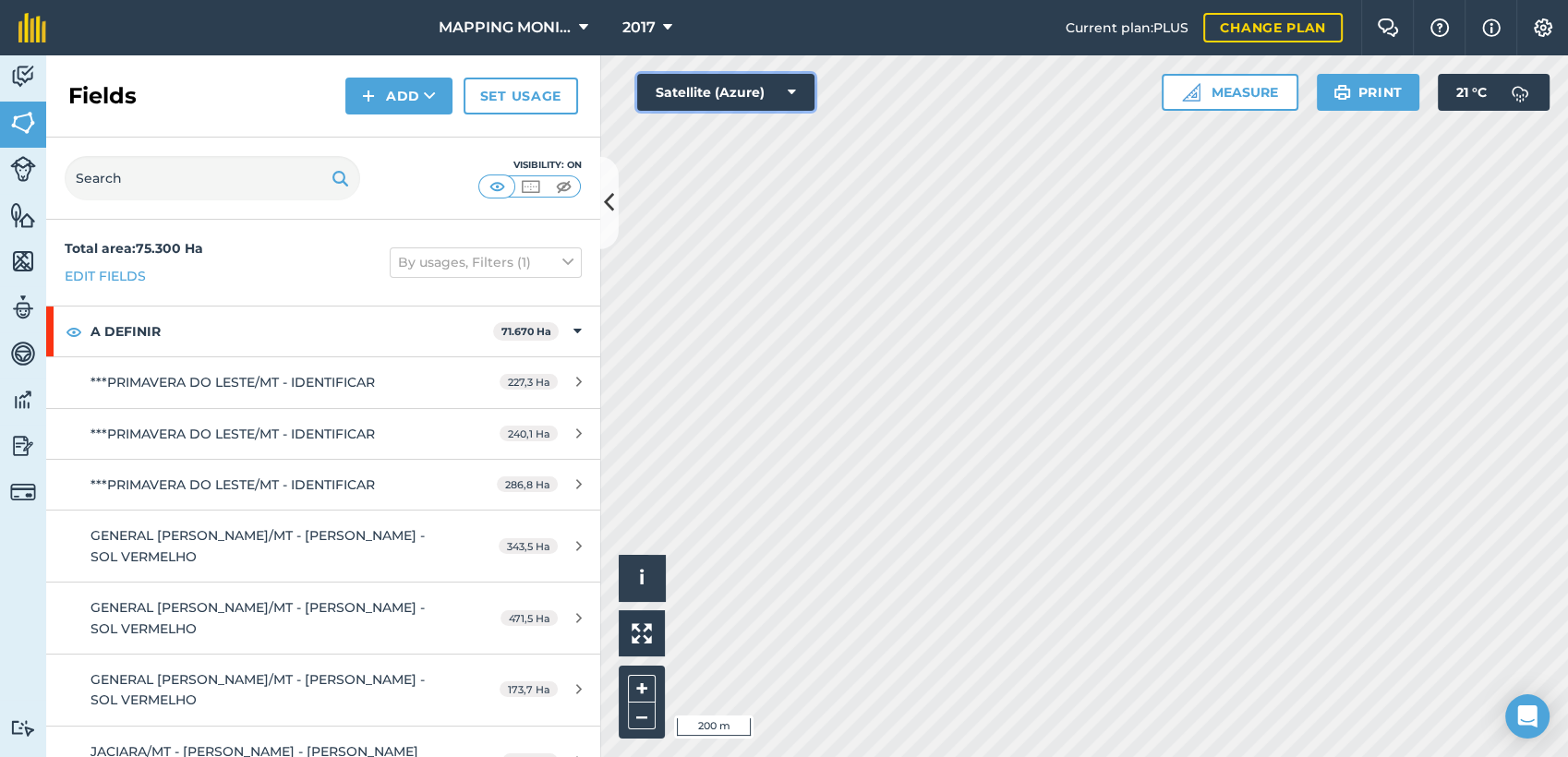
click at [784, 94] on button "Satellite (Azure)" at bounding box center [725, 92] width 177 height 37
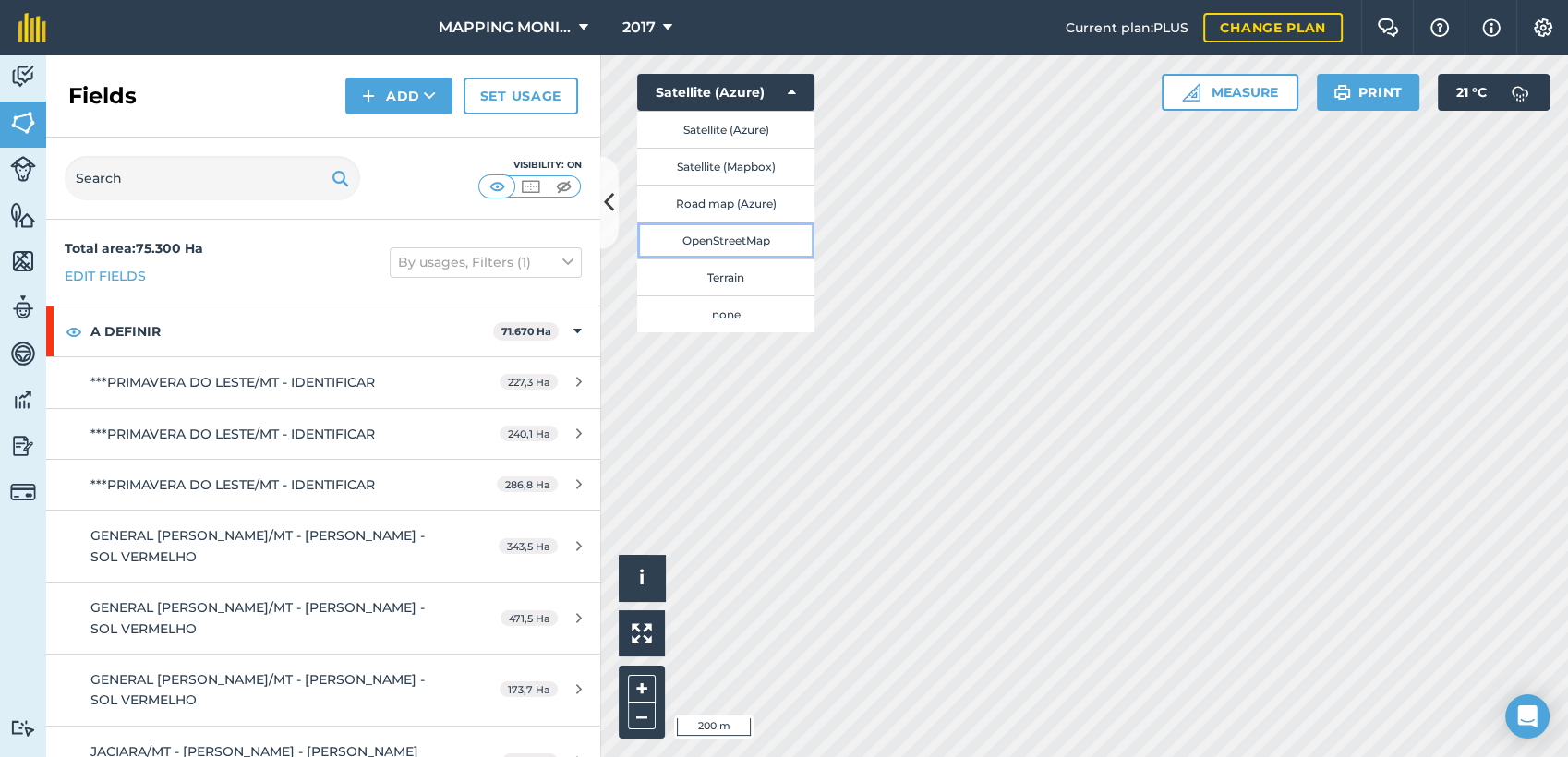
click at [773, 245] on button "OpenStreetMap" at bounding box center [725, 240] width 177 height 37
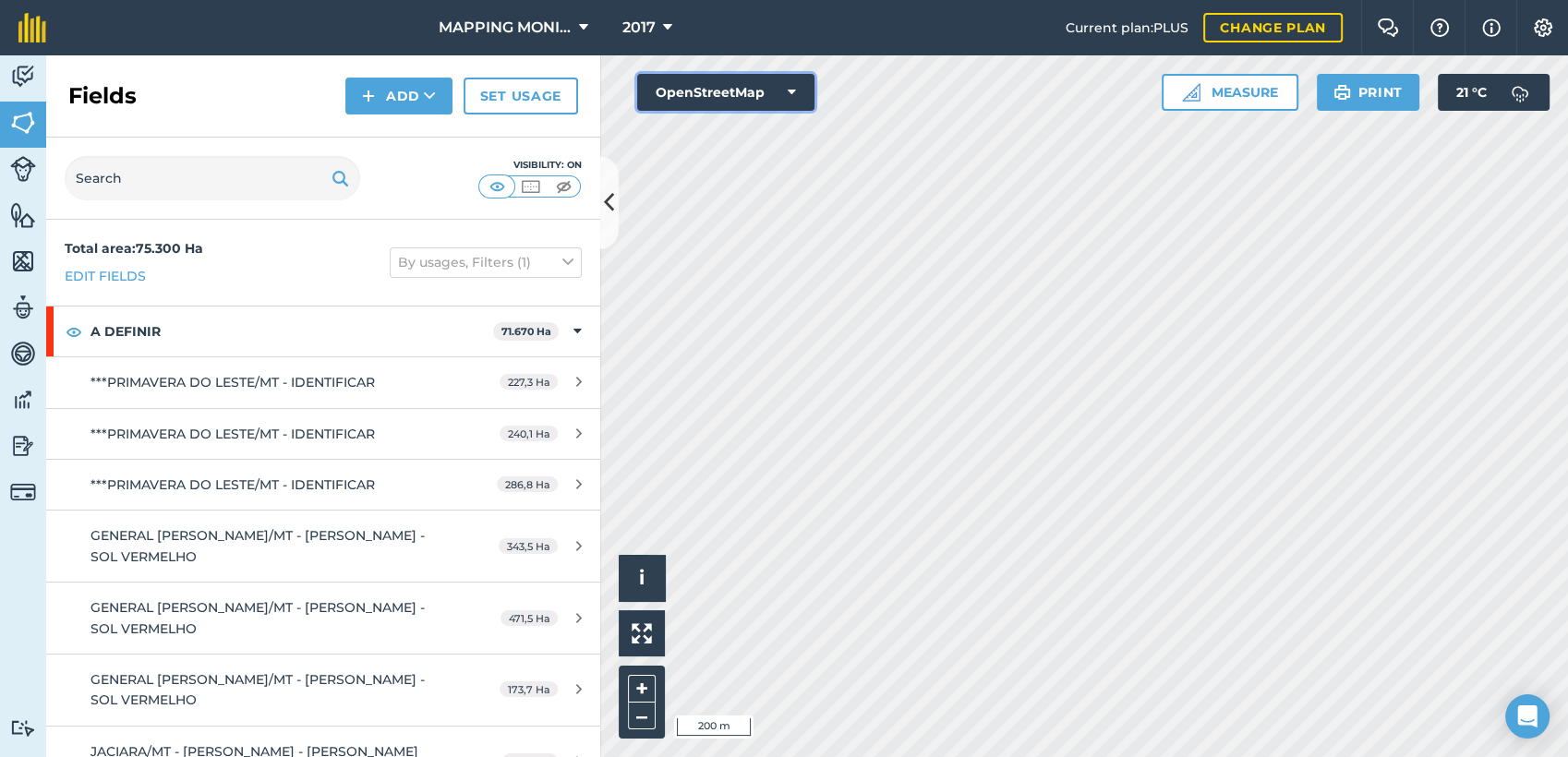
click at [774, 96] on button "OpenStreetMap" at bounding box center [725, 92] width 177 height 37
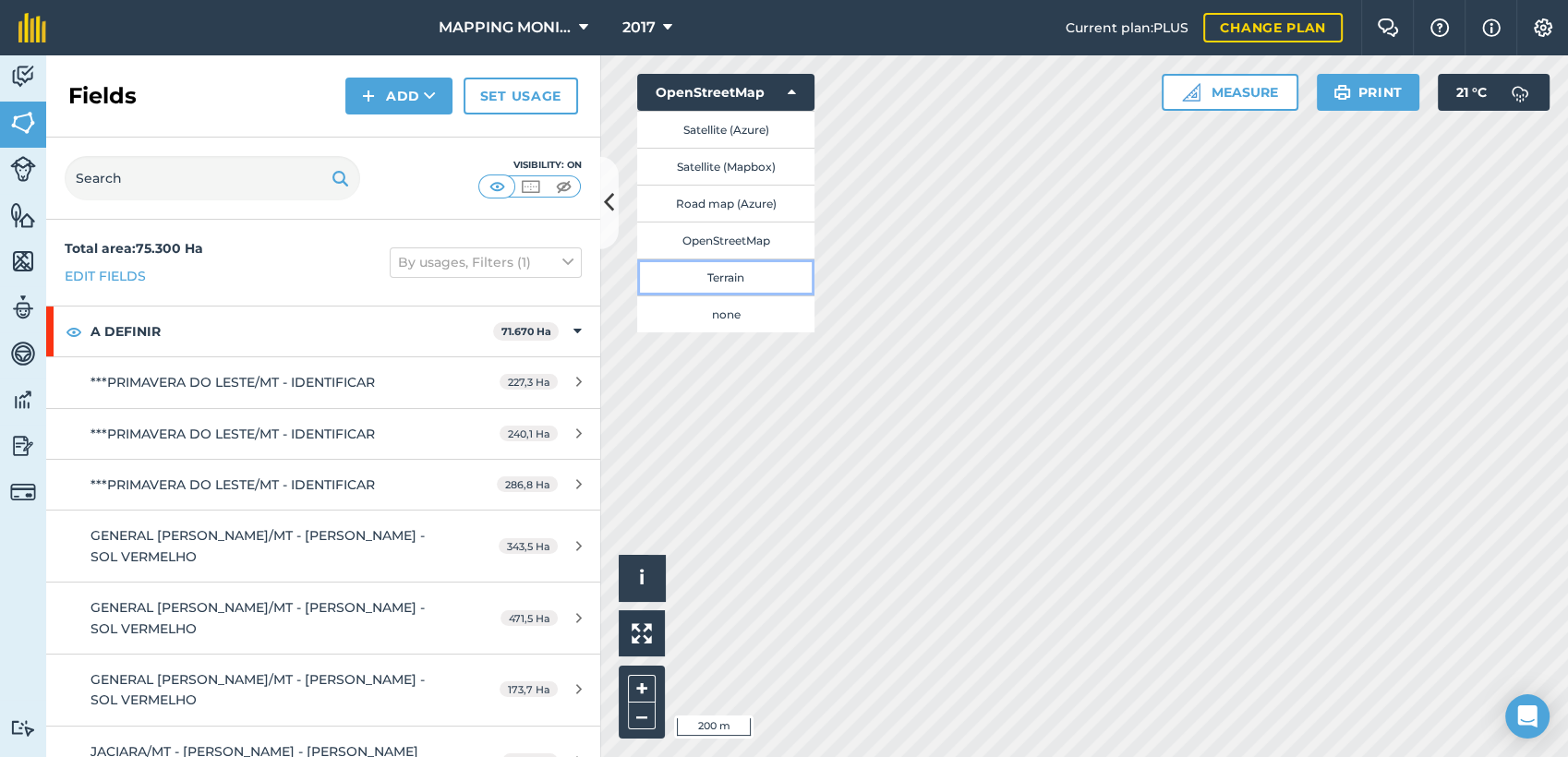
click at [769, 270] on button "Terrain" at bounding box center [725, 276] width 177 height 37
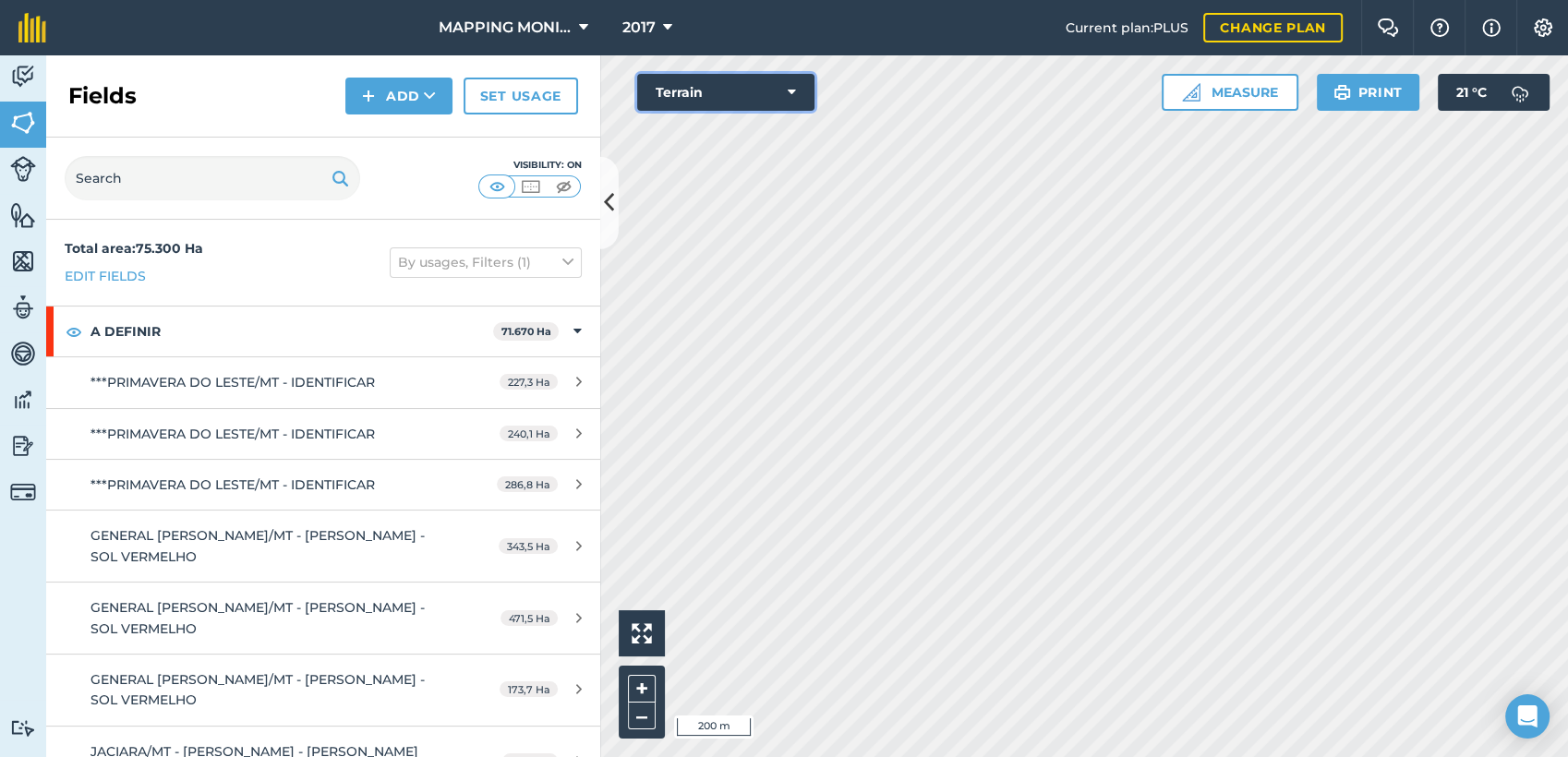
click at [798, 86] on button "Terrain" at bounding box center [725, 92] width 177 height 37
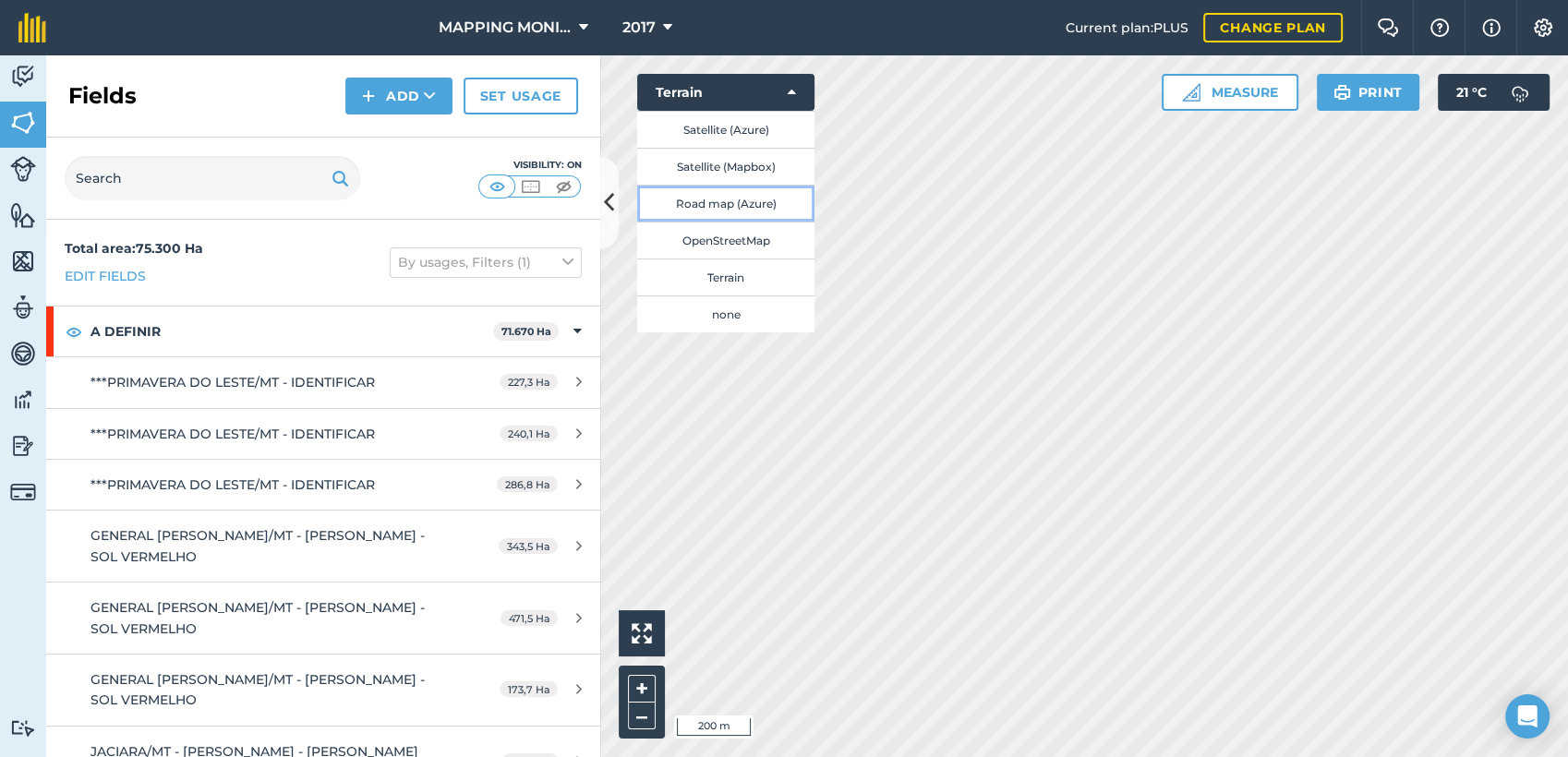
click at [780, 204] on button "Road map (Azure)" at bounding box center [725, 203] width 177 height 37
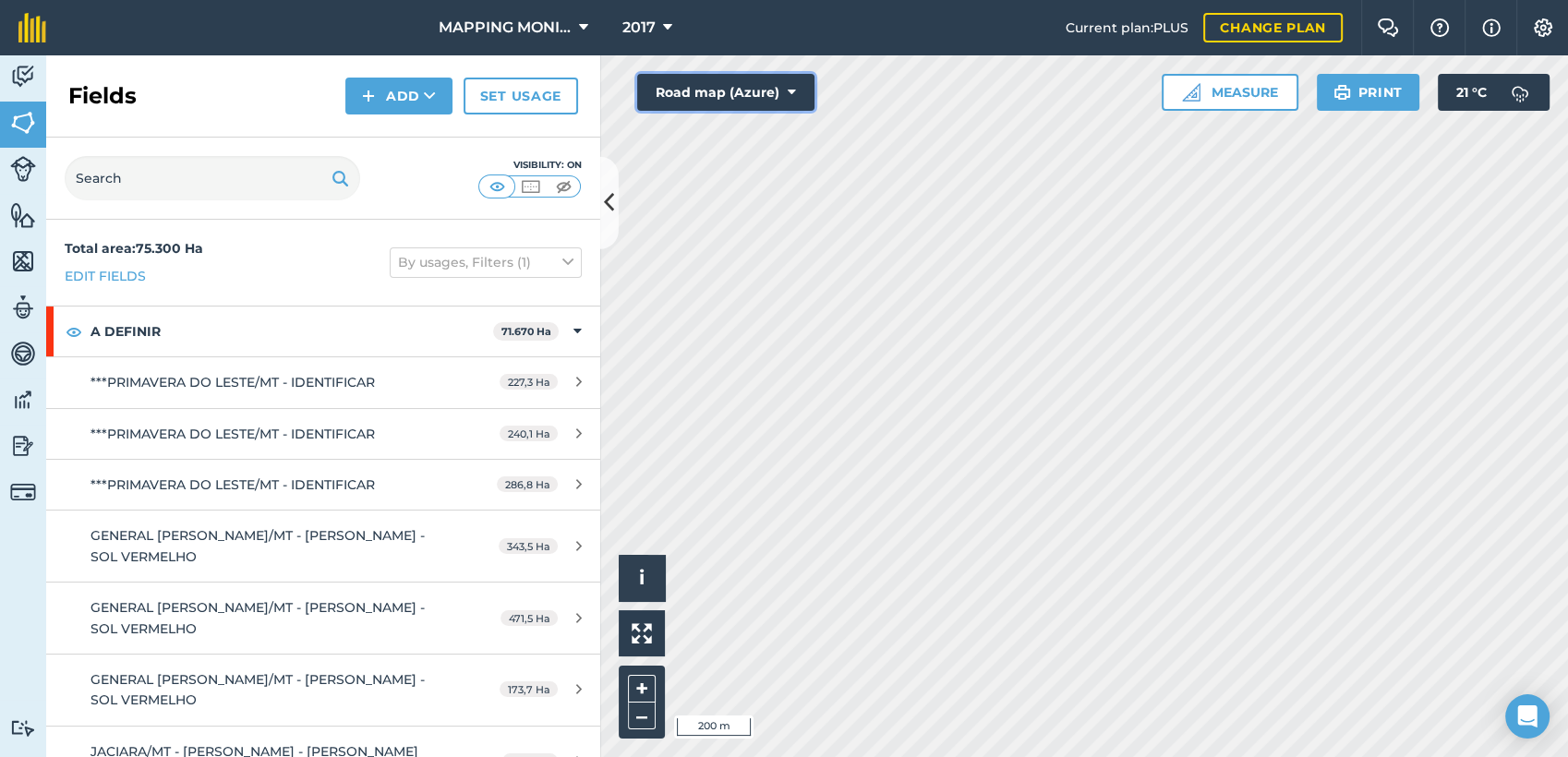
click at [805, 84] on button "Road map (Azure)" at bounding box center [725, 92] width 177 height 37
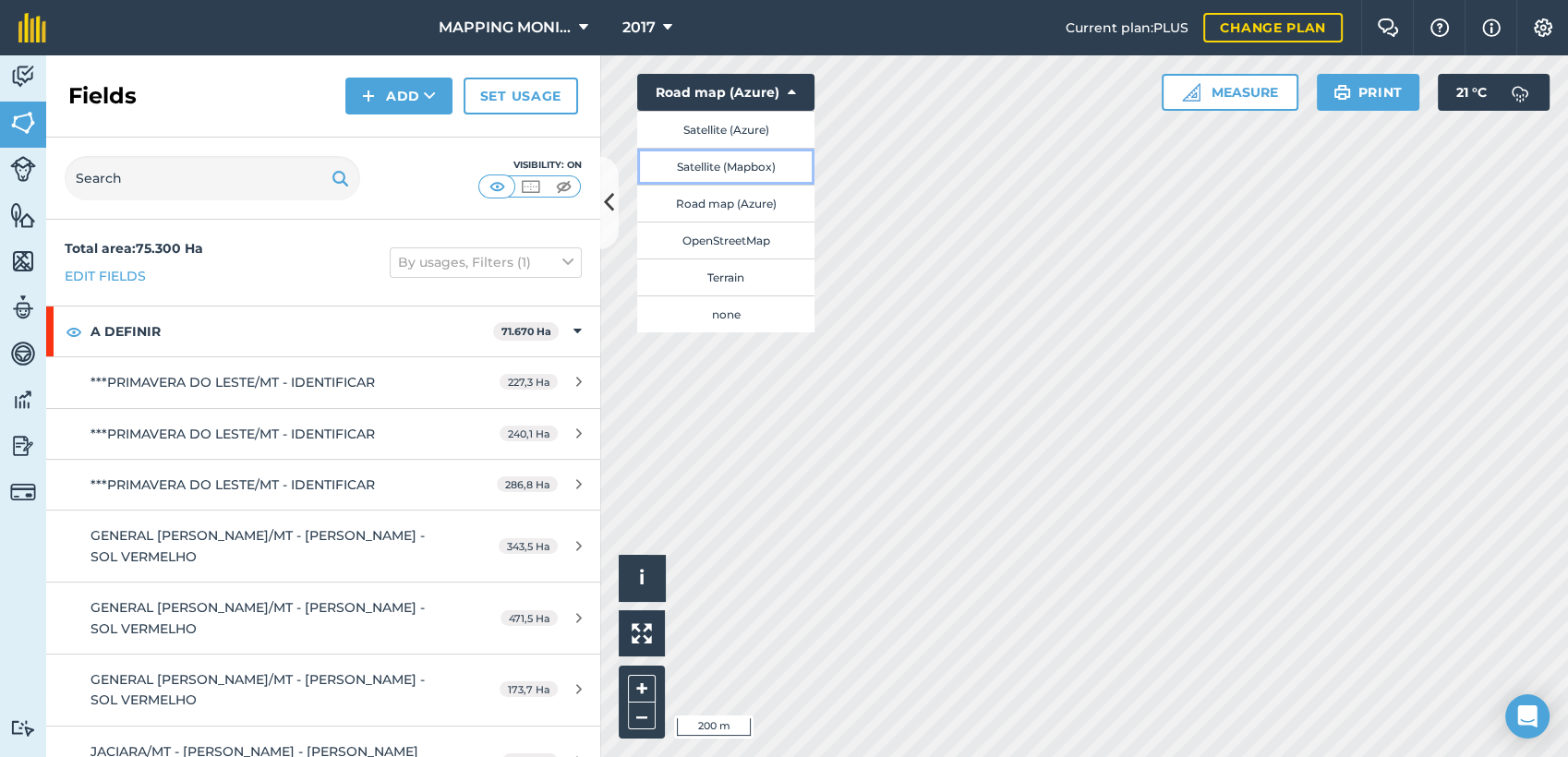
click at [784, 168] on button "Satellite (Mapbox)" at bounding box center [725, 166] width 177 height 37
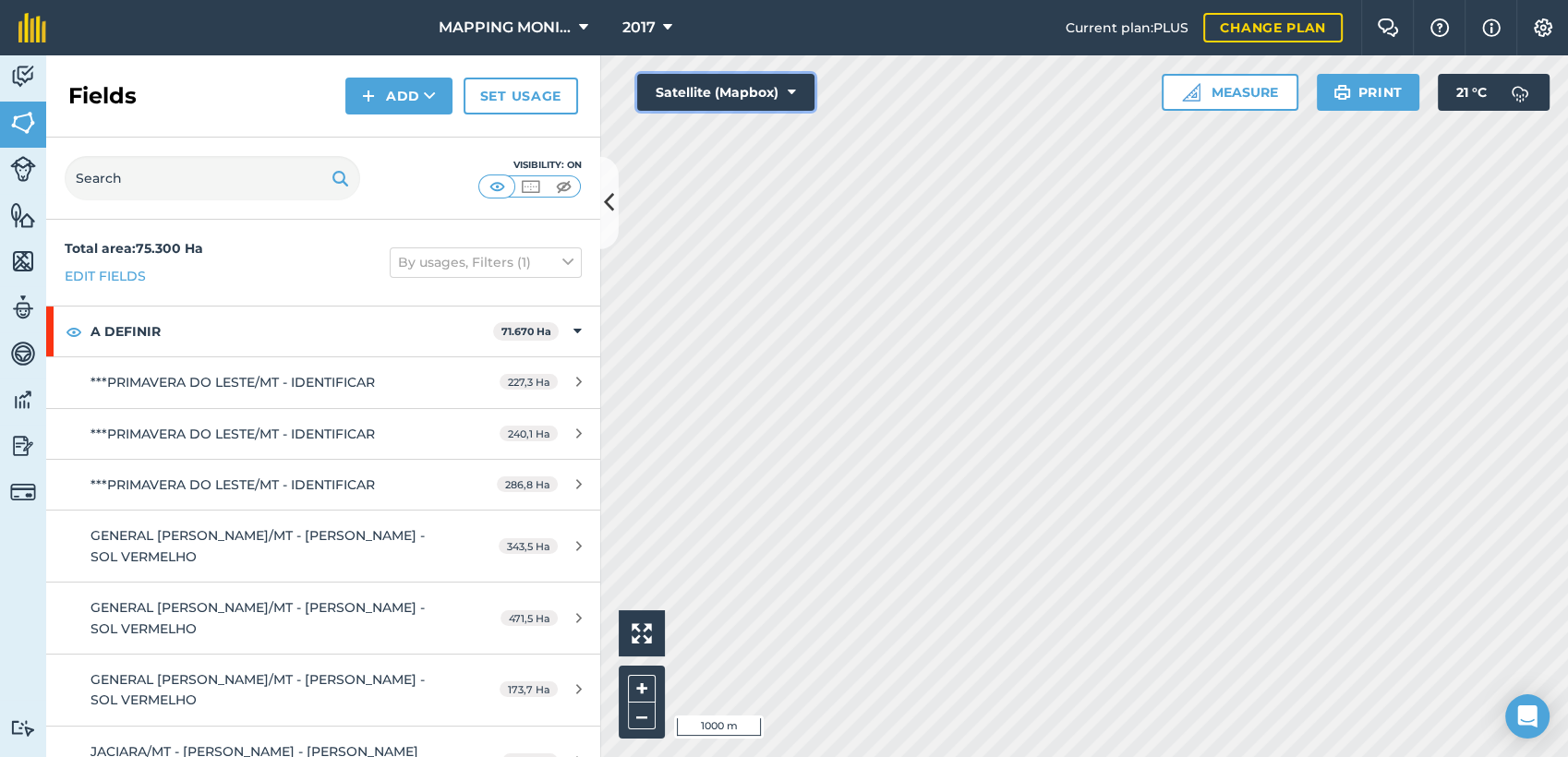
click at [795, 95] on button "Satellite (Mapbox)" at bounding box center [725, 92] width 177 height 37
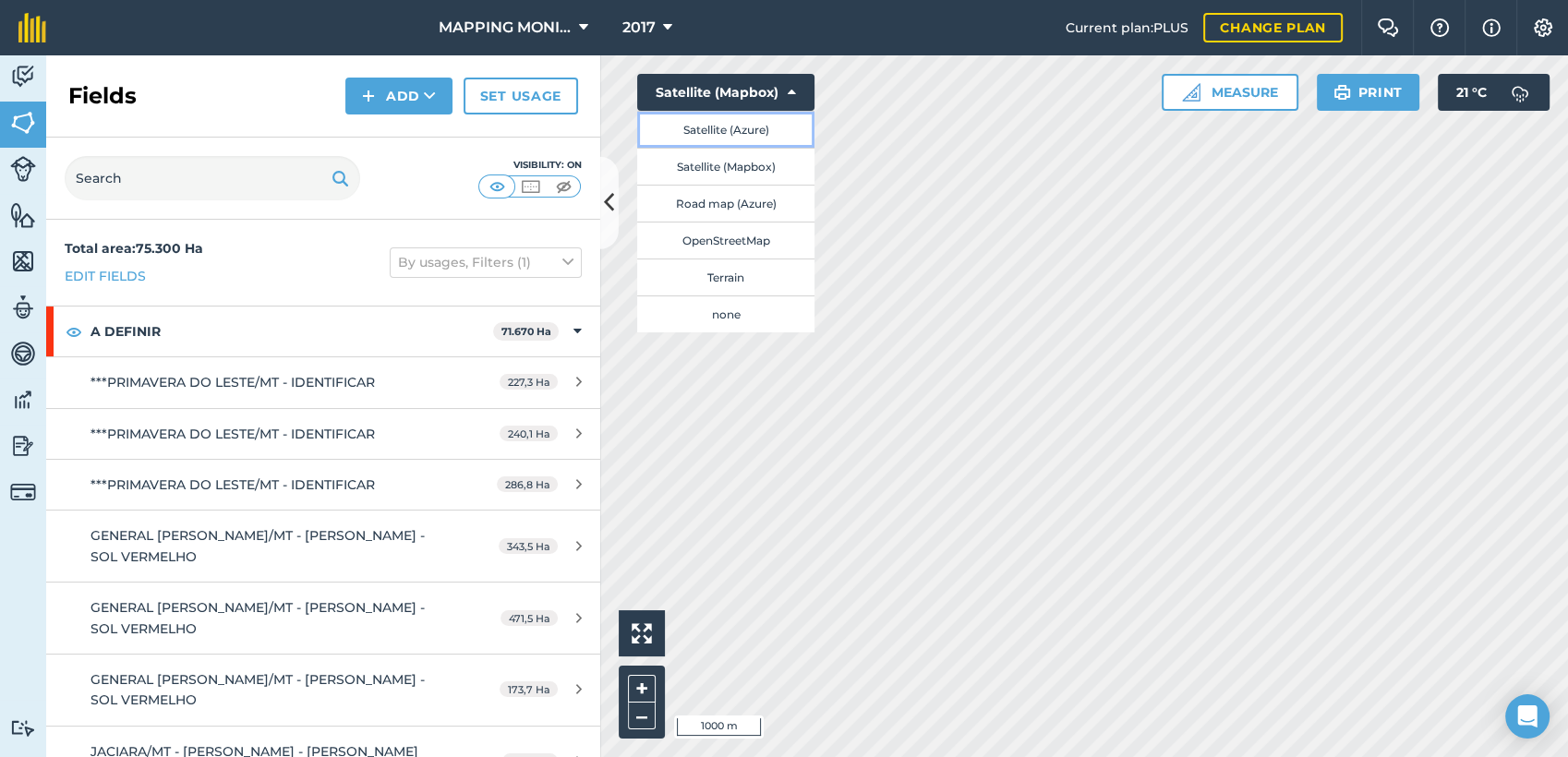
click at [791, 138] on button "Satellite (Azure)" at bounding box center [725, 129] width 177 height 37
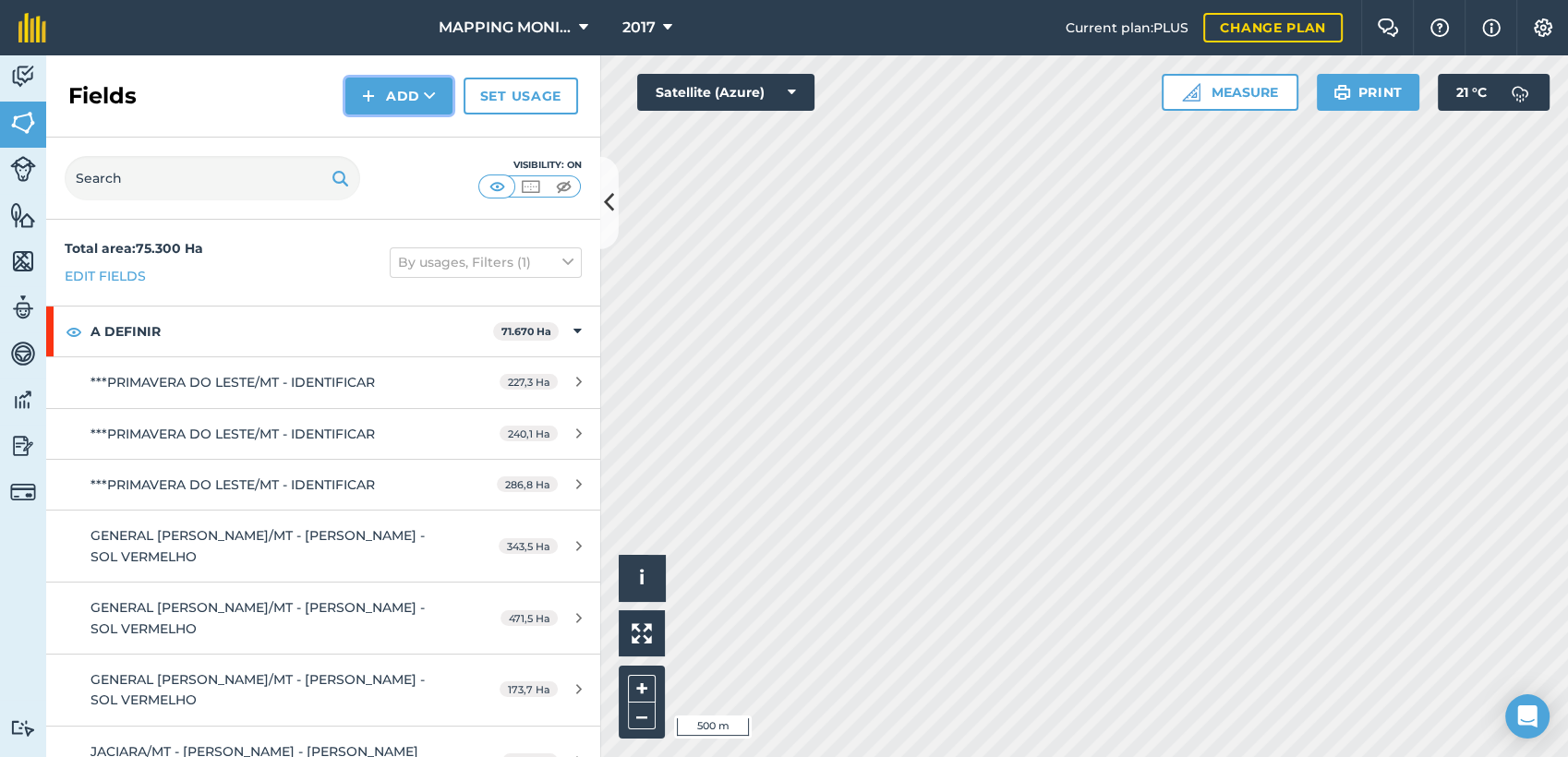
click at [434, 105] on button "Add" at bounding box center [399, 96] width 107 height 37
click at [425, 143] on link "Draw" at bounding box center [399, 138] width 101 height 40
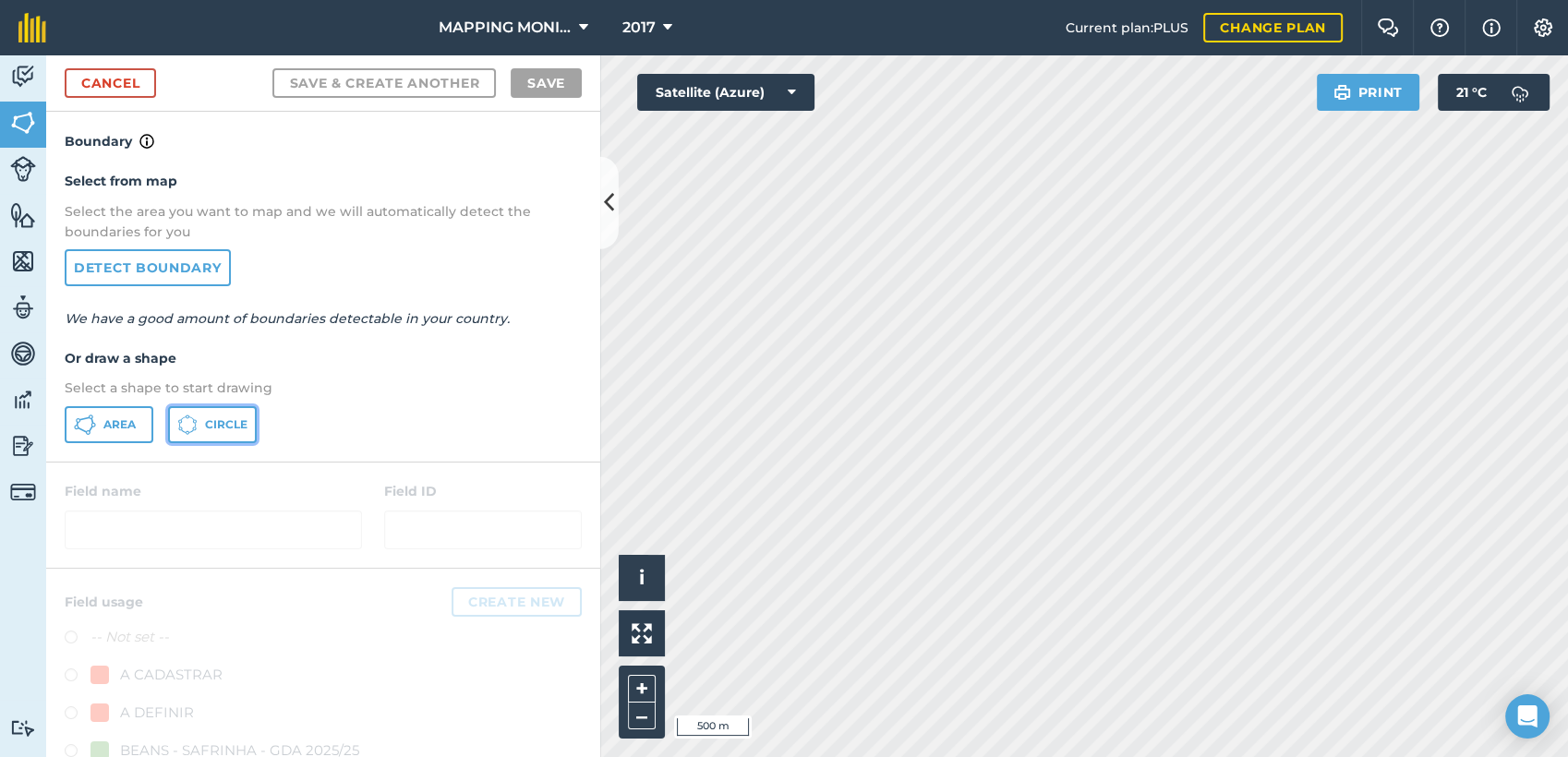
drag, startPoint x: 208, startPoint y: 424, endPoint x: 274, endPoint y: 414, distance: 66.8
click at [207, 424] on span "Circle" at bounding box center [226, 424] width 42 height 14
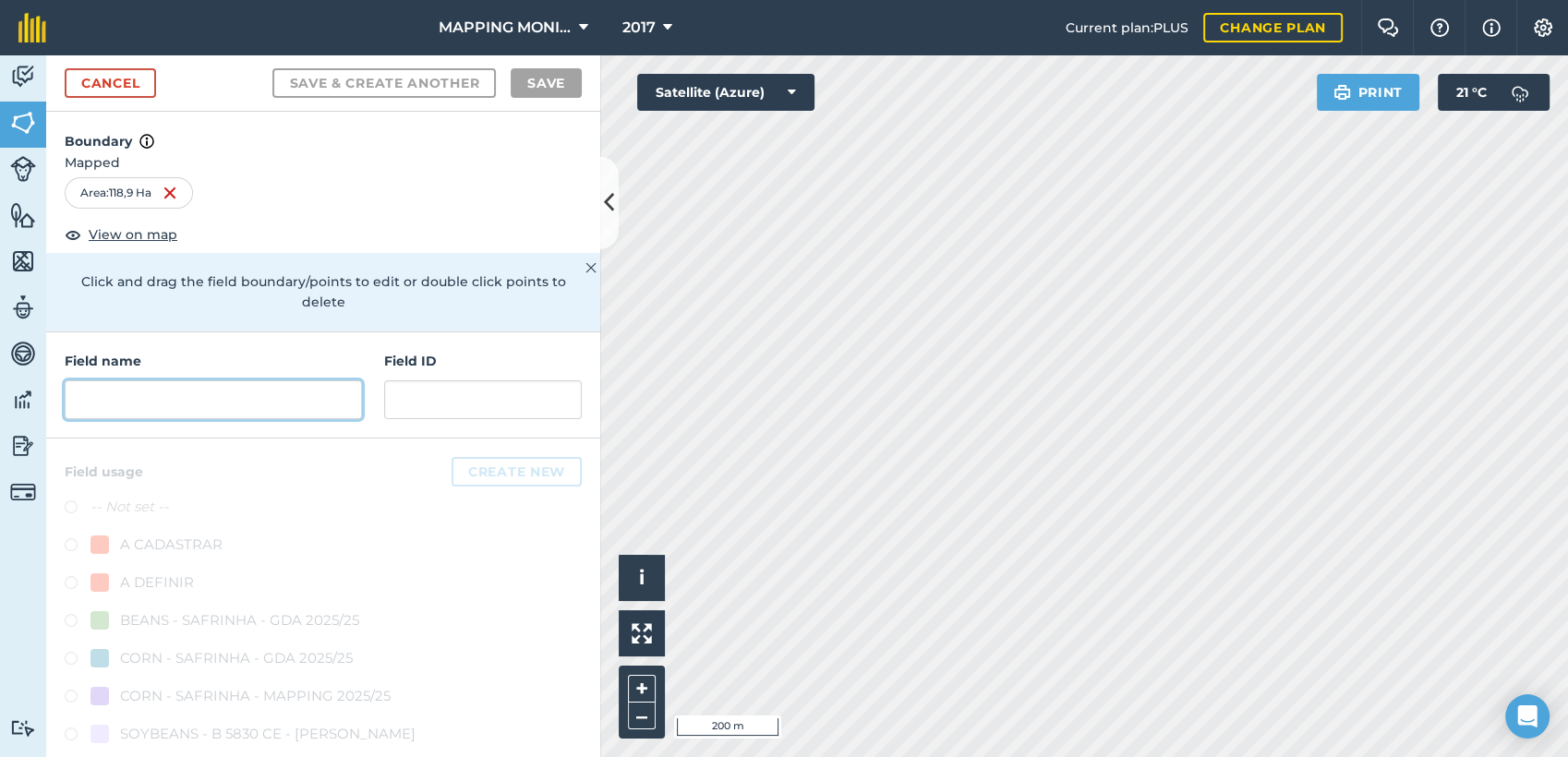
click at [161, 391] on input "text" at bounding box center [213, 400] width 297 height 39
paste input "PRIMAVERA DO LESTE/MT - GRUPO NATIVA - [GEOGRAPHIC_DATA][PERSON_NAME]"
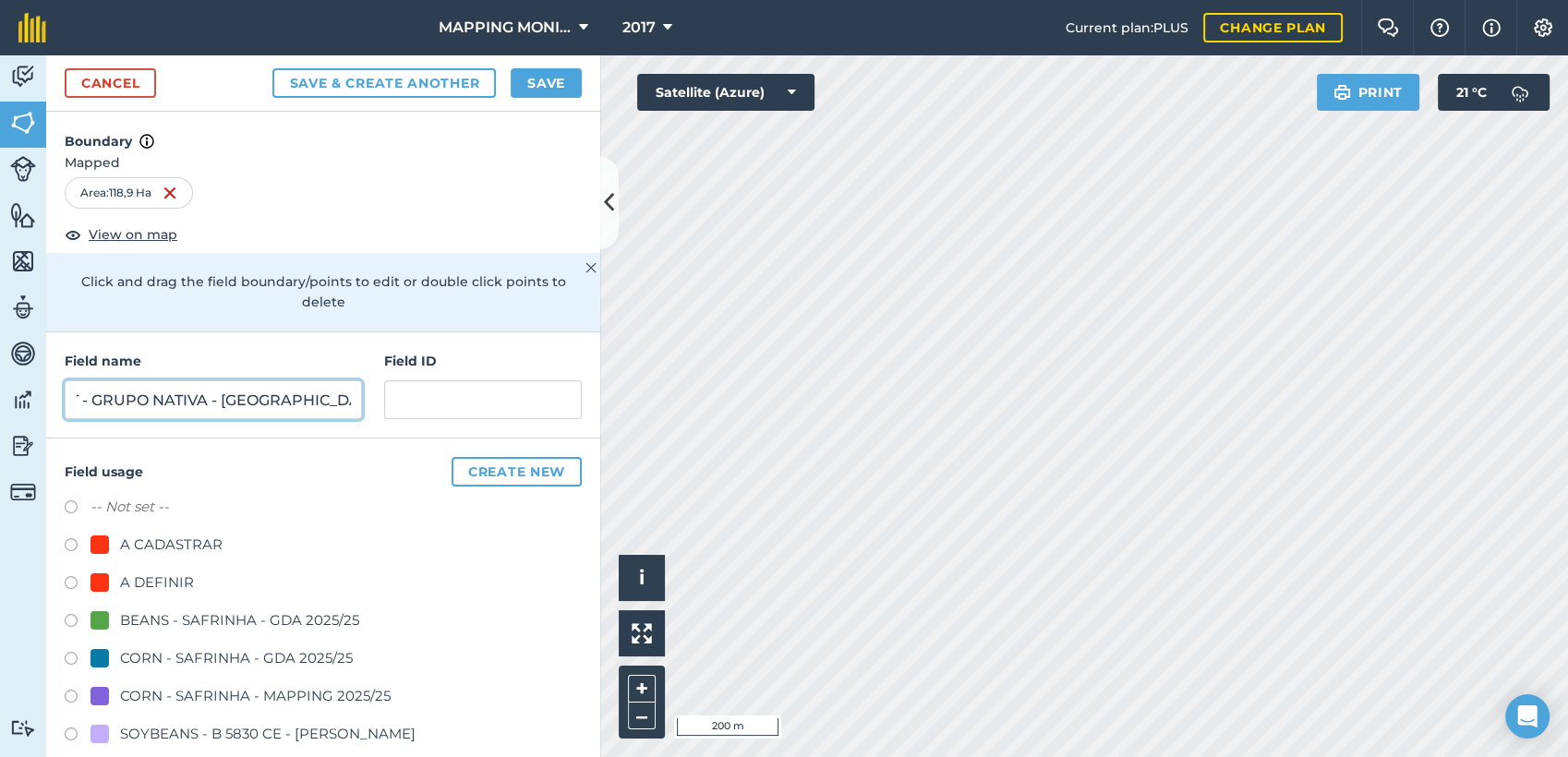
drag, startPoint x: 97, startPoint y: 398, endPoint x: 414, endPoint y: 393, distance: 317.0
click at [414, 393] on div "Field name PRIMAVERA DO LESTE/MT - GRUPO NATIVA - [GEOGRAPHIC_DATA][PERSON_NAME…" at bounding box center [322, 385] width 554 height 106
type input "PRIMAVERA DO LESTE/MT - [PERSON_NAME] - BEIRA RIO 2"
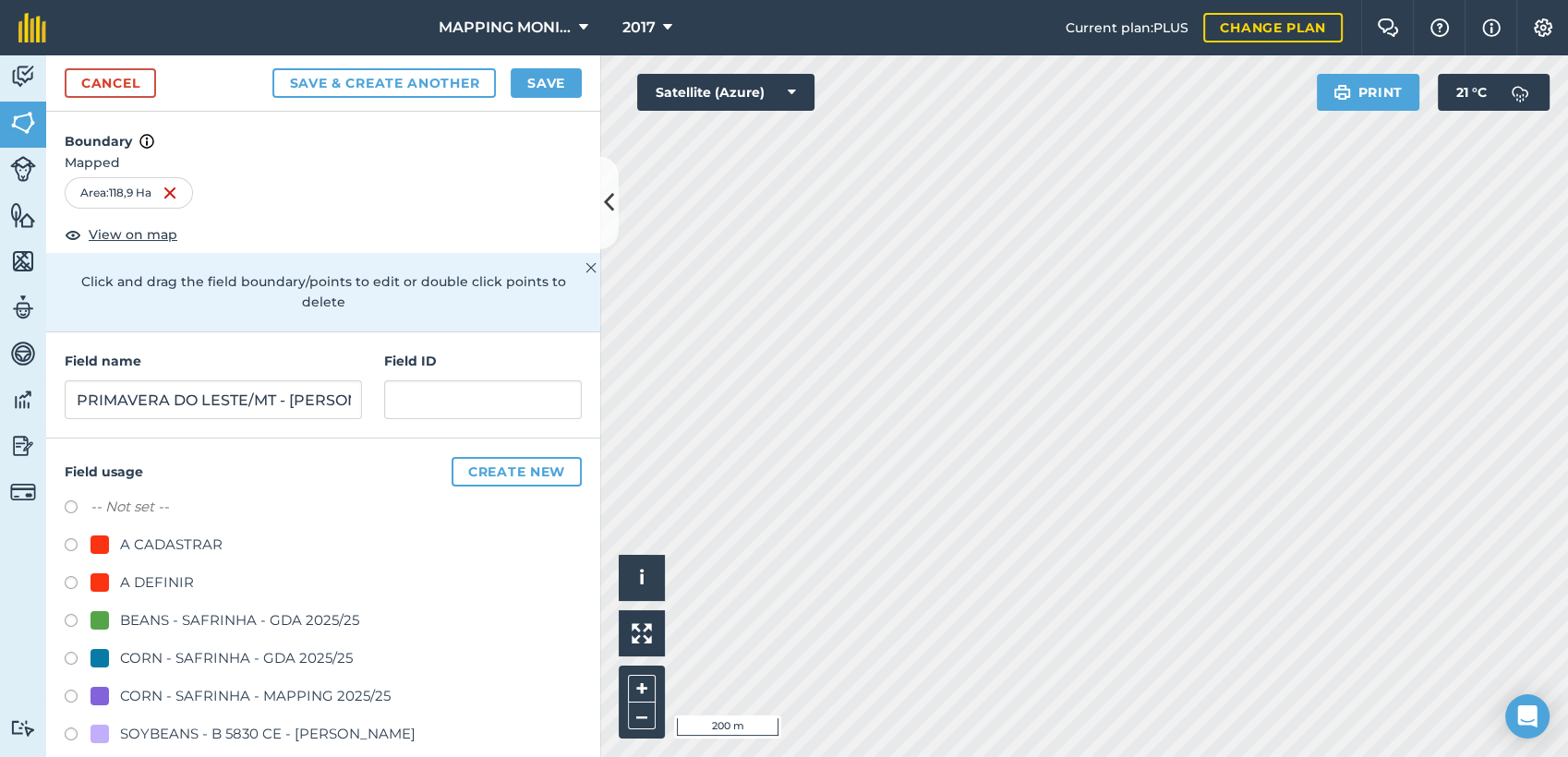
click at [129, 578] on div "A DEFINIR" at bounding box center [157, 582] width 74 height 22
radio input "true"
click at [532, 99] on div "Cancel Save & Create Another Save" at bounding box center [322, 83] width 554 height 56
click at [545, 84] on button "Save" at bounding box center [546, 82] width 71 height 30
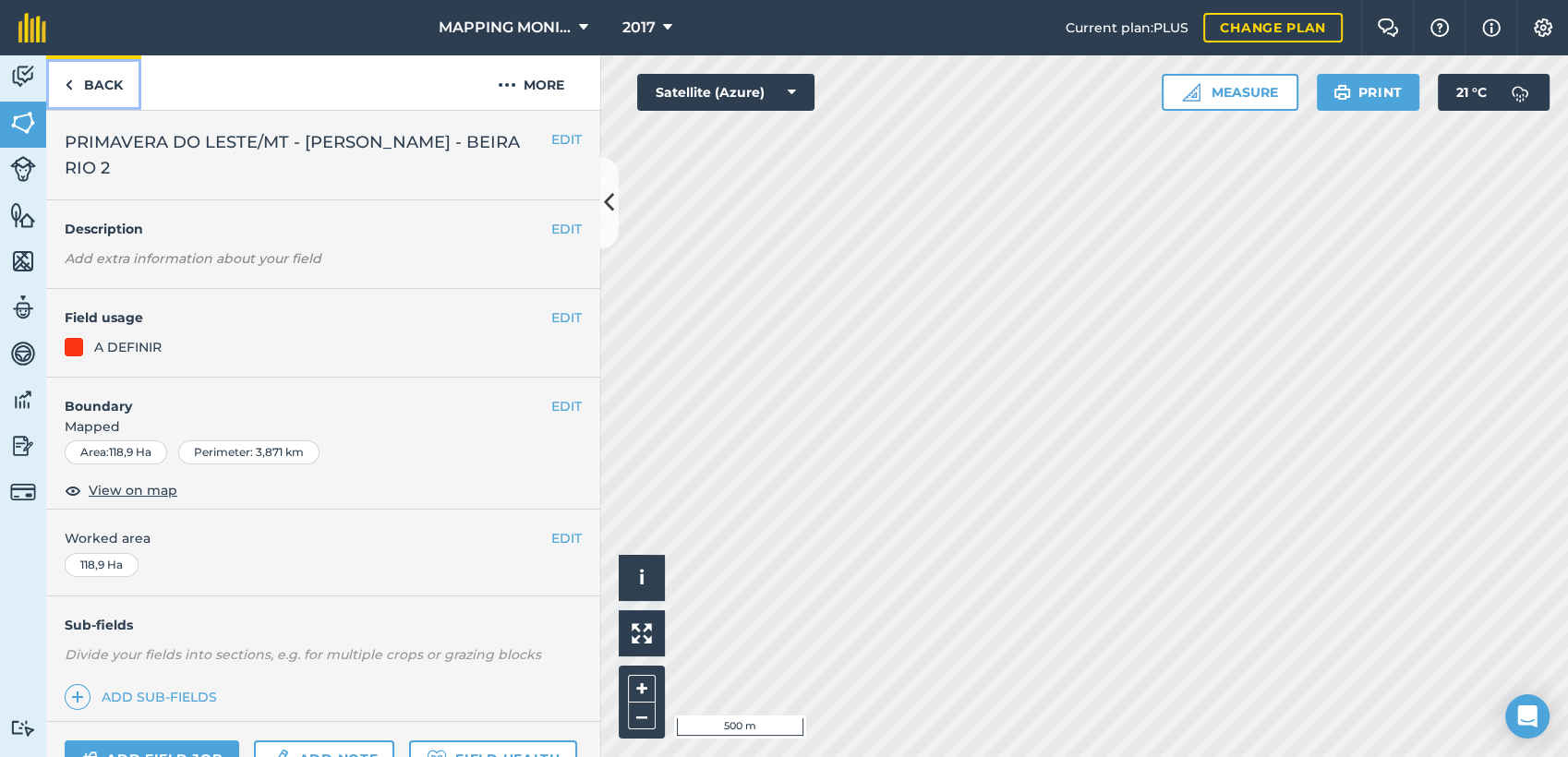
click at [102, 82] on link "Back" at bounding box center [93, 82] width 95 height 54
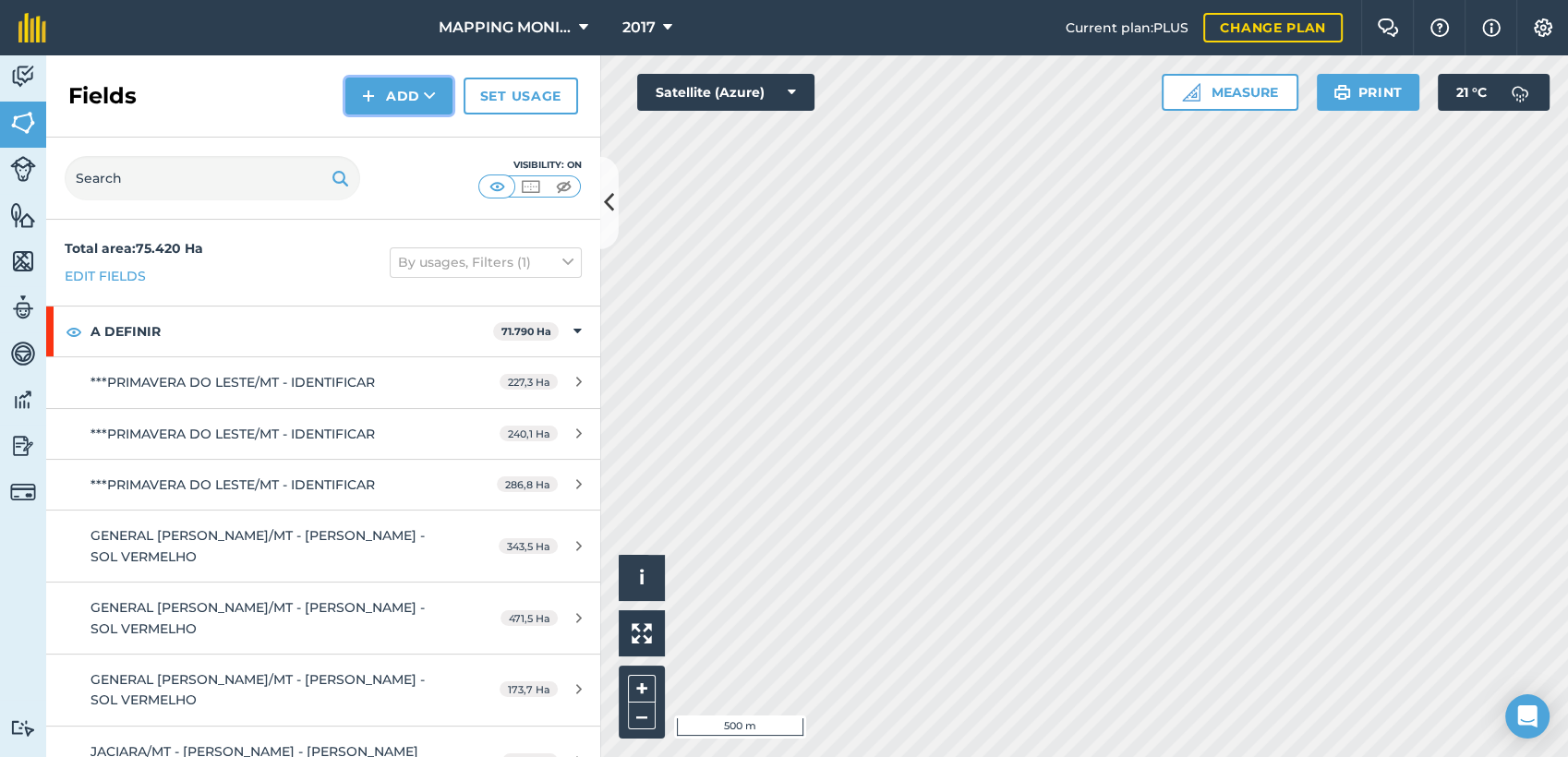
click at [428, 78] on button "Add" at bounding box center [399, 96] width 107 height 37
click at [404, 133] on link "Draw" at bounding box center [399, 138] width 101 height 40
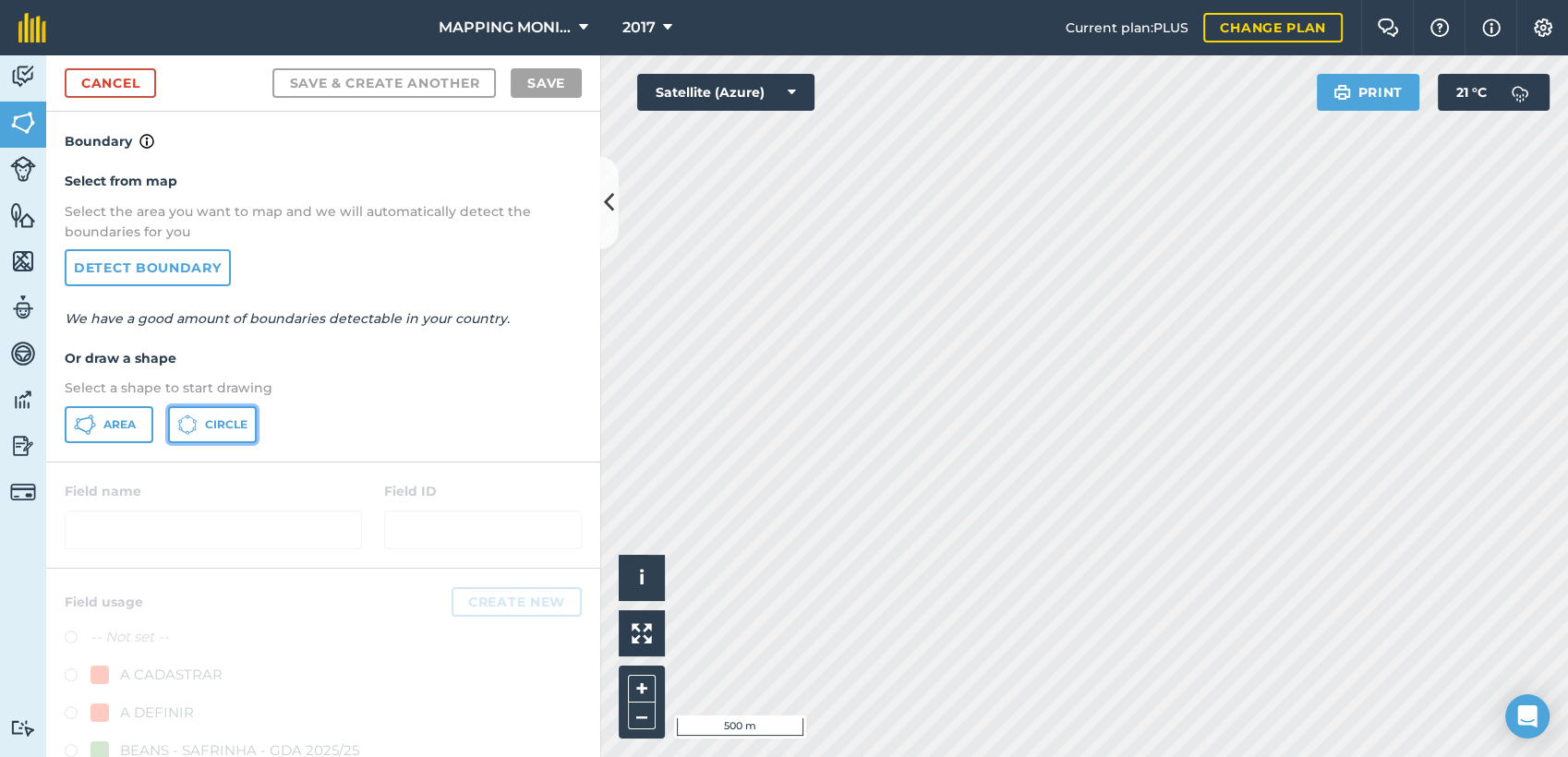
click at [217, 425] on span "Circle" at bounding box center [226, 424] width 42 height 14
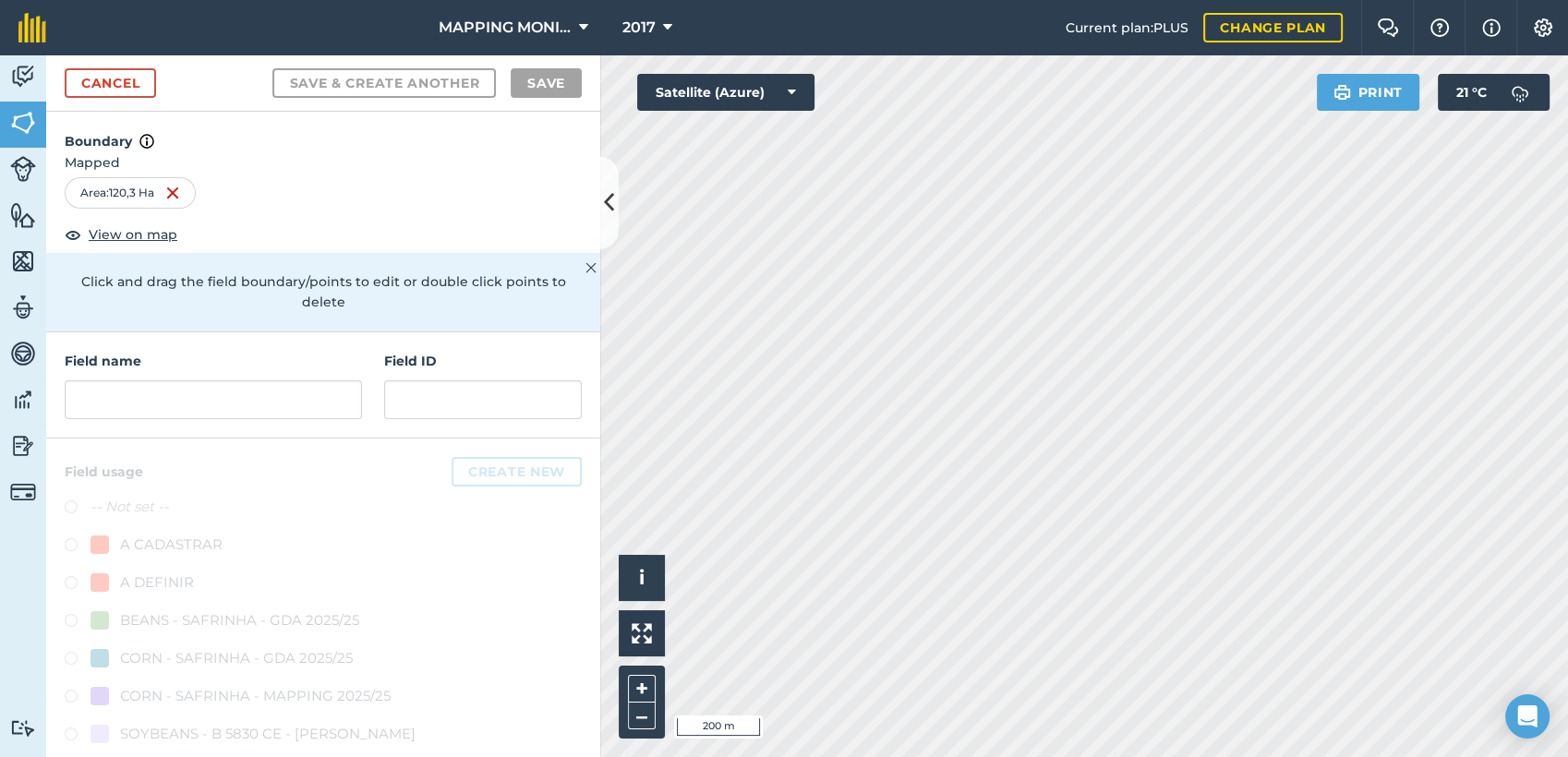
click at [207, 362] on h4 "Field name" at bounding box center [213, 360] width 297 height 20
click at [212, 395] on input "text" at bounding box center [213, 400] width 297 height 39
paste input "PRIMAVERA DO LESTE/MT - GRUPO NATIVA - [GEOGRAPHIC_DATA][PERSON_NAME]"
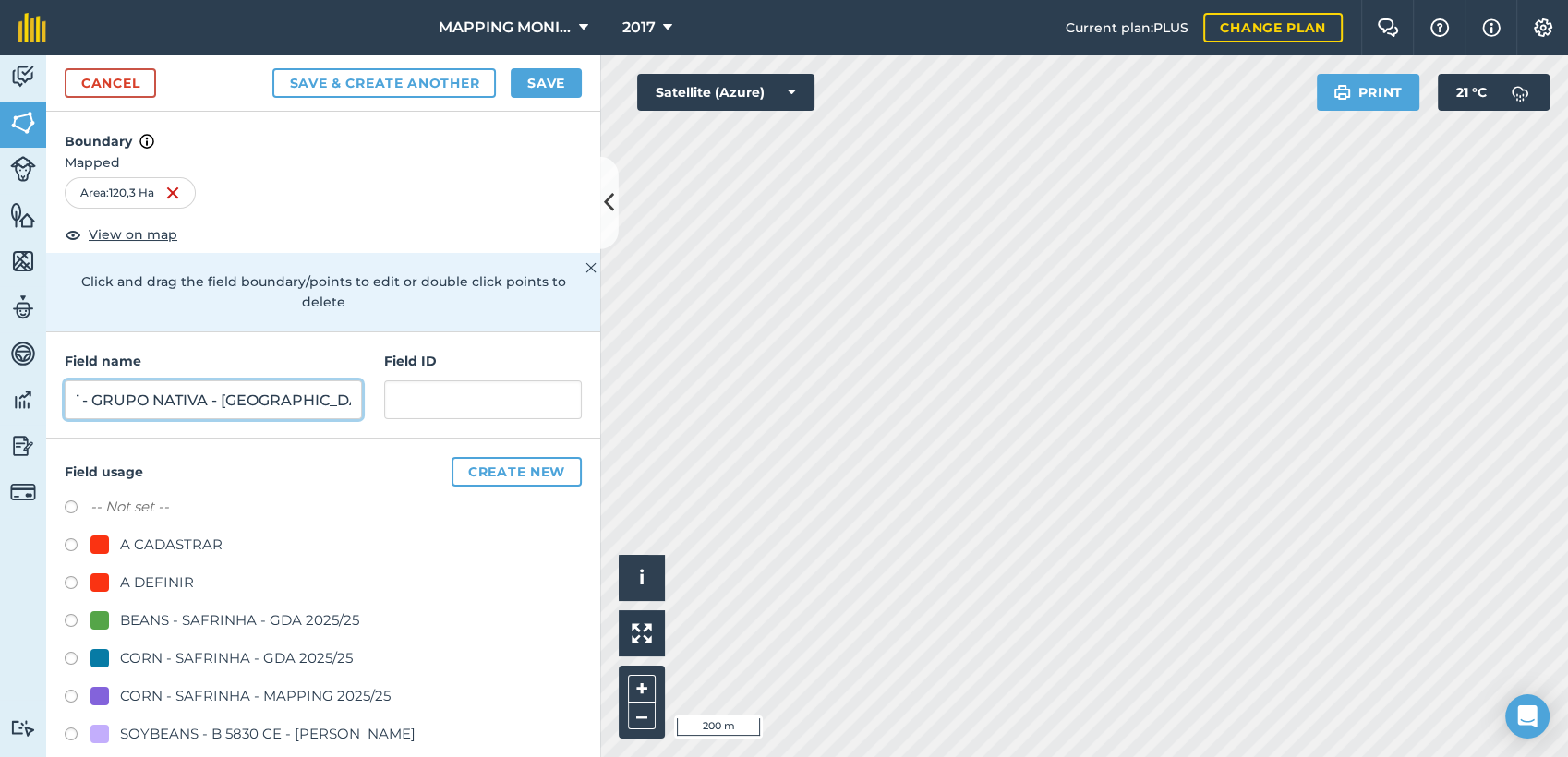
type input "PRIMAVERA DO LESTE/MT - GRUPO NATIVA - [GEOGRAPHIC_DATA][PERSON_NAME]"
click at [141, 576] on div "A DEFINIR" at bounding box center [157, 582] width 74 height 22
radio input "true"
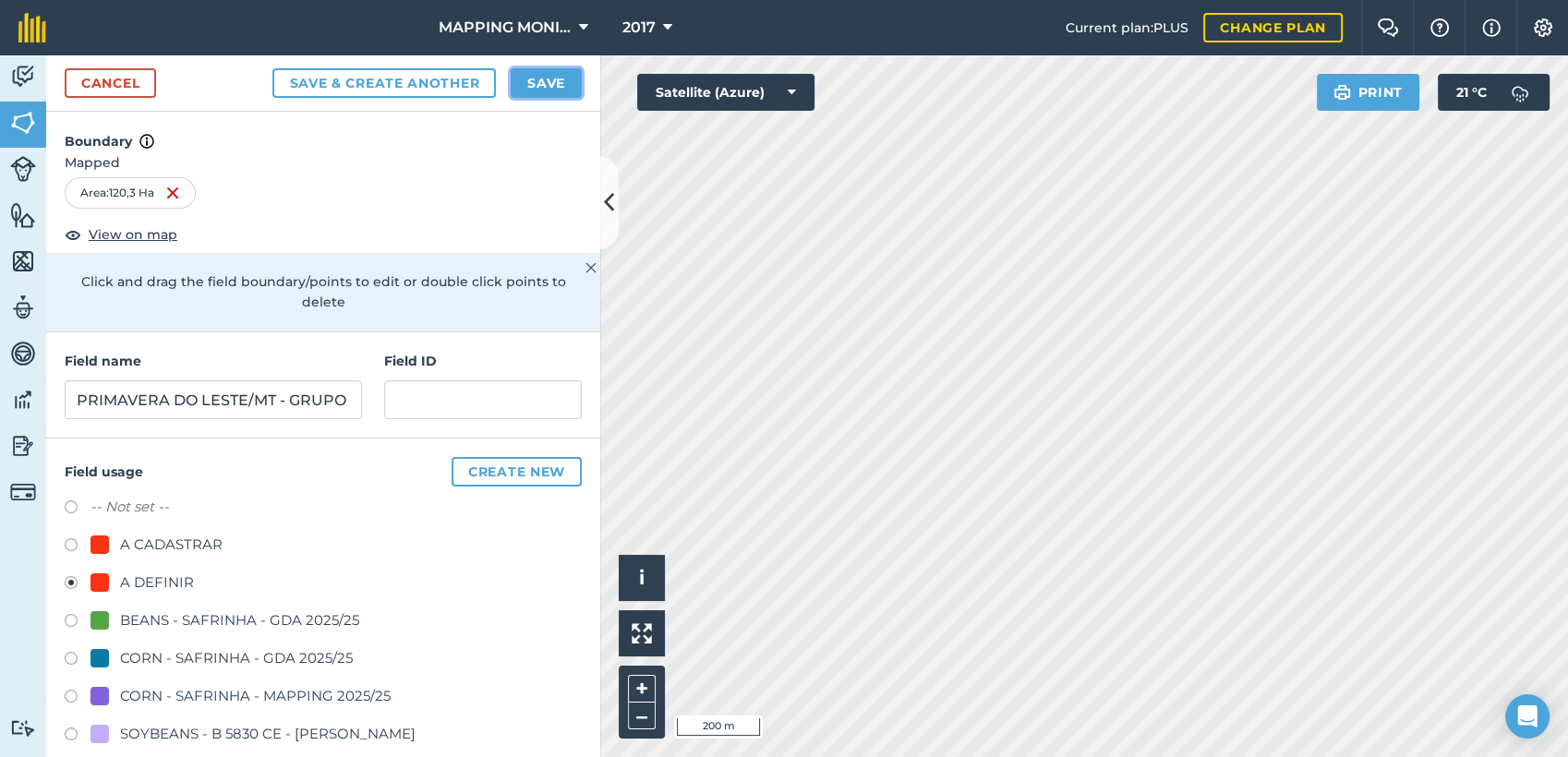
click at [566, 82] on button "Save" at bounding box center [546, 82] width 71 height 30
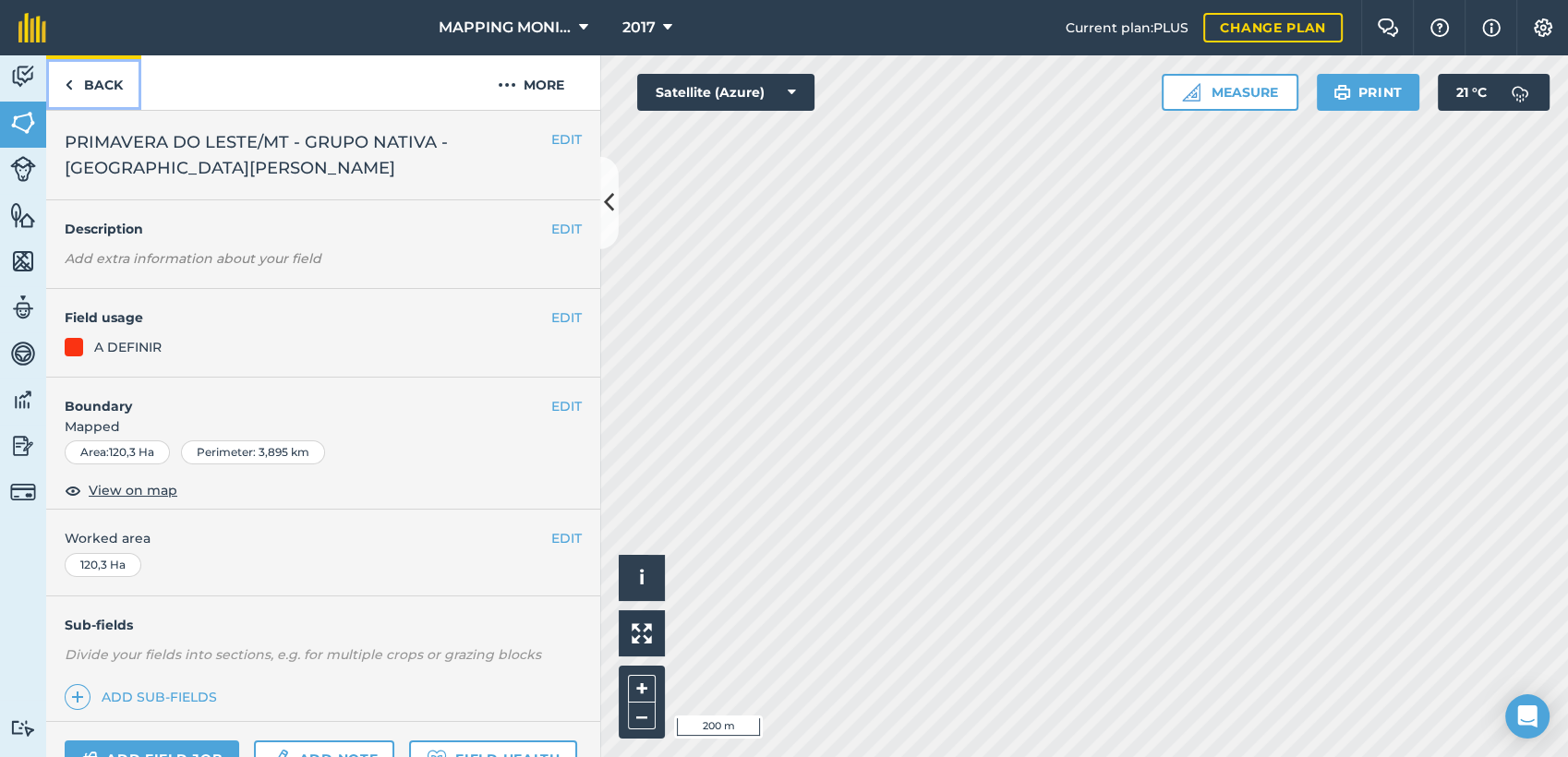
click at [100, 84] on link "Back" at bounding box center [93, 82] width 95 height 54
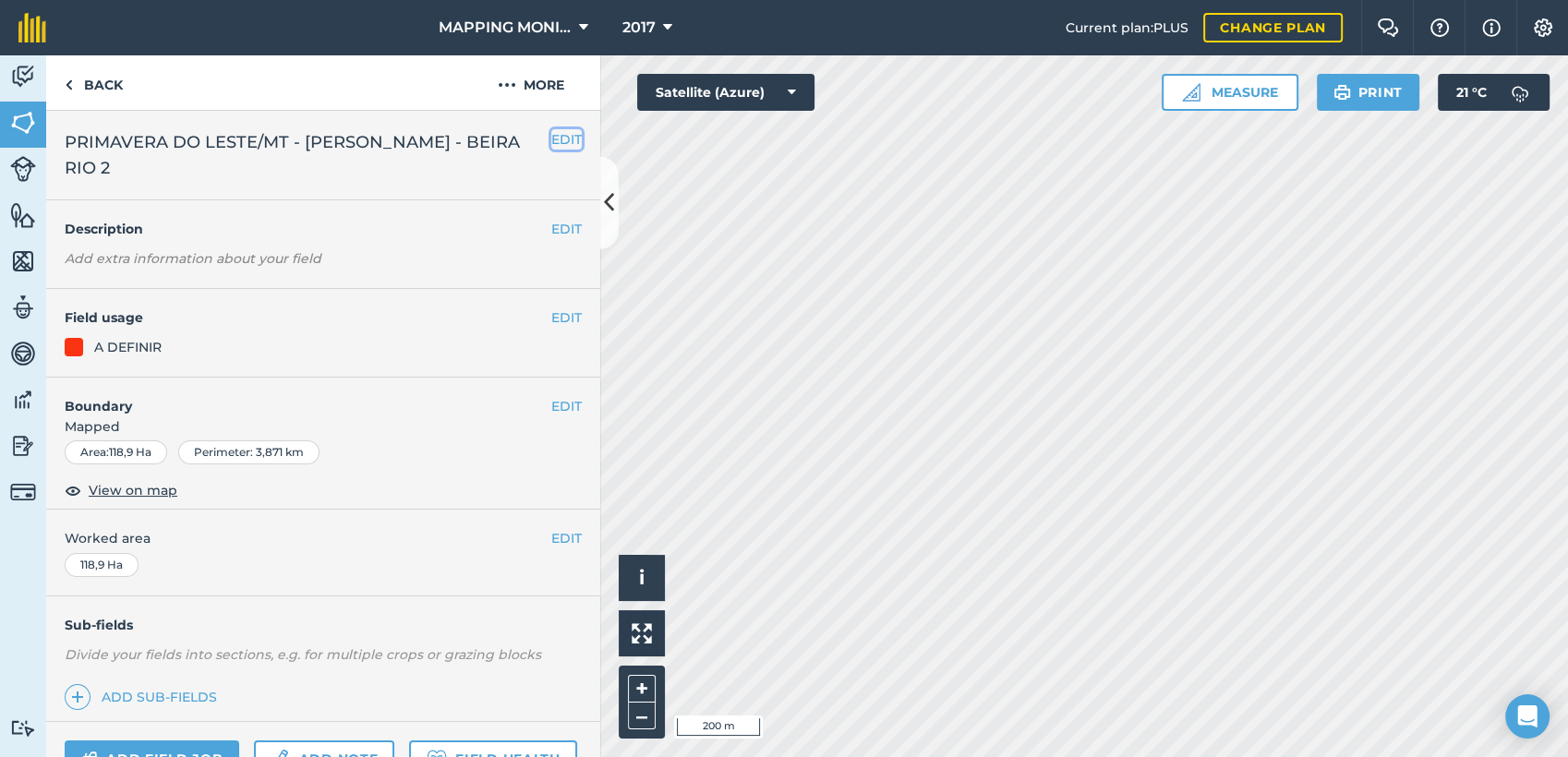
click at [554, 133] on button "EDIT" at bounding box center [567, 139] width 31 height 20
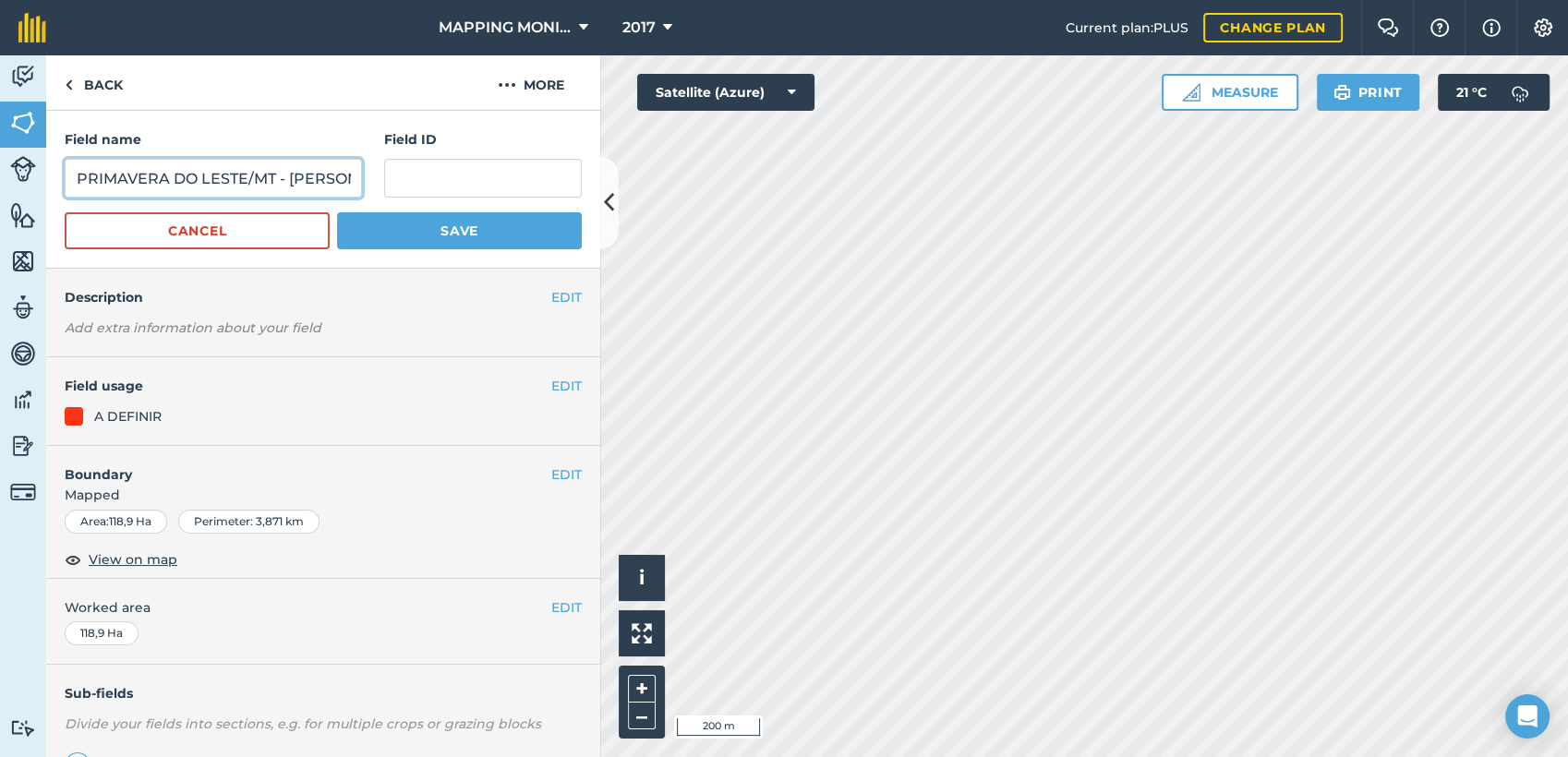
click at [193, 184] on input "PRIMAVERA DO LESTE/MT - [PERSON_NAME] - BEIRA RIO 2" at bounding box center [213, 178] width 297 height 39
click at [260, 232] on button "Cancel" at bounding box center [197, 230] width 265 height 37
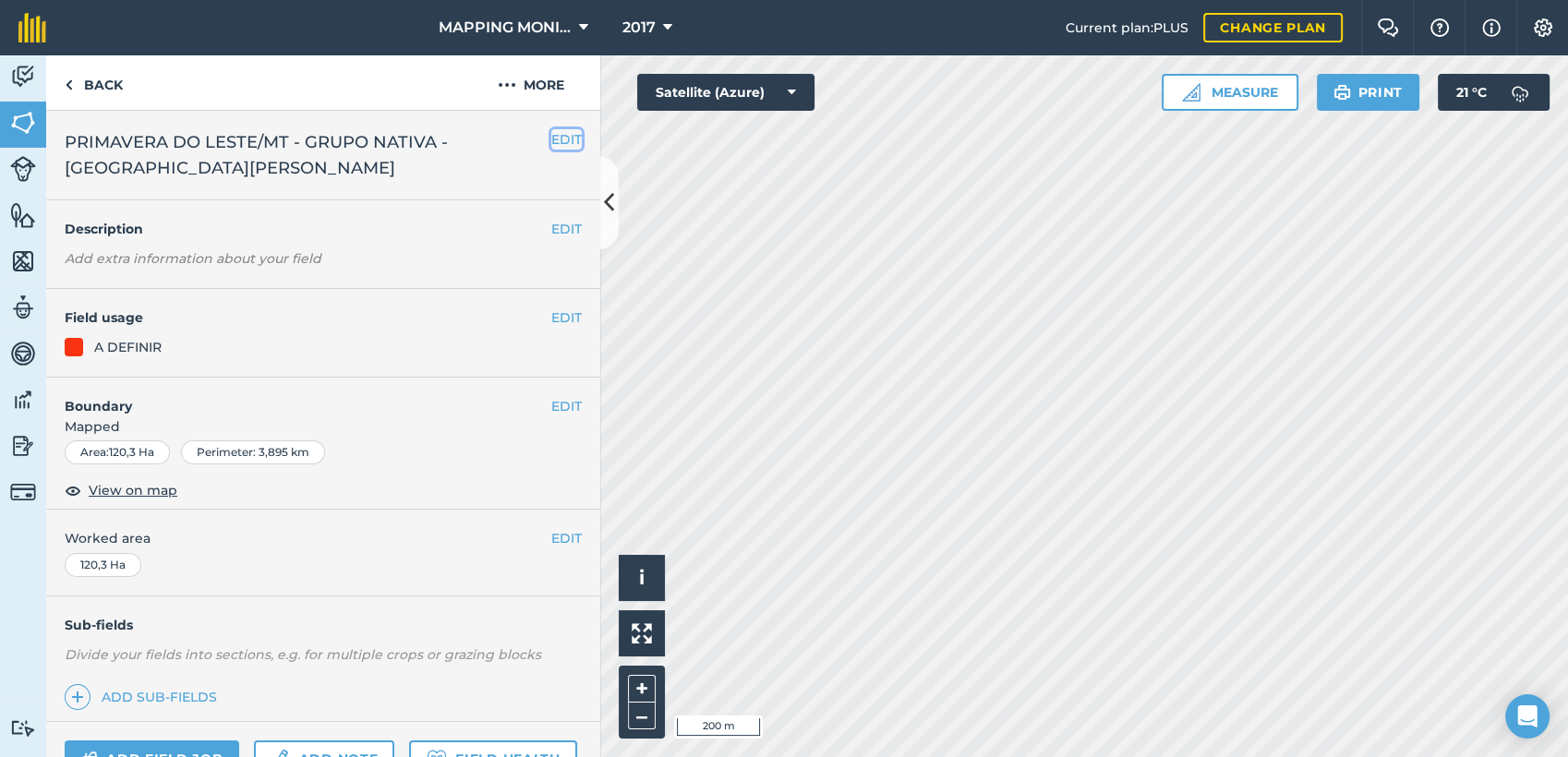
click at [552, 141] on button "EDIT" at bounding box center [567, 139] width 31 height 20
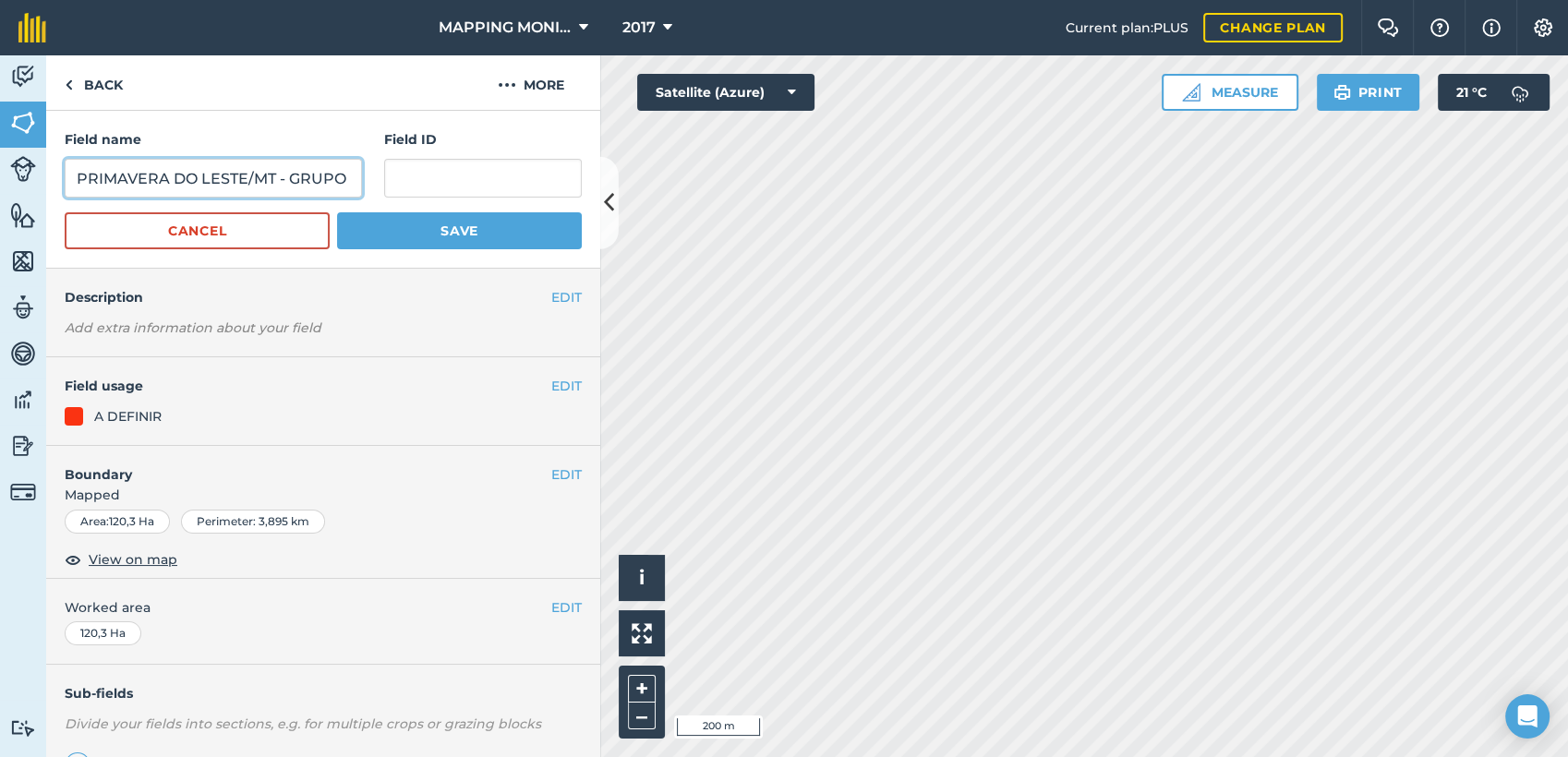
click at [187, 174] on input "PRIMAVERA DO LESTE/MT - GRUPO NATIVA - [GEOGRAPHIC_DATA][PERSON_NAME]" at bounding box center [213, 178] width 297 height 39
paste input "[PERSON_NAME] - BEIRA RIO 2"
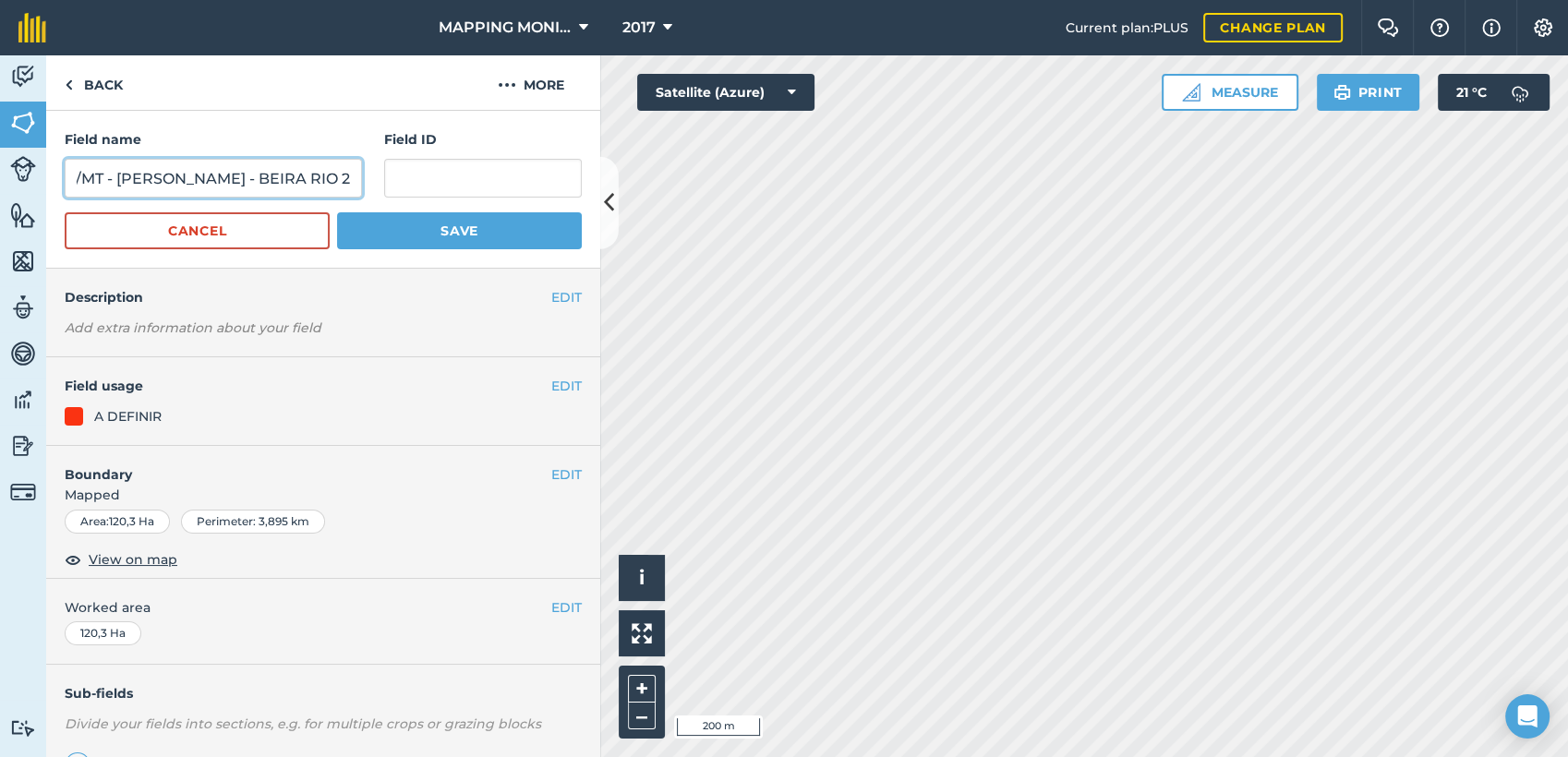
type input "PRIMAVERA DO LESTE/MT - [PERSON_NAME] - BEIRA RIO 2"
click at [413, 232] on button "Save" at bounding box center [460, 230] width 245 height 37
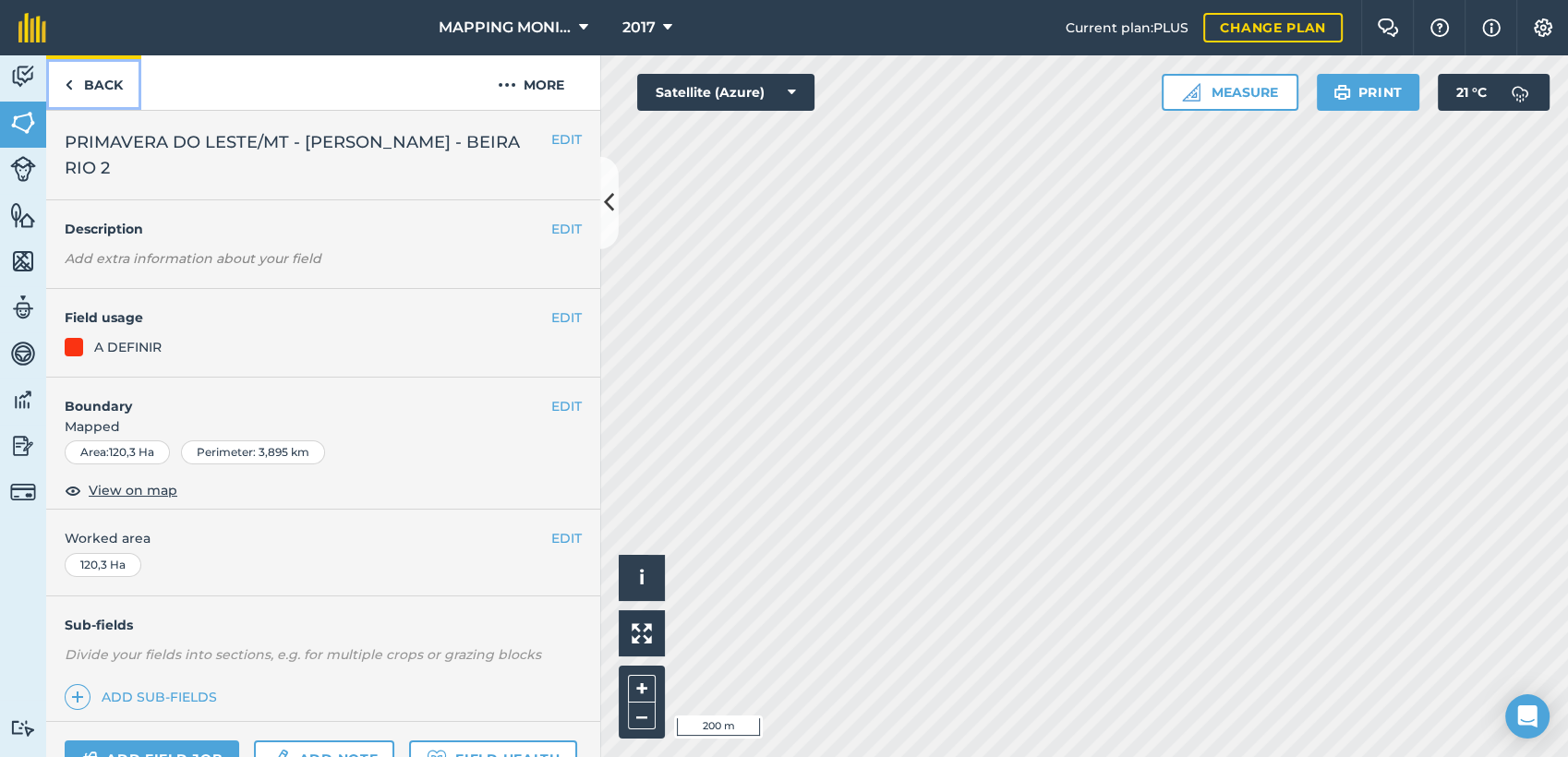
click at [105, 85] on link "Back" at bounding box center [93, 82] width 95 height 54
click at [108, 86] on link "Back" at bounding box center [93, 82] width 95 height 54
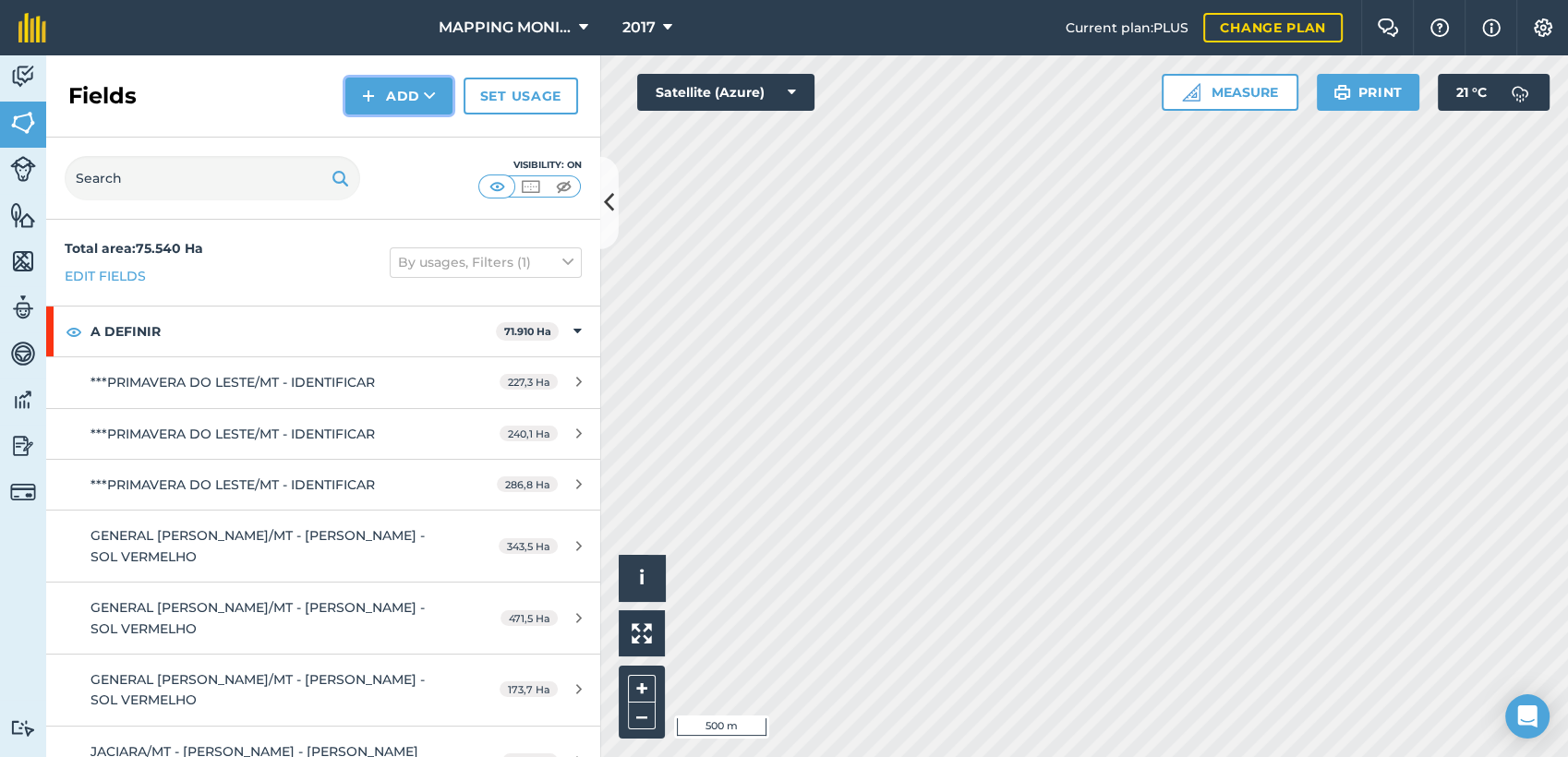
click at [426, 87] on icon at bounding box center [429, 96] width 12 height 18
click at [404, 141] on link "Draw" at bounding box center [399, 138] width 101 height 40
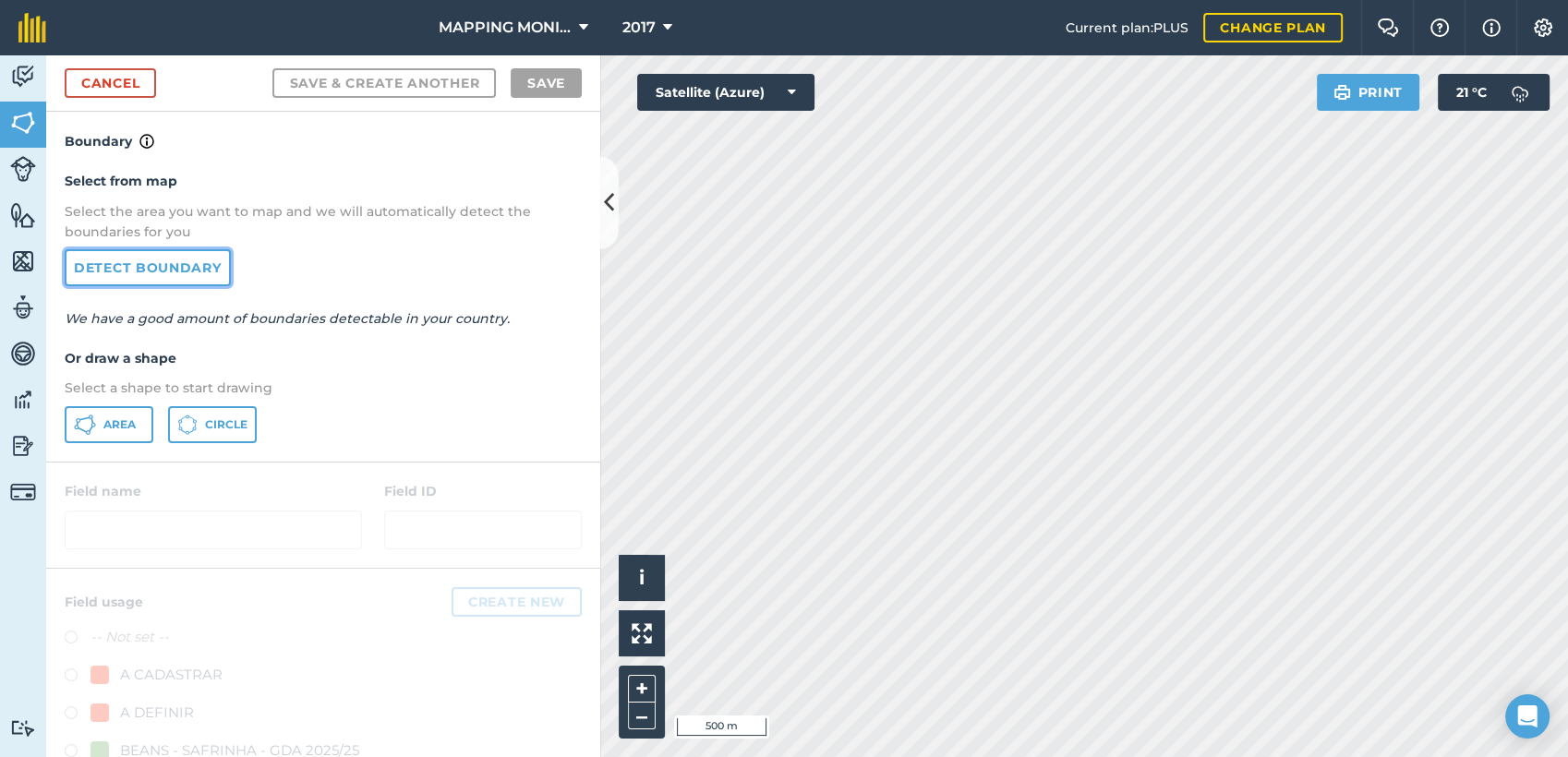
click at [159, 270] on link "Detect boundary" at bounding box center [148, 268] width 166 height 37
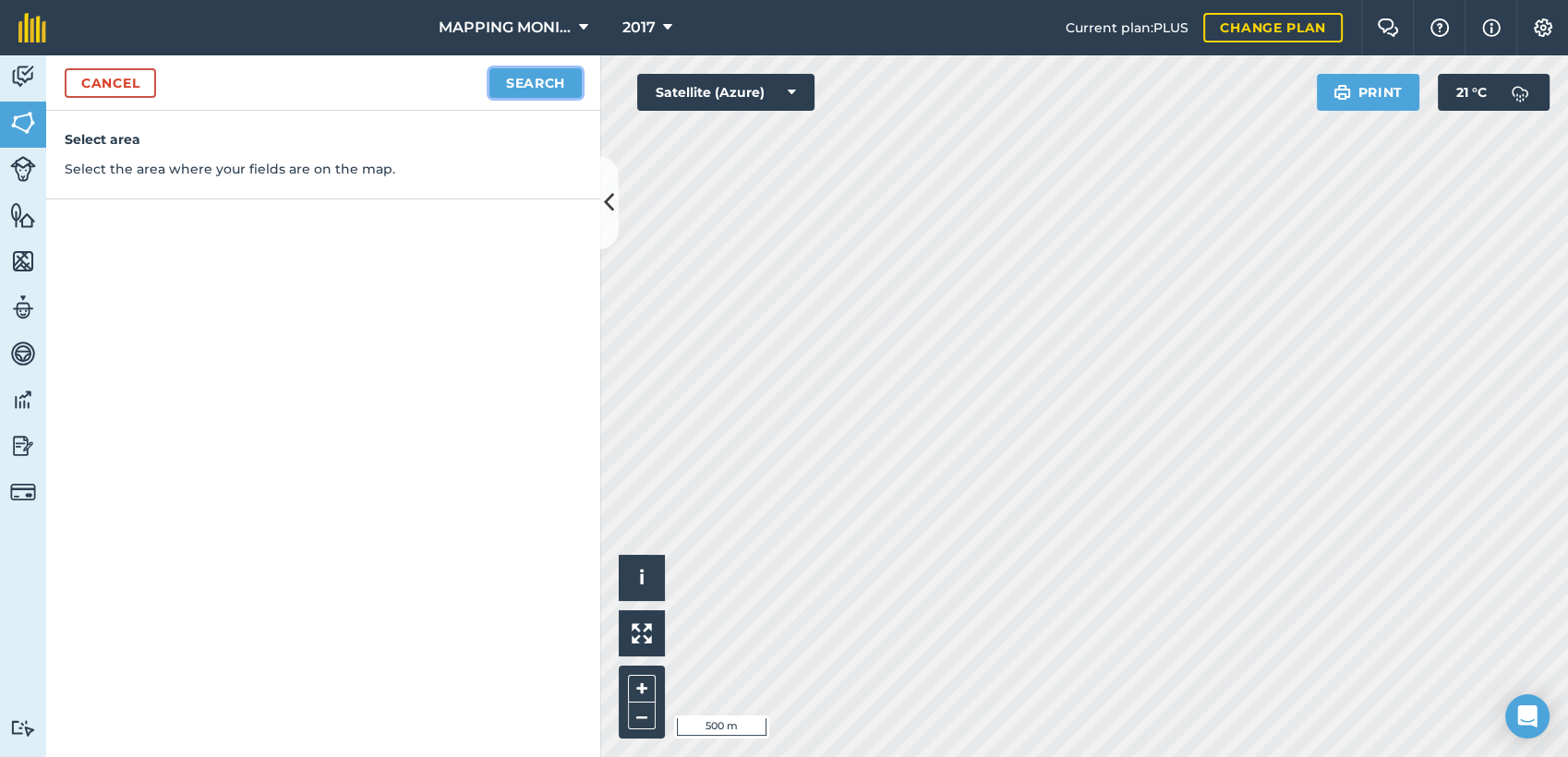
click at [504, 88] on button "Search" at bounding box center [535, 82] width 93 height 30
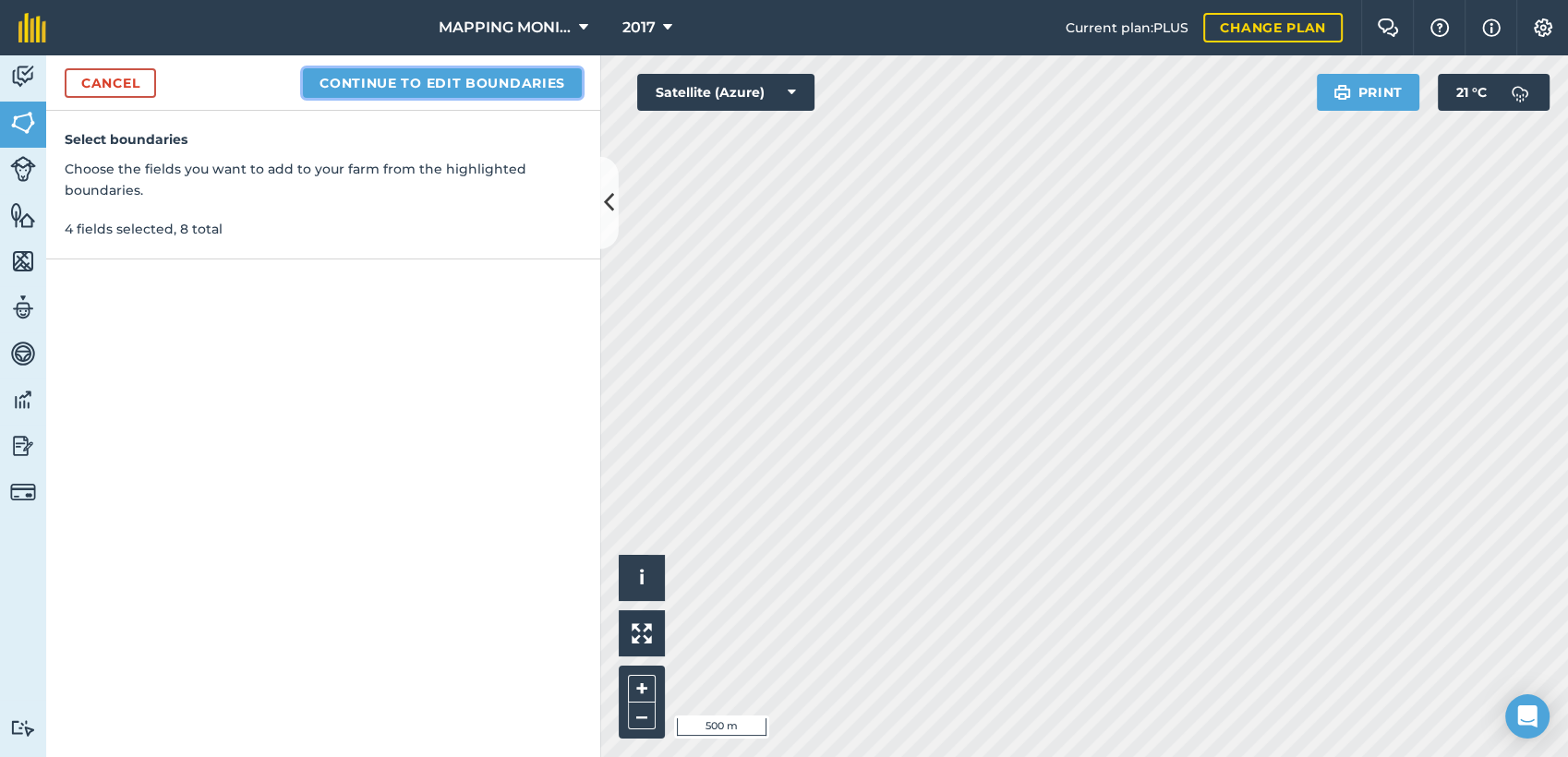
click at [472, 81] on button "Continue to edit boundaries" at bounding box center [443, 82] width 279 height 30
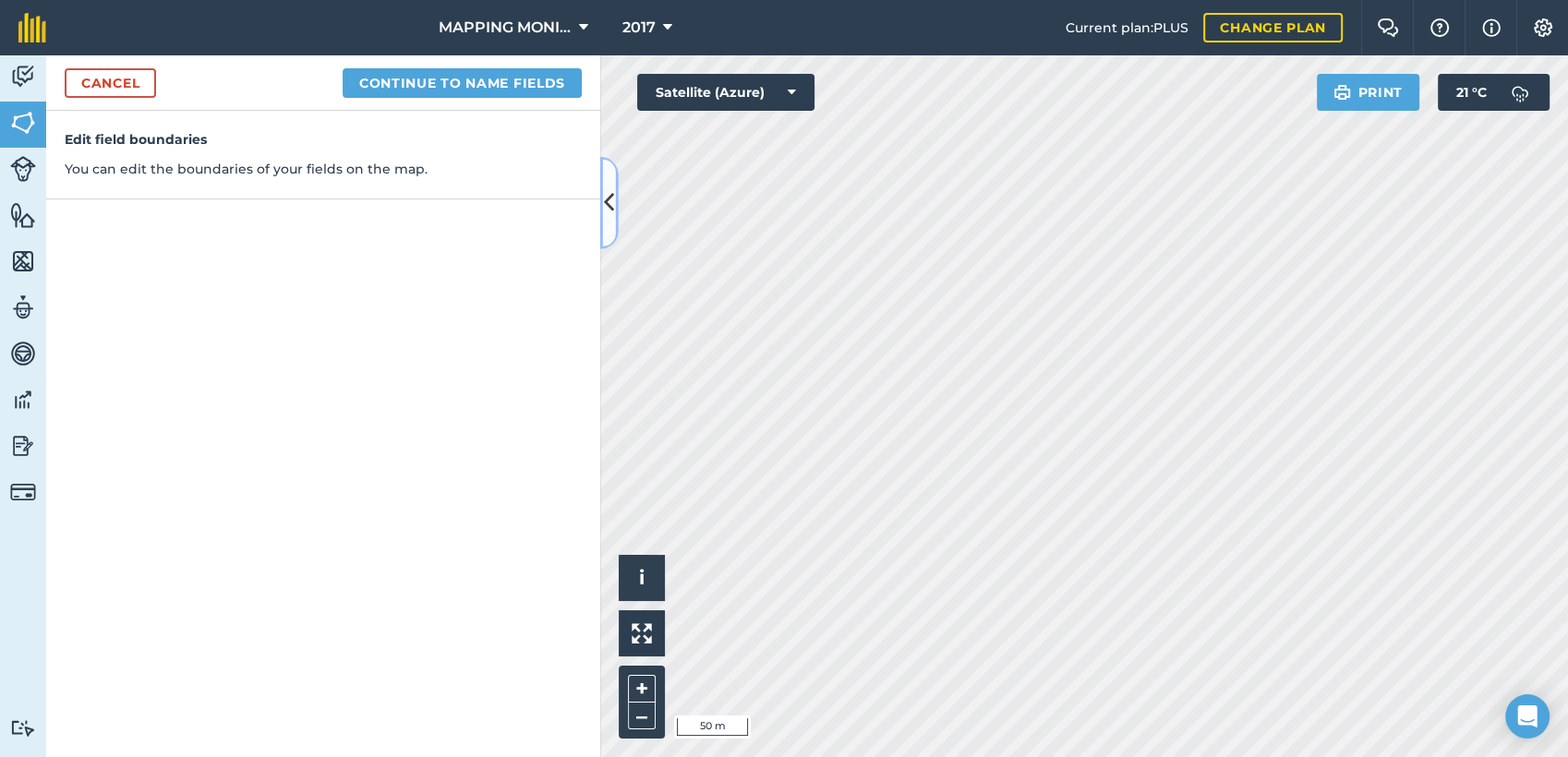
click at [606, 202] on icon at bounding box center [609, 203] width 11 height 32
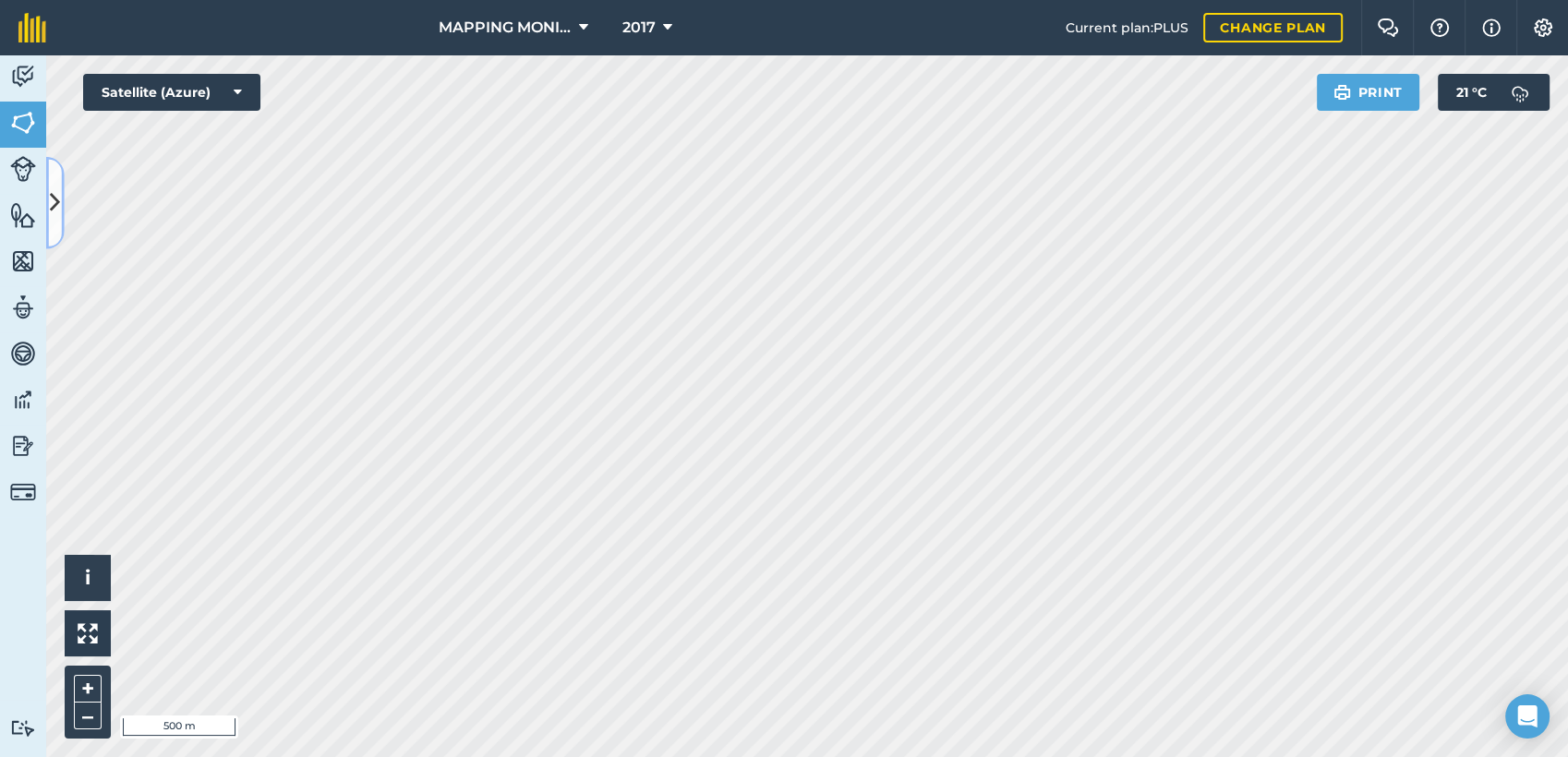
click at [54, 205] on icon at bounding box center [54, 203] width 11 height 32
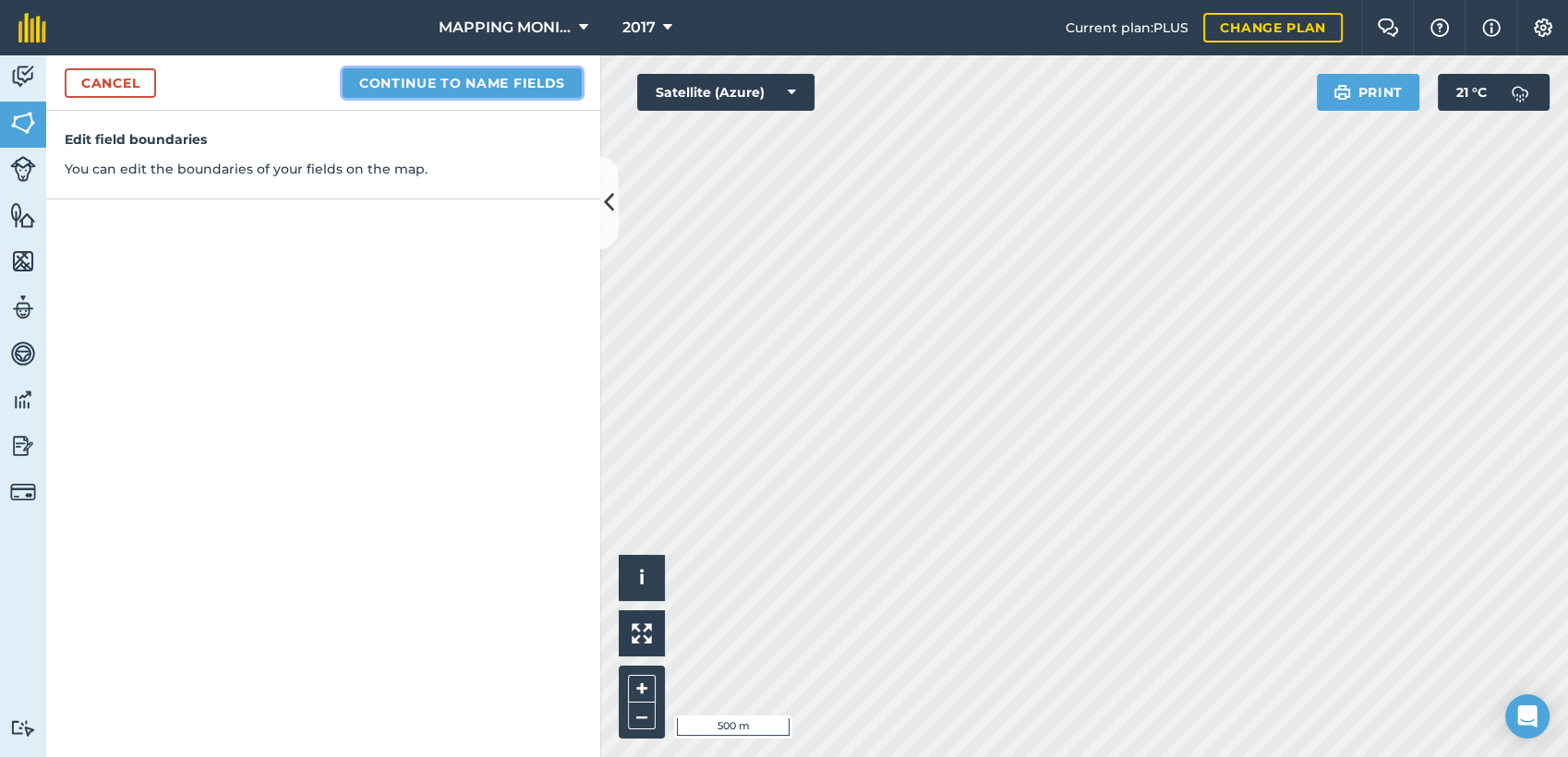
click at [490, 83] on button "Continue to name fields" at bounding box center [462, 82] width 239 height 30
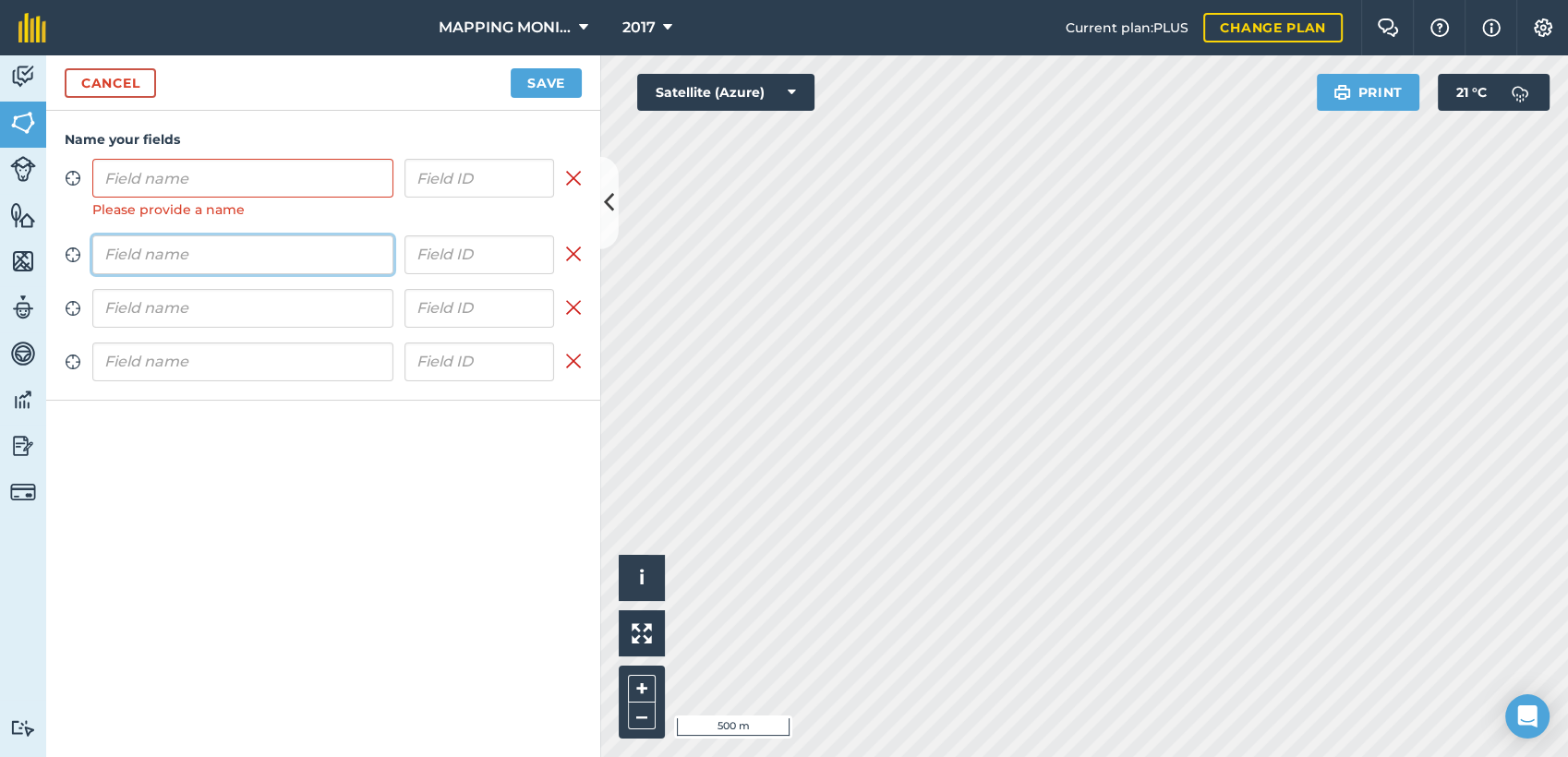
click at [263, 220] on div "Zoom to field Please provide a name Remove field Zoom to field Remove field Zoo…" at bounding box center [323, 270] width 517 height 222
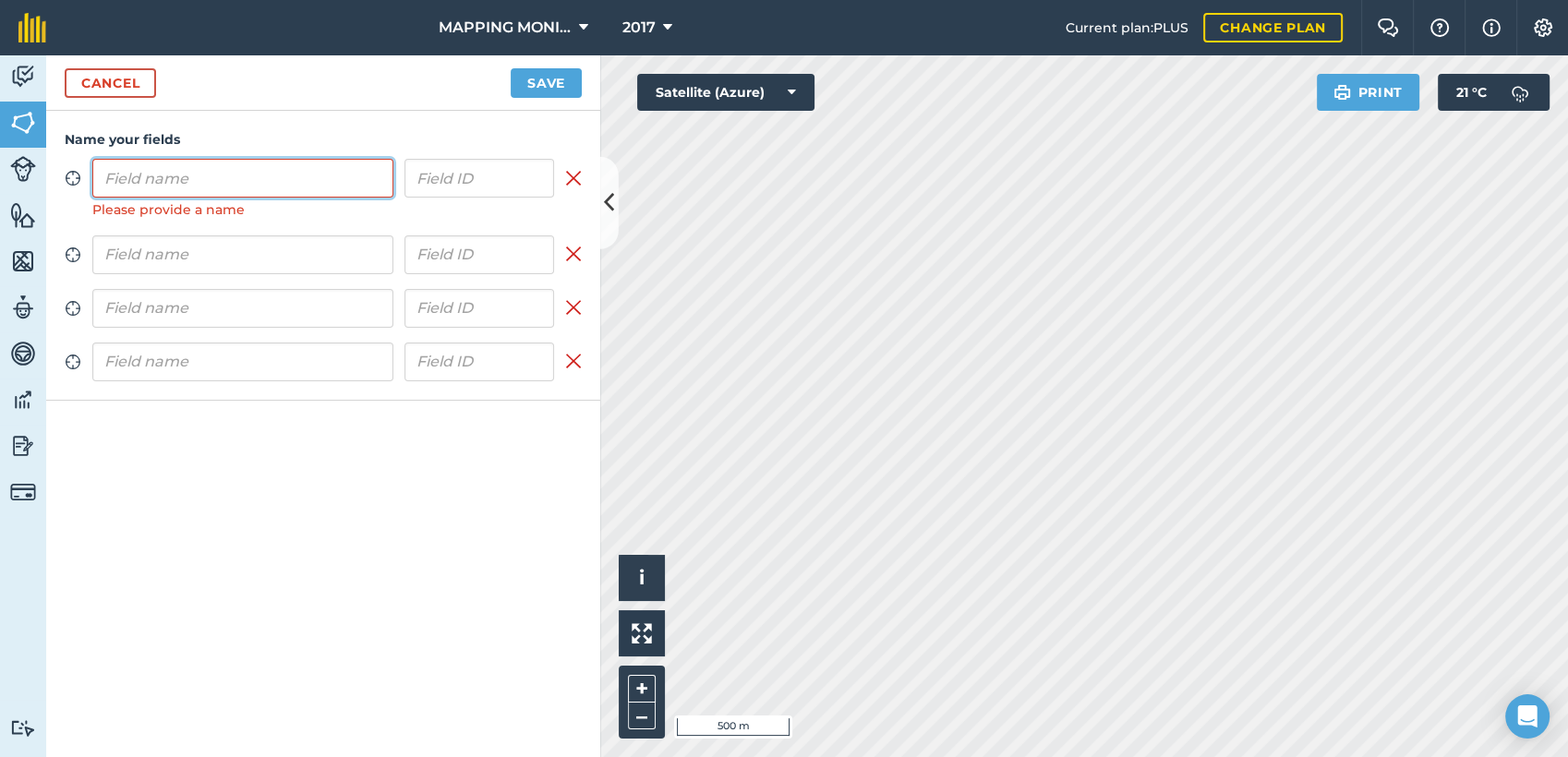
click at [276, 180] on input "text" at bounding box center [243, 178] width 301 height 39
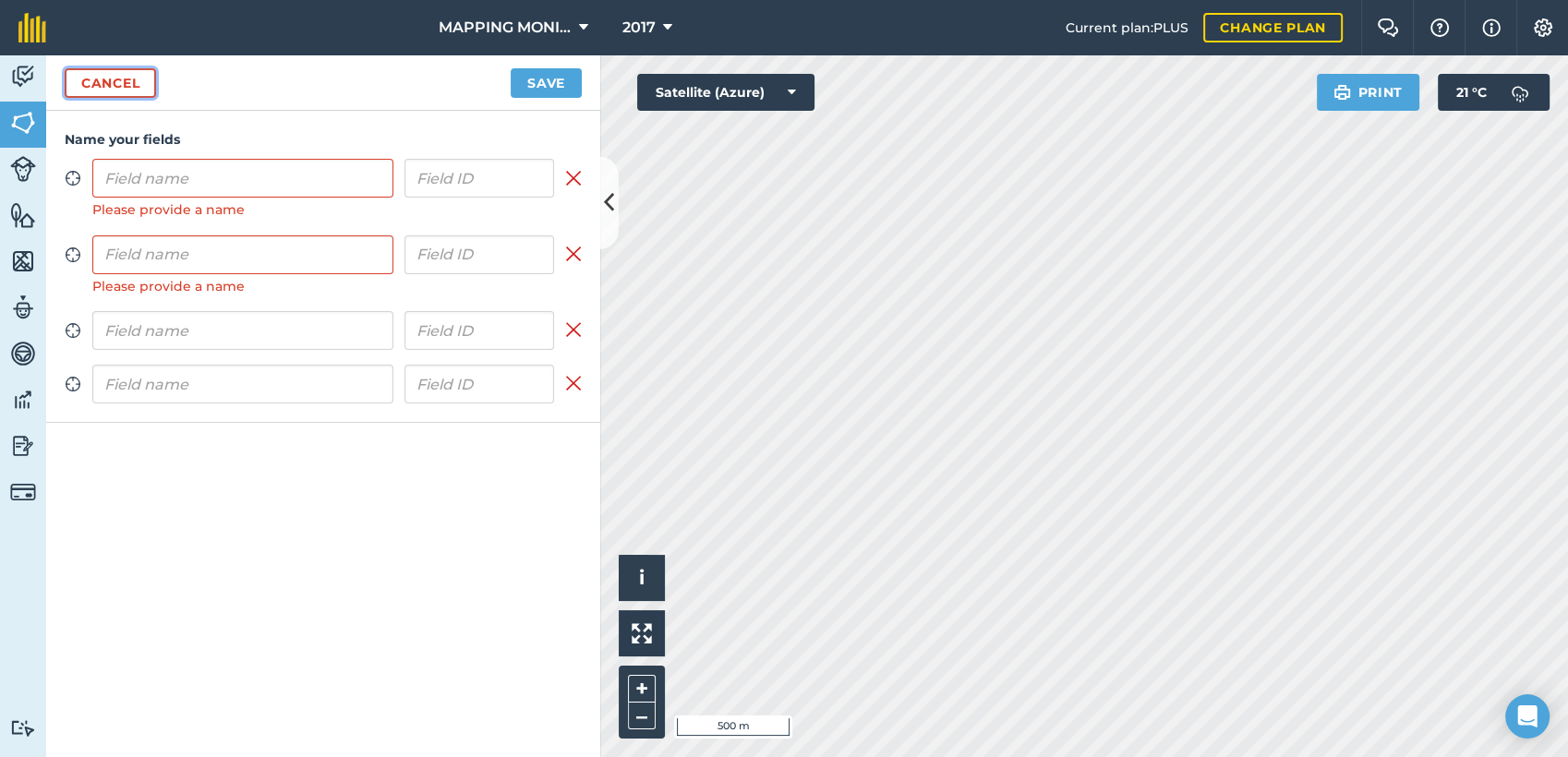
click at [91, 73] on link "Cancel" at bounding box center [111, 82] width 92 height 30
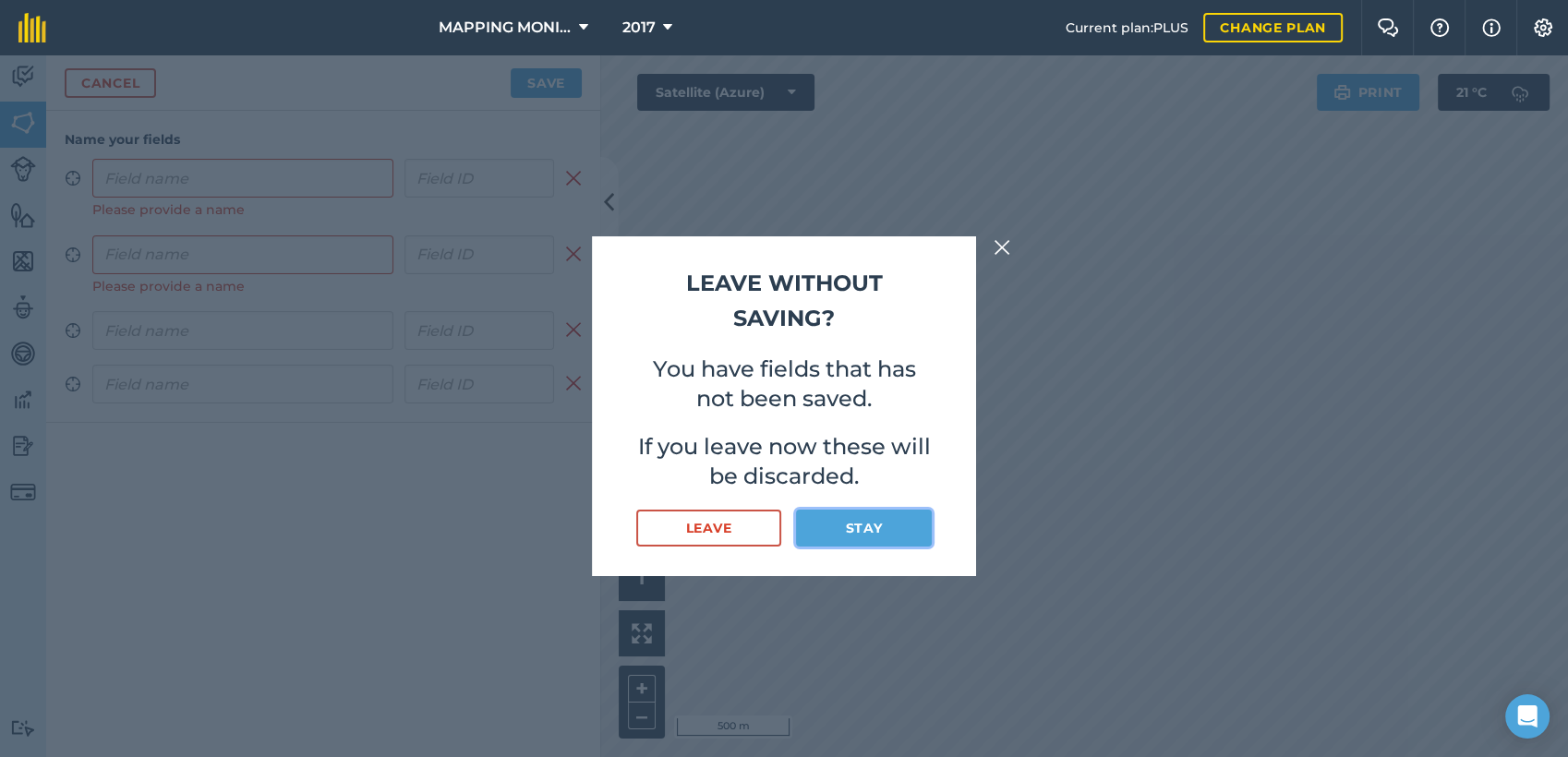
click at [866, 529] on button "Stay" at bounding box center [863, 528] width 136 height 37
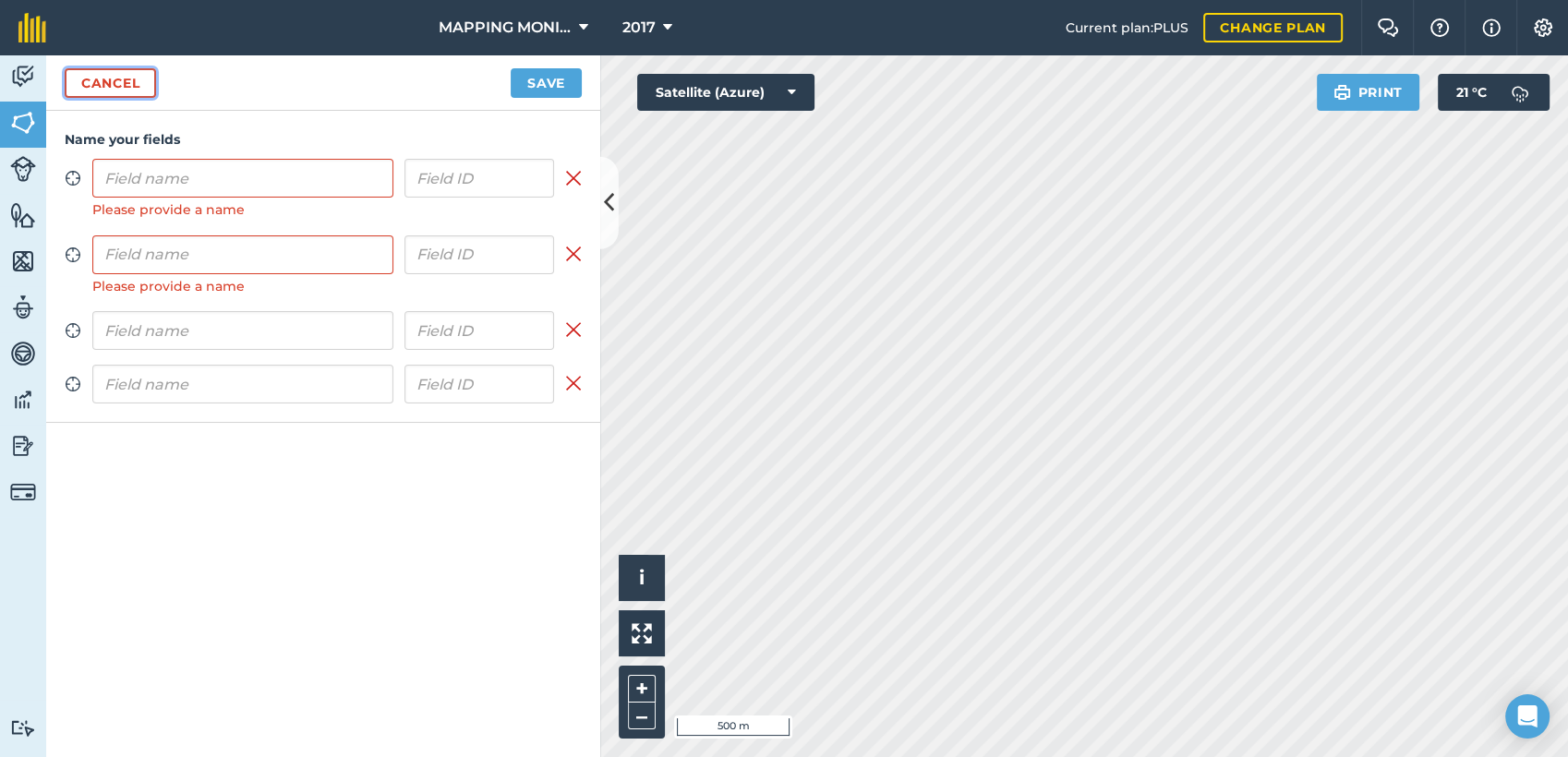
drag, startPoint x: 125, startPoint y: 91, endPoint x: 141, endPoint y: 92, distance: 16.0
click at [126, 91] on link "Cancel" at bounding box center [111, 82] width 92 height 30
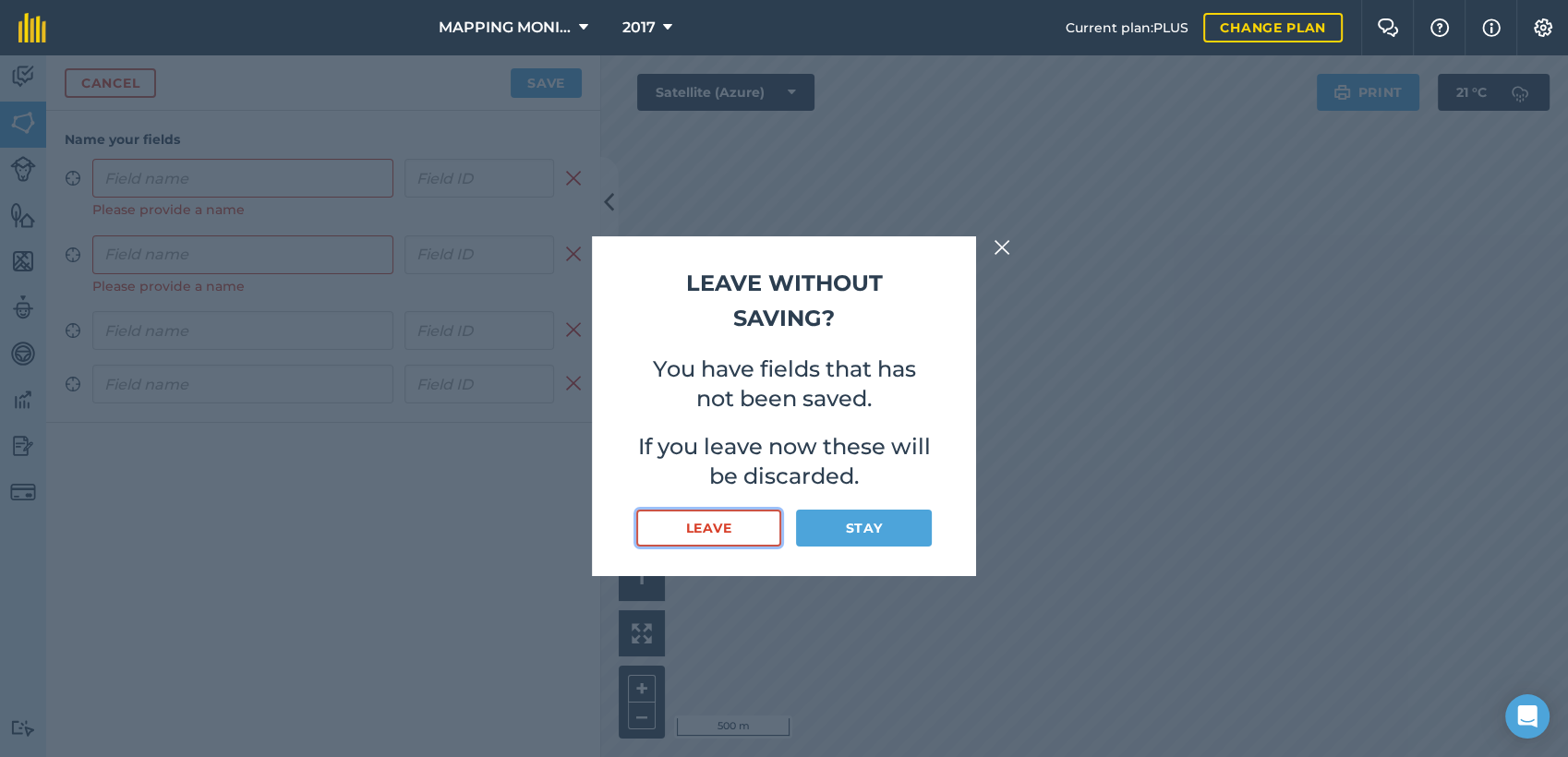
click at [745, 530] on button "Leave" at bounding box center [708, 528] width 145 height 37
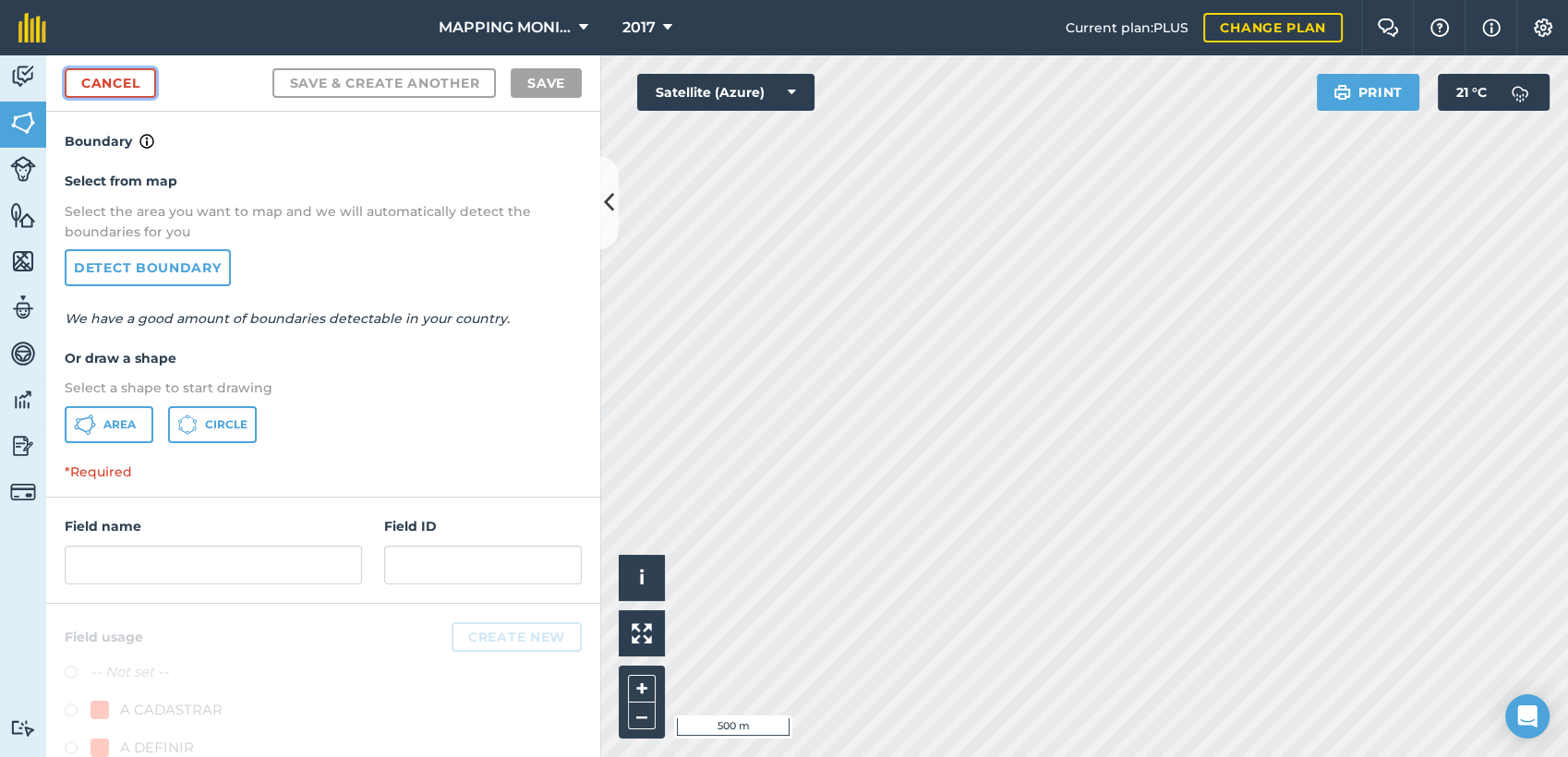
click at [114, 78] on link "Cancel" at bounding box center [111, 82] width 92 height 30
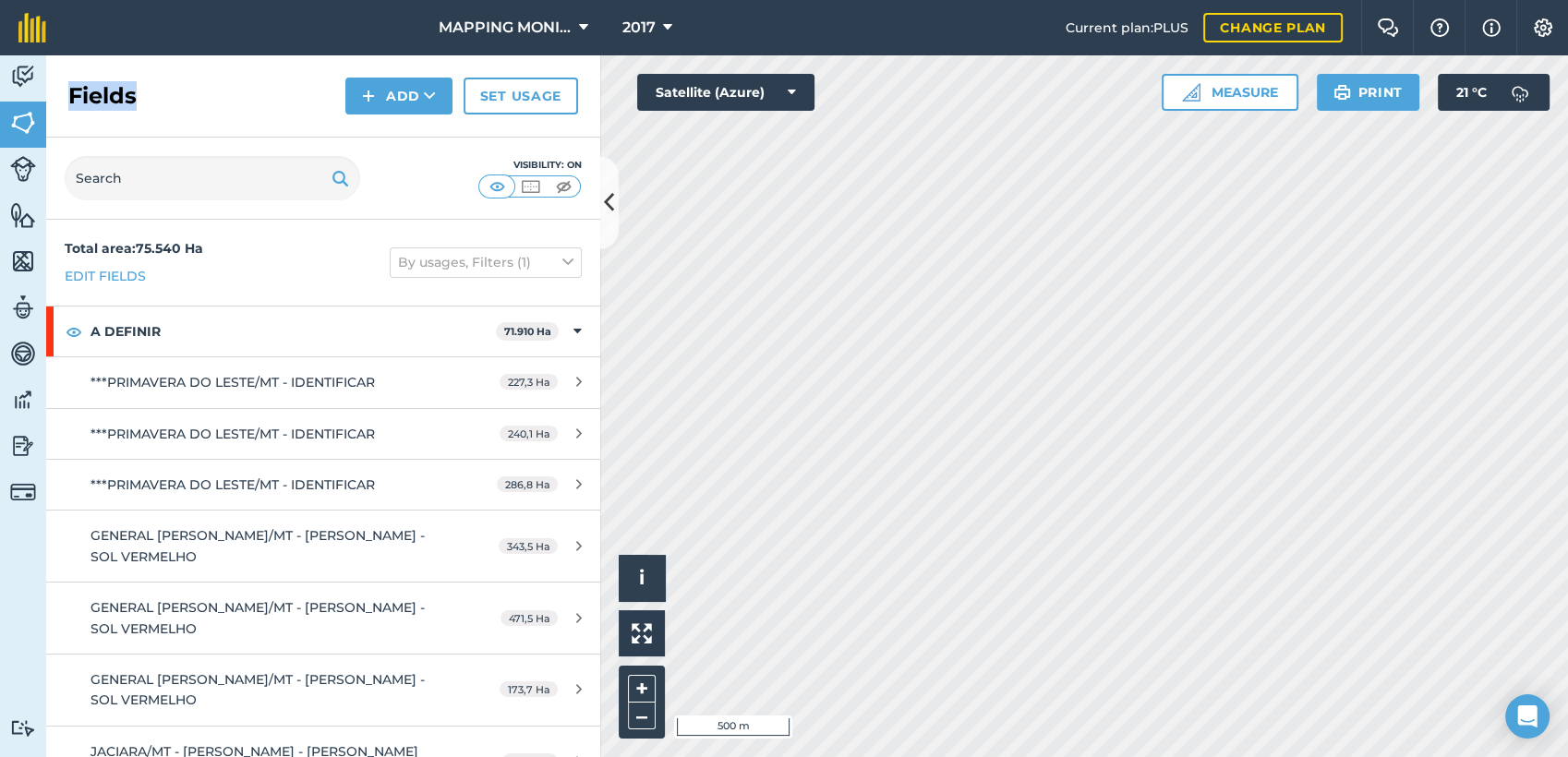
click at [114, 78] on div "Fields Add Set usage" at bounding box center [322, 97] width 554 height 82
drag, startPoint x: 114, startPoint y: 78, endPoint x: 113, endPoint y: 181, distance: 103.0
click at [113, 181] on input "text" at bounding box center [212, 178] width 295 height 44
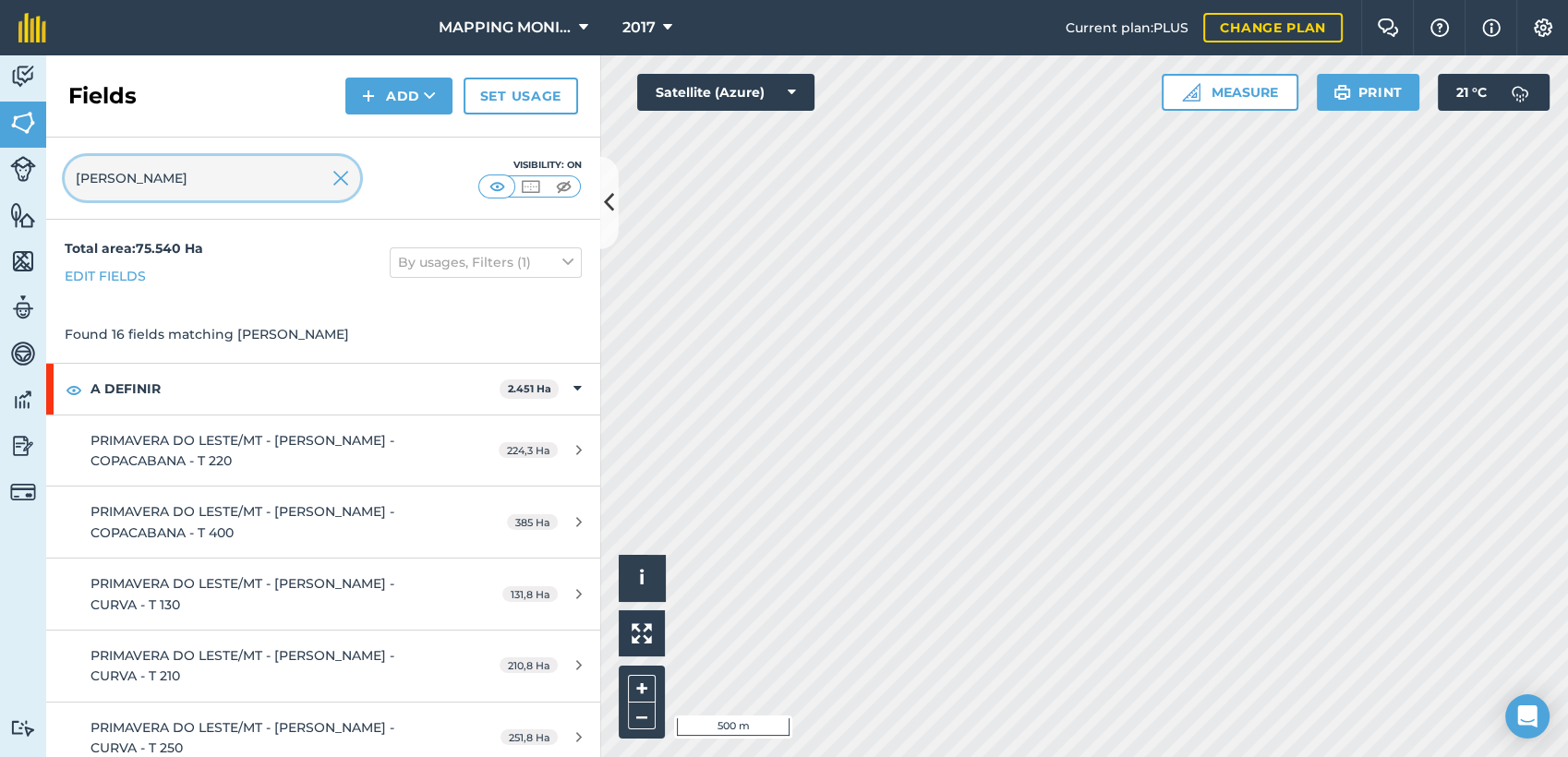
type input "[PERSON_NAME]"
click at [343, 177] on img at bounding box center [340, 178] width 16 height 22
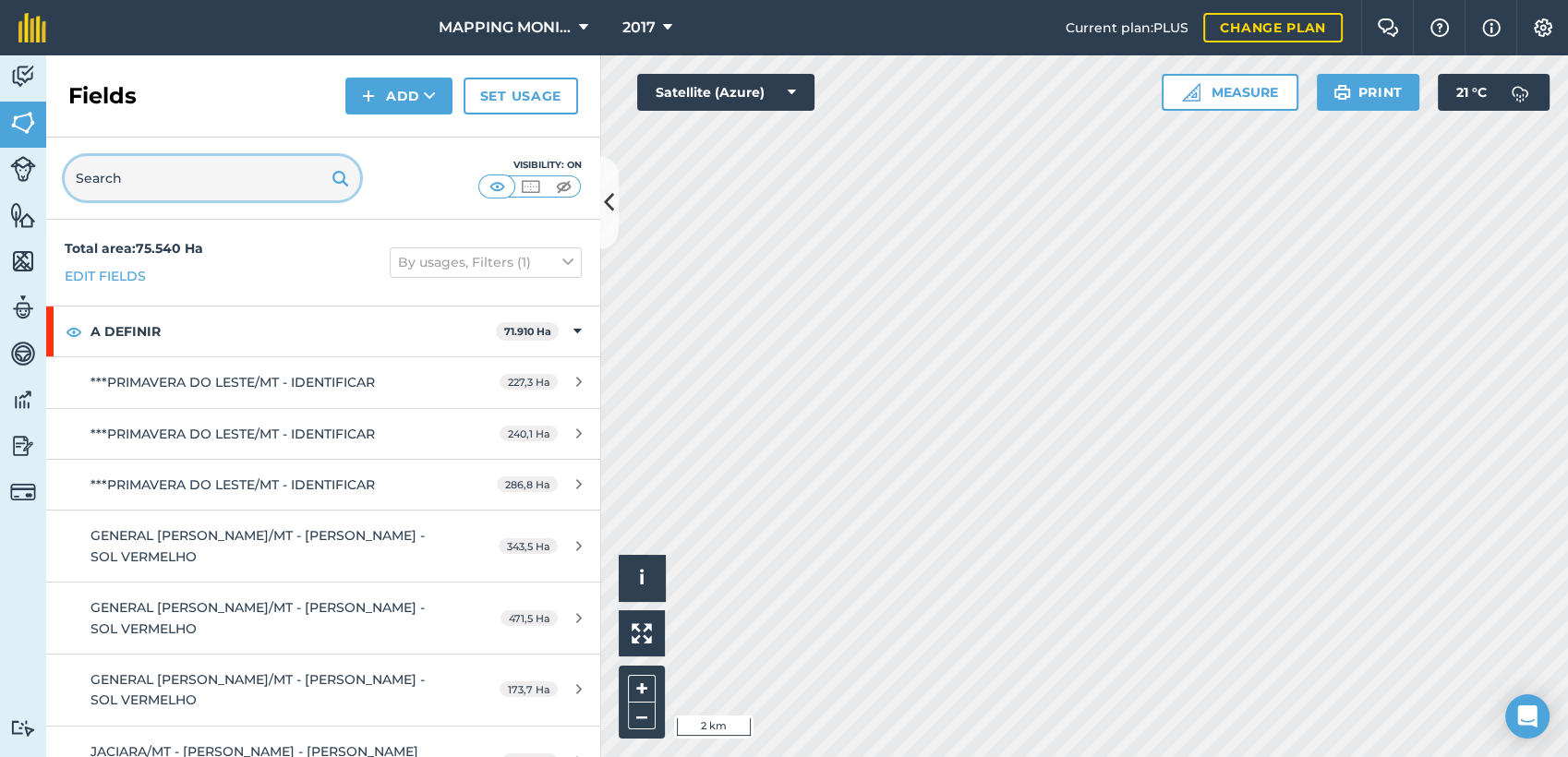
click at [249, 186] on input "text" at bounding box center [212, 178] width 295 height 44
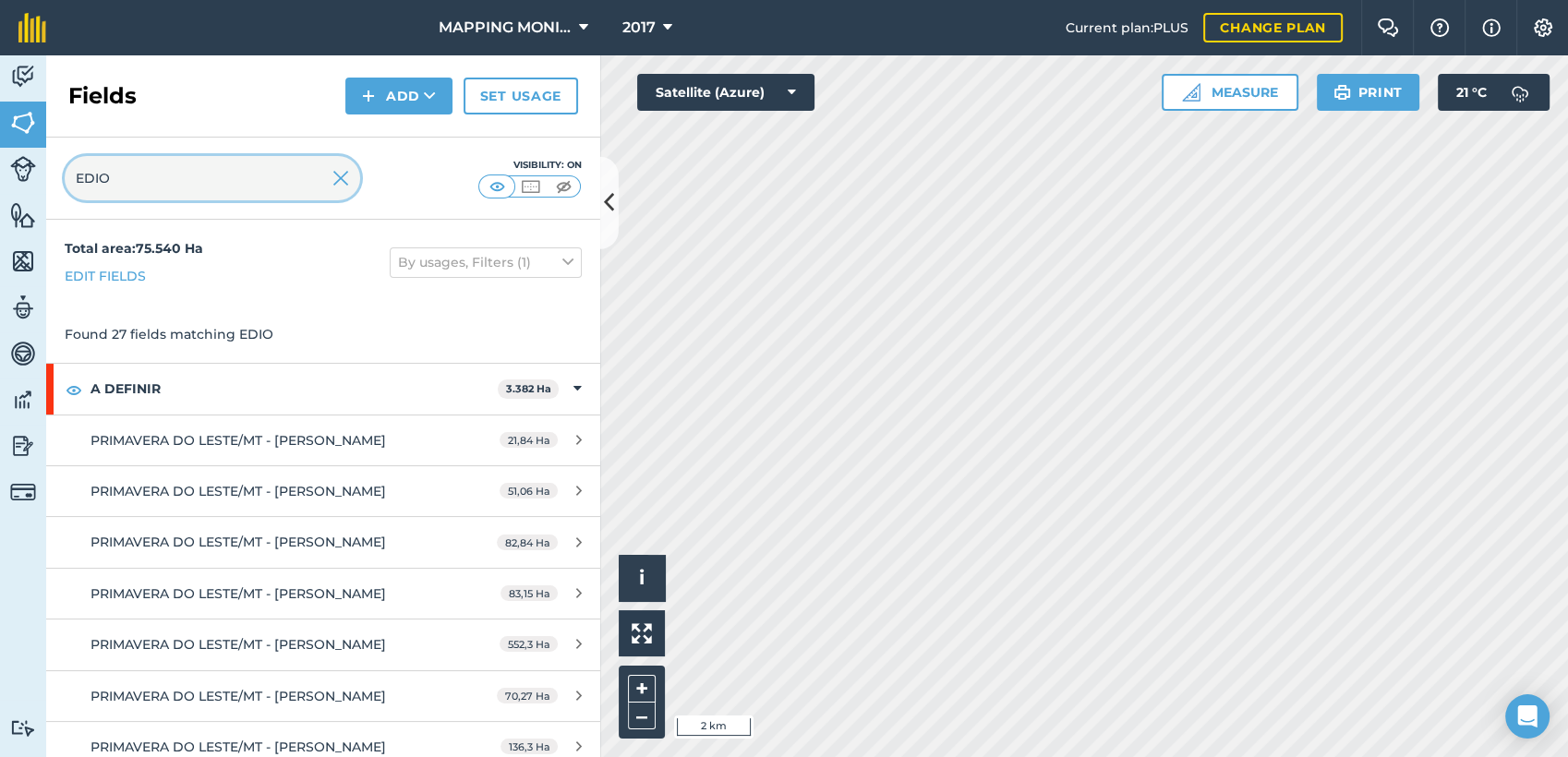
type input "EDIO"
click at [338, 185] on img at bounding box center [340, 178] width 16 height 22
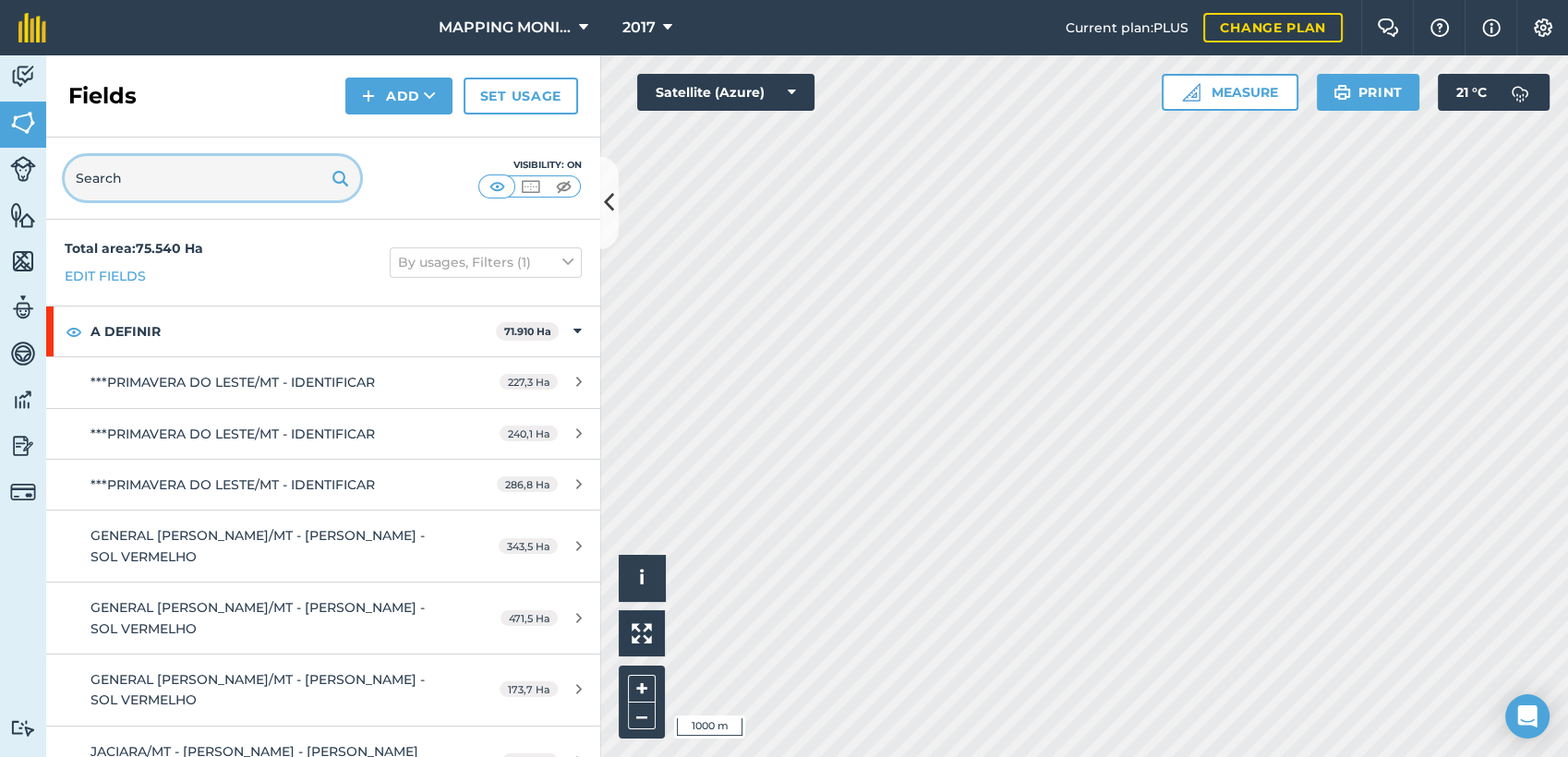
click at [207, 179] on input "text" at bounding box center [212, 178] width 295 height 44
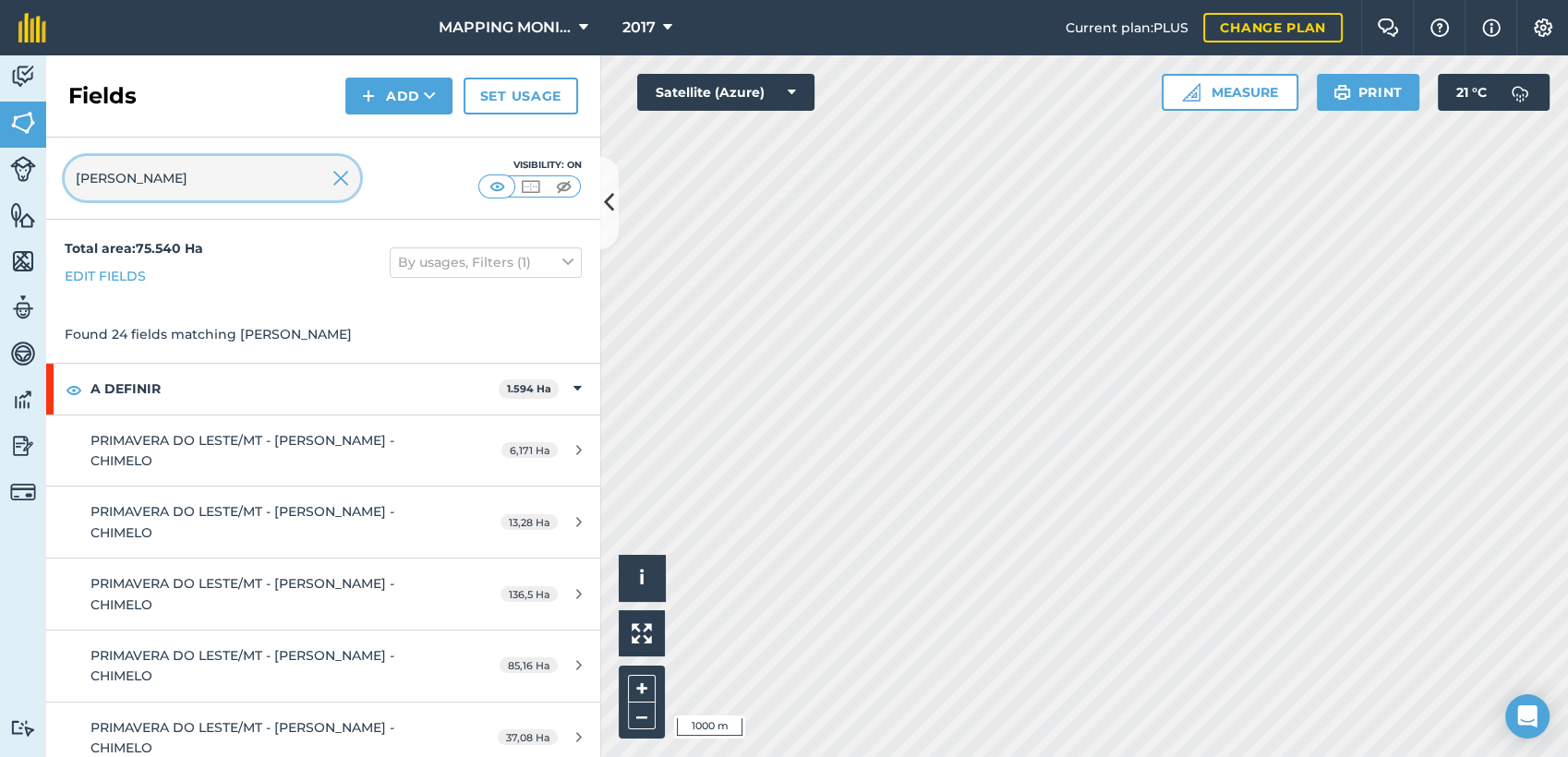
type input "[PERSON_NAME]"
click at [338, 184] on img at bounding box center [340, 178] width 16 height 22
